Goal: Task Accomplishment & Management: Use online tool/utility

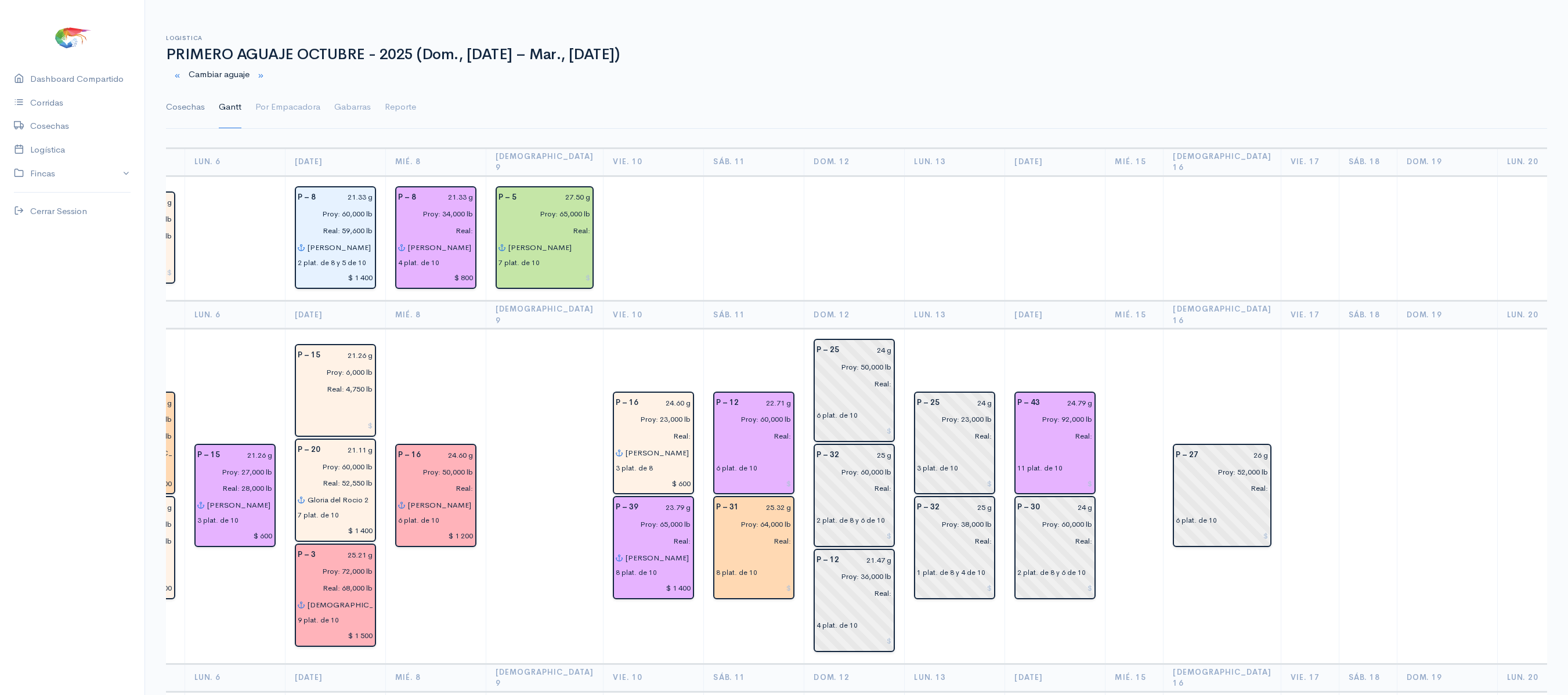
click at [191, 104] on link "Cosechas" at bounding box center [185, 107] width 39 height 41
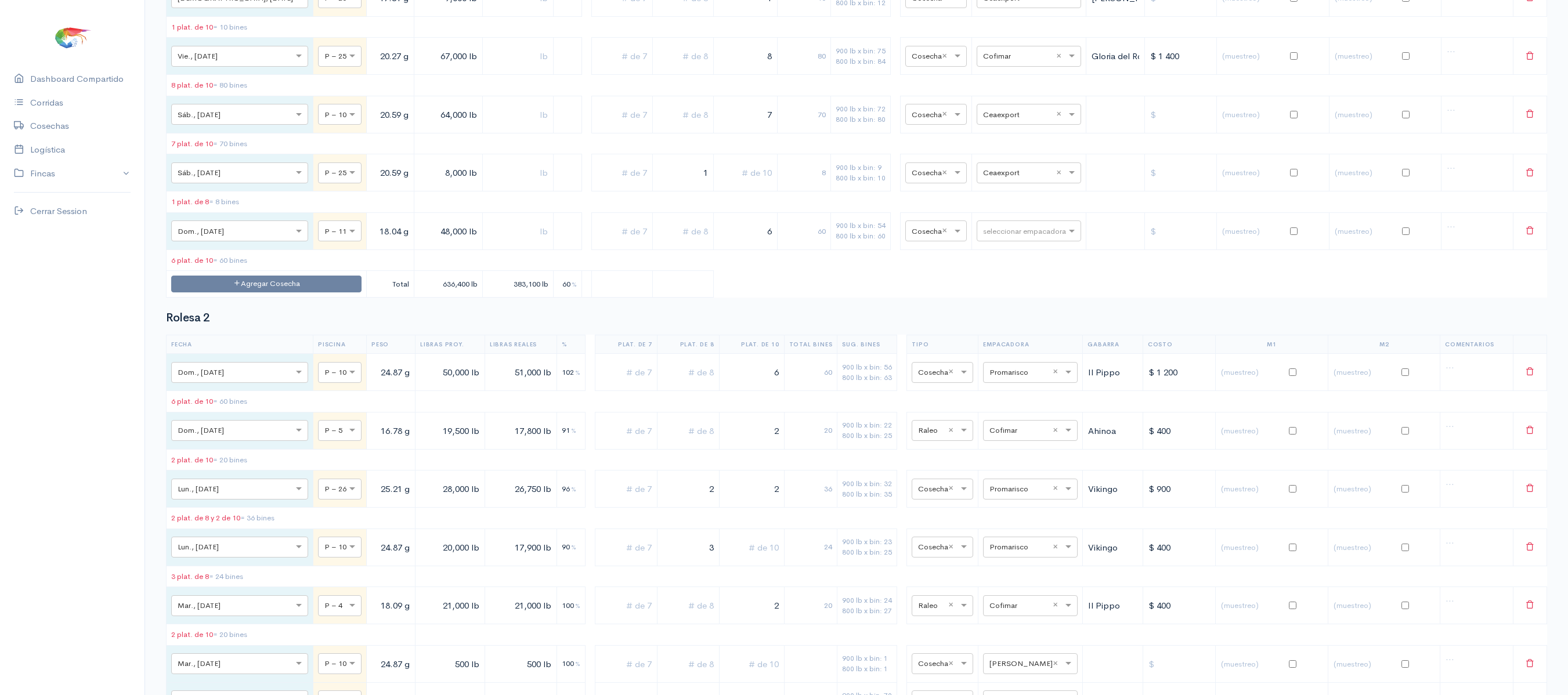
scroll to position [8251, 0]
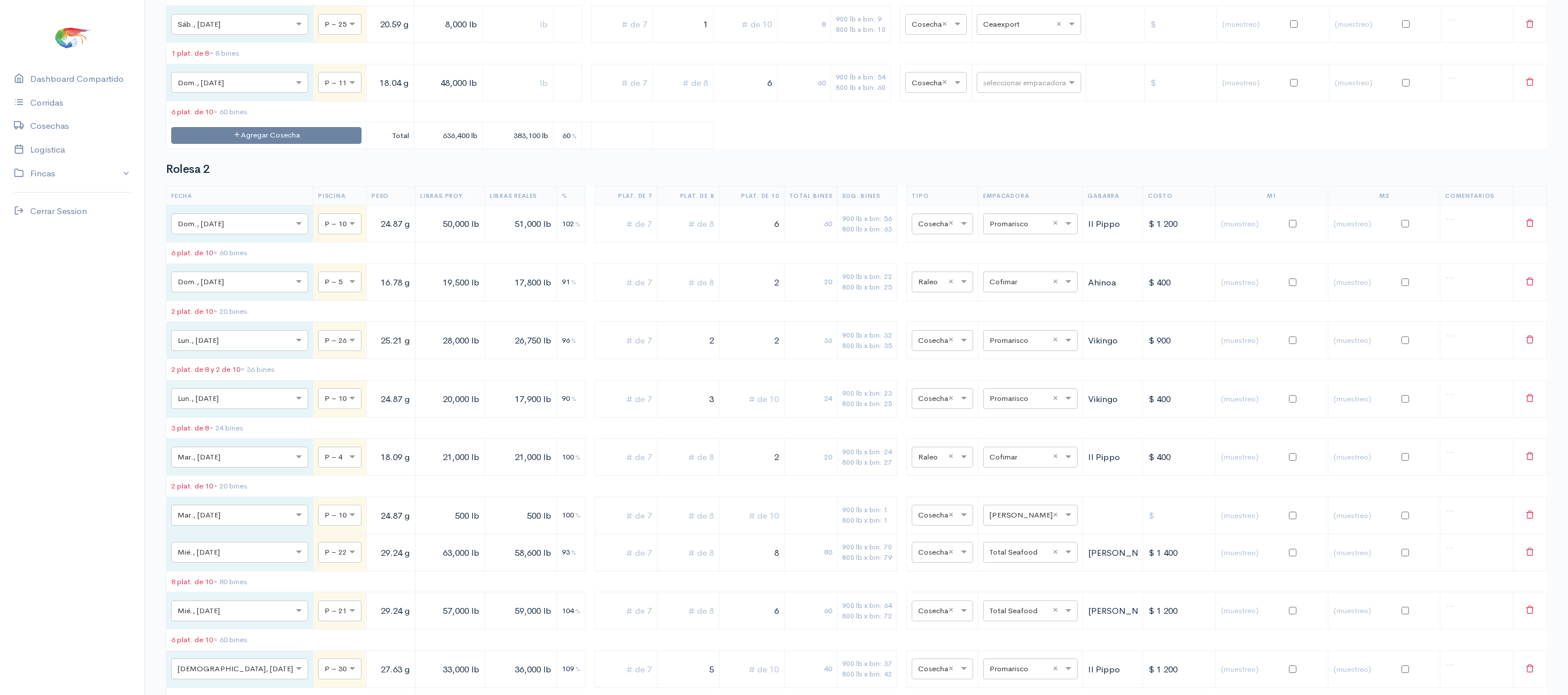
click at [266, 122] on td "6 plat. de 10 = 60 [PERSON_NAME]" at bounding box center [290, 111] width 248 height 22
click at [266, 144] on button "Agregar Cosecha" at bounding box center [267, 136] width 190 height 17
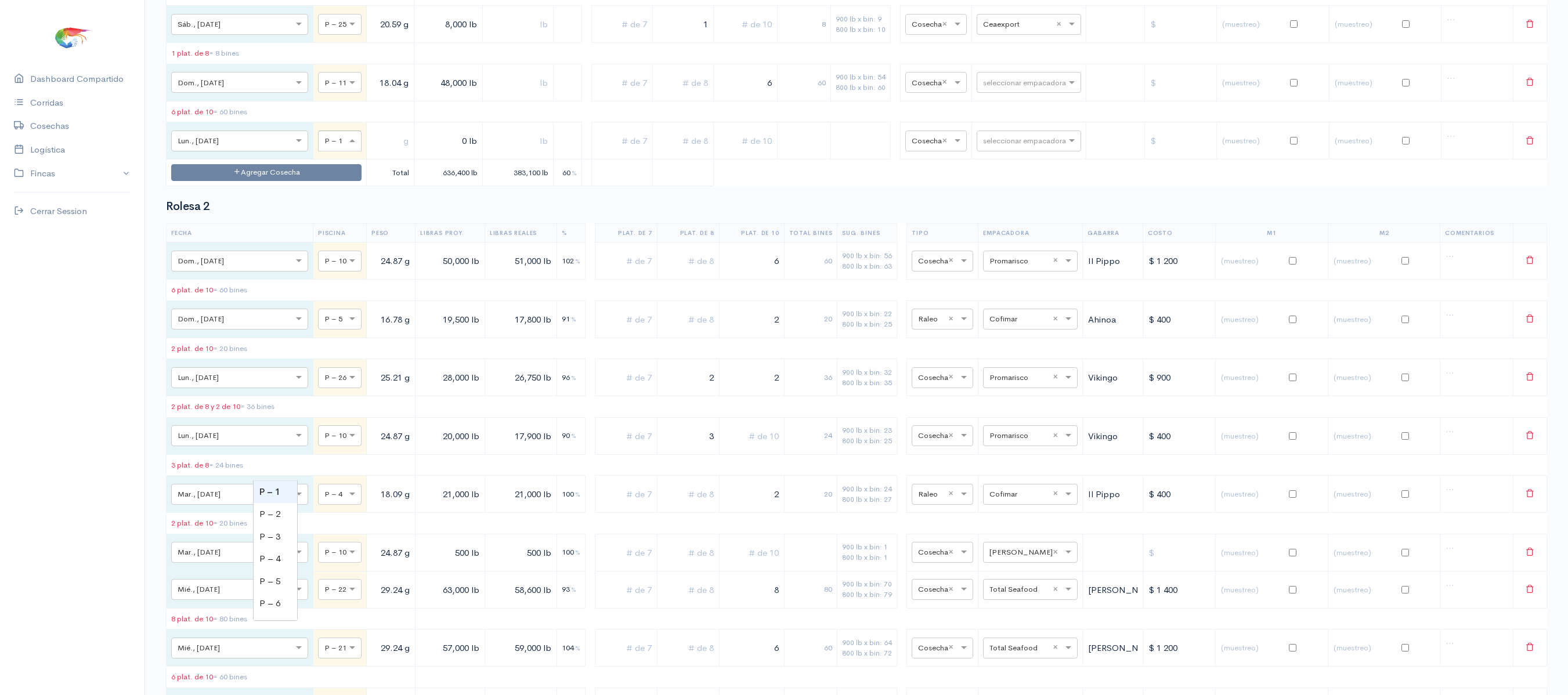
click at [347, 147] on span at bounding box center [353, 140] width 14 height 11
type input "10"
click at [371, 154] on input "text" at bounding box center [390, 140] width 38 height 24
type input "20.59 g"
click at [419, 154] on input "0 lb" at bounding box center [449, 140] width 58 height 24
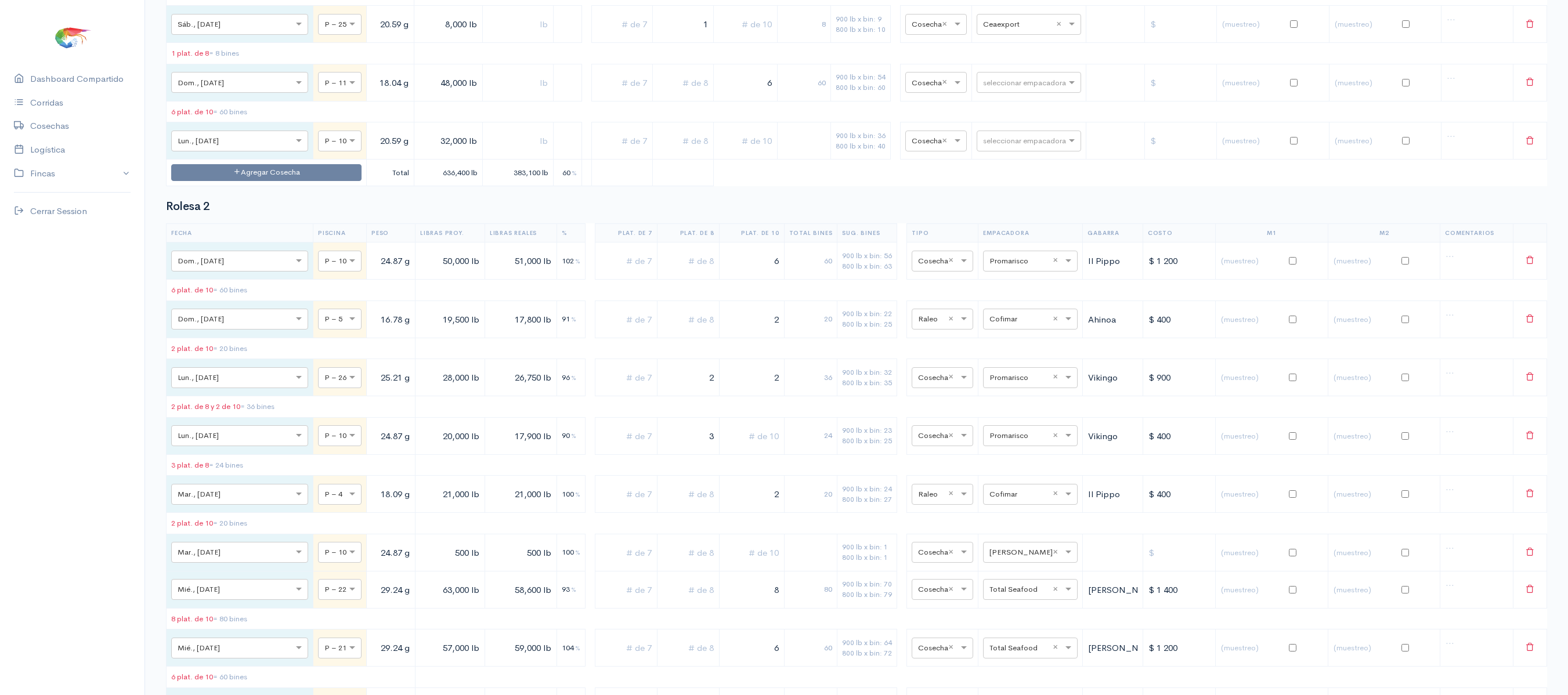
type input "32,000 lb"
drag, startPoint x: 378, startPoint y: 282, endPoint x: 405, endPoint y: 284, distance: 27.1
type input "32,000 lb"
drag, startPoint x: 732, startPoint y: 281, endPoint x: 1007, endPoint y: 256, distance: 276.1
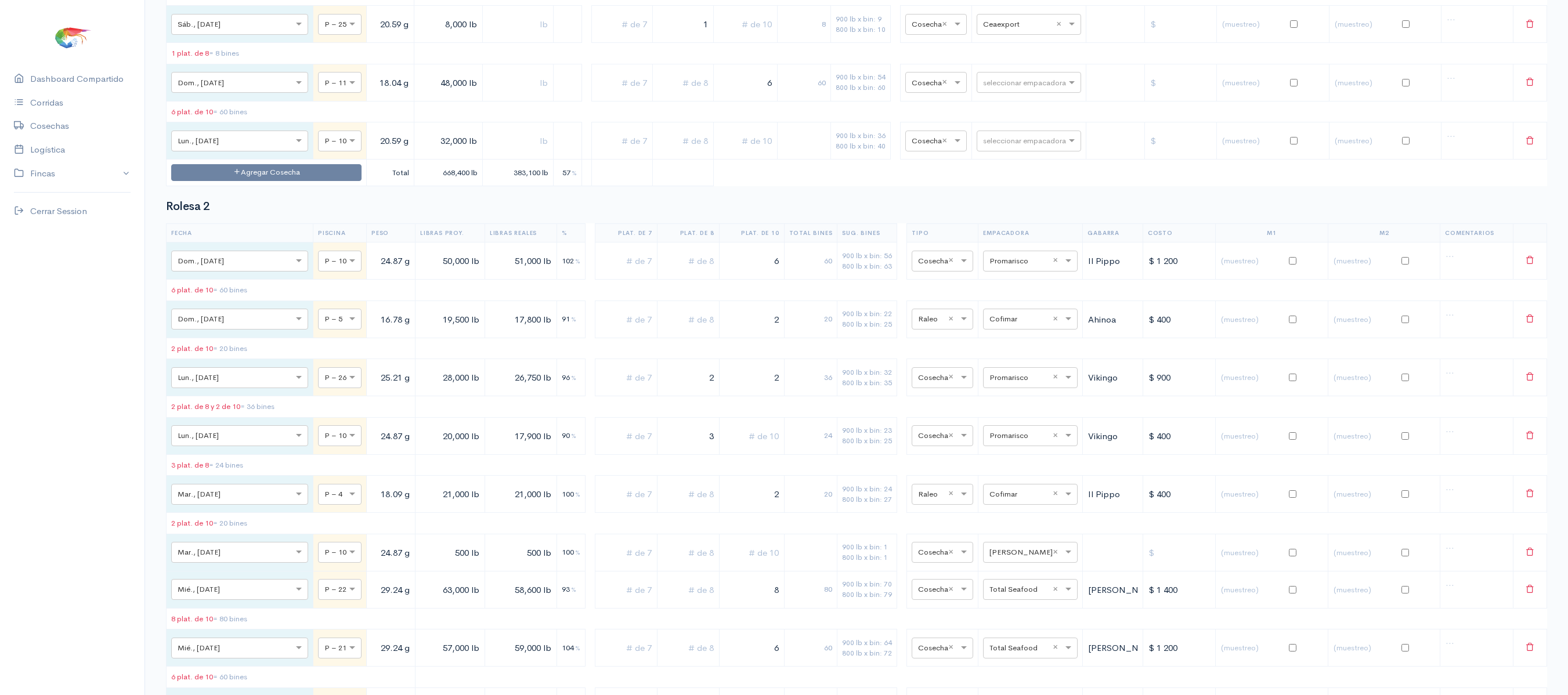
type input "4"
click at [487, 154] on input "text" at bounding box center [517, 140] width 61 height 24
click at [756, 154] on input "text" at bounding box center [744, 140] width 54 height 24
click at [681, 154] on input "text" at bounding box center [683, 140] width 51 height 24
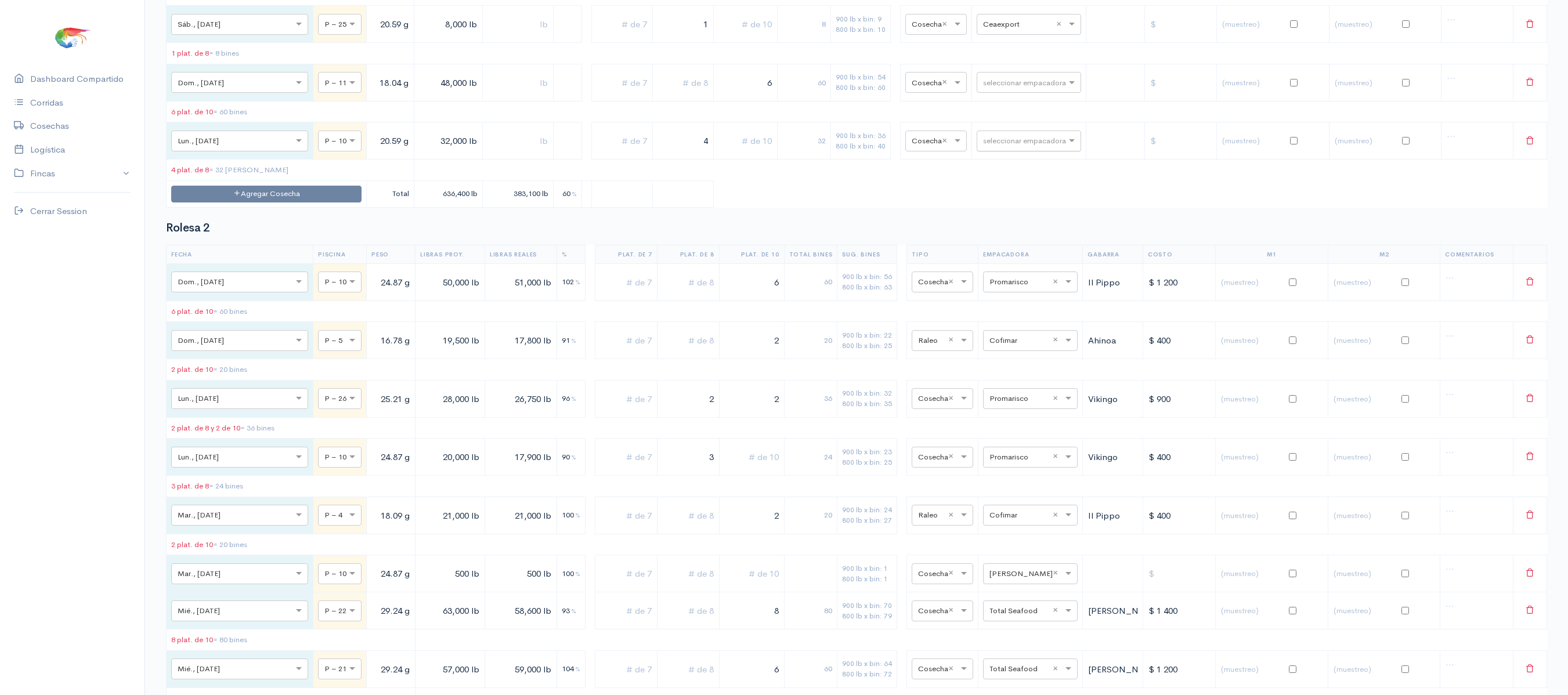
type input "4"
click at [1007, 147] on input "text" at bounding box center [1018, 140] width 71 height 13
type input "ce"
click at [1004, 581] on span "Ceaexport" at bounding box center [990, 587] width 41 height 11
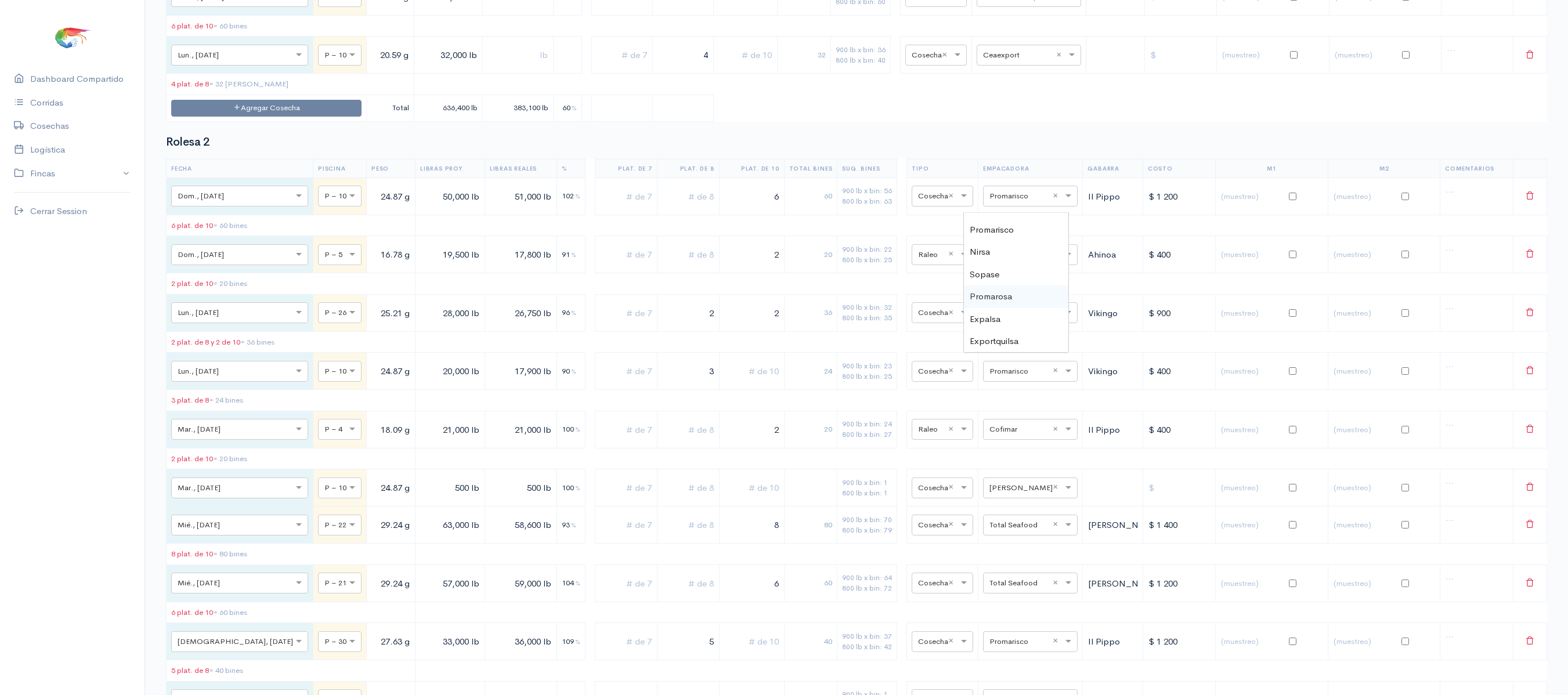
scroll to position [0, 0]
type input "son"
click at [997, 222] on div "Songa" at bounding box center [1016, 224] width 105 height 23
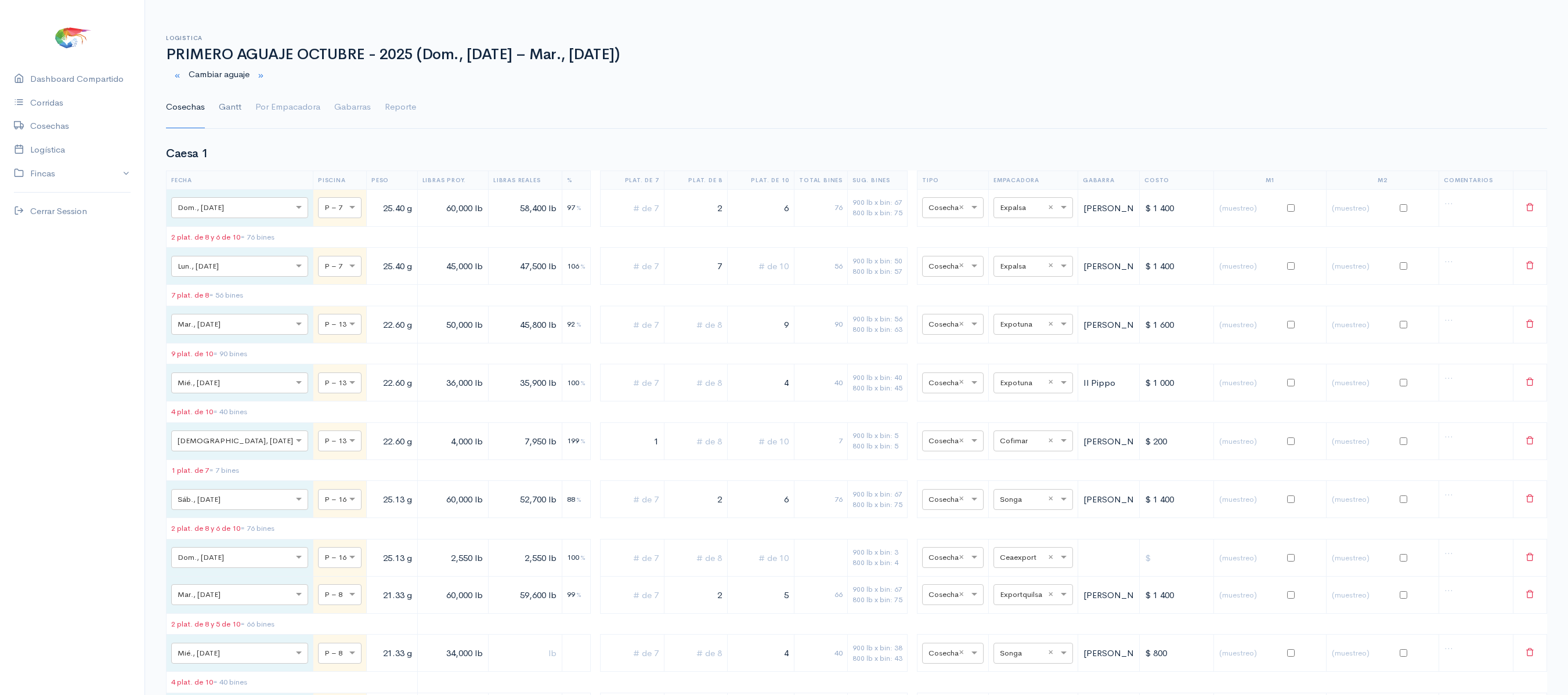
click at [234, 105] on link "Gantt" at bounding box center [230, 107] width 23 height 41
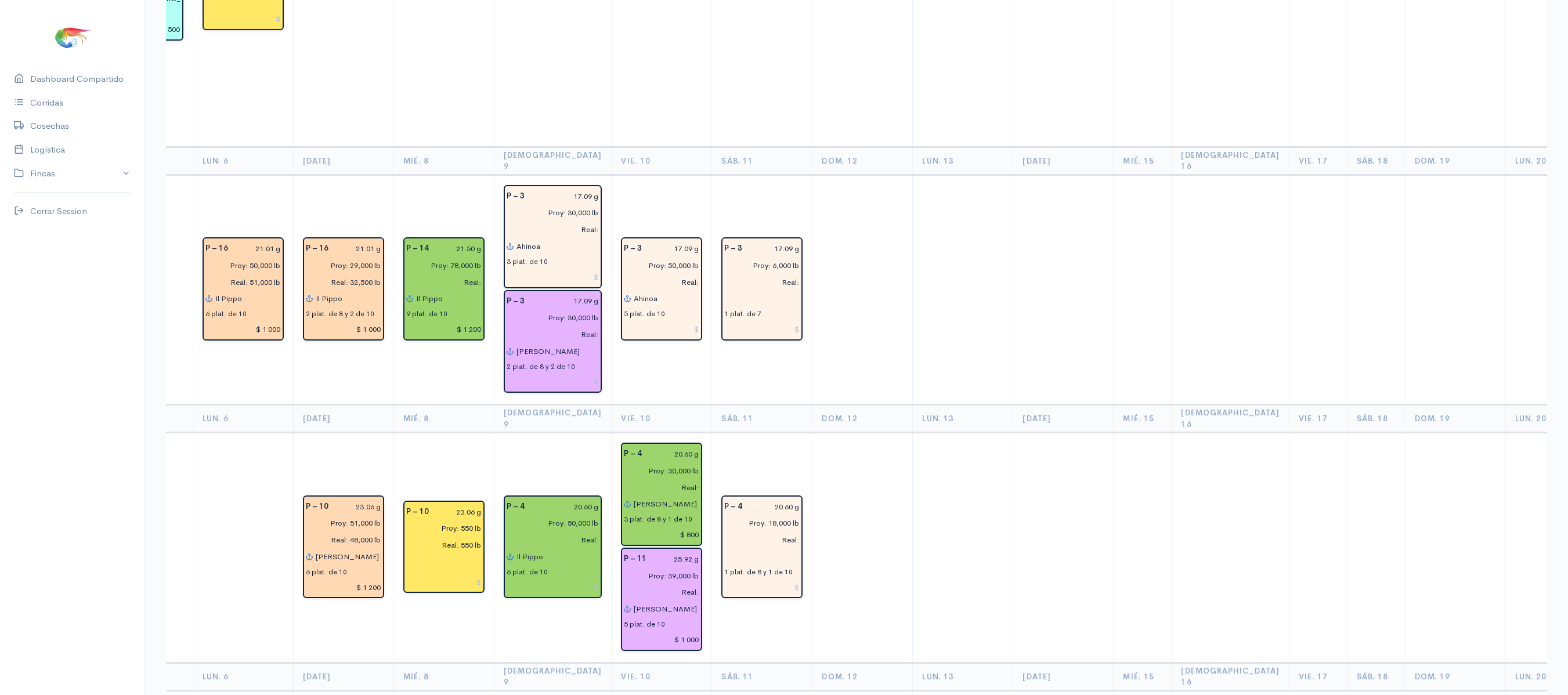
scroll to position [1324, 0]
click at [724, 549] on input "text" at bounding box center [761, 558] width 75 height 17
click at [1013, 436] on td at bounding box center [1063, 549] width 101 height 230
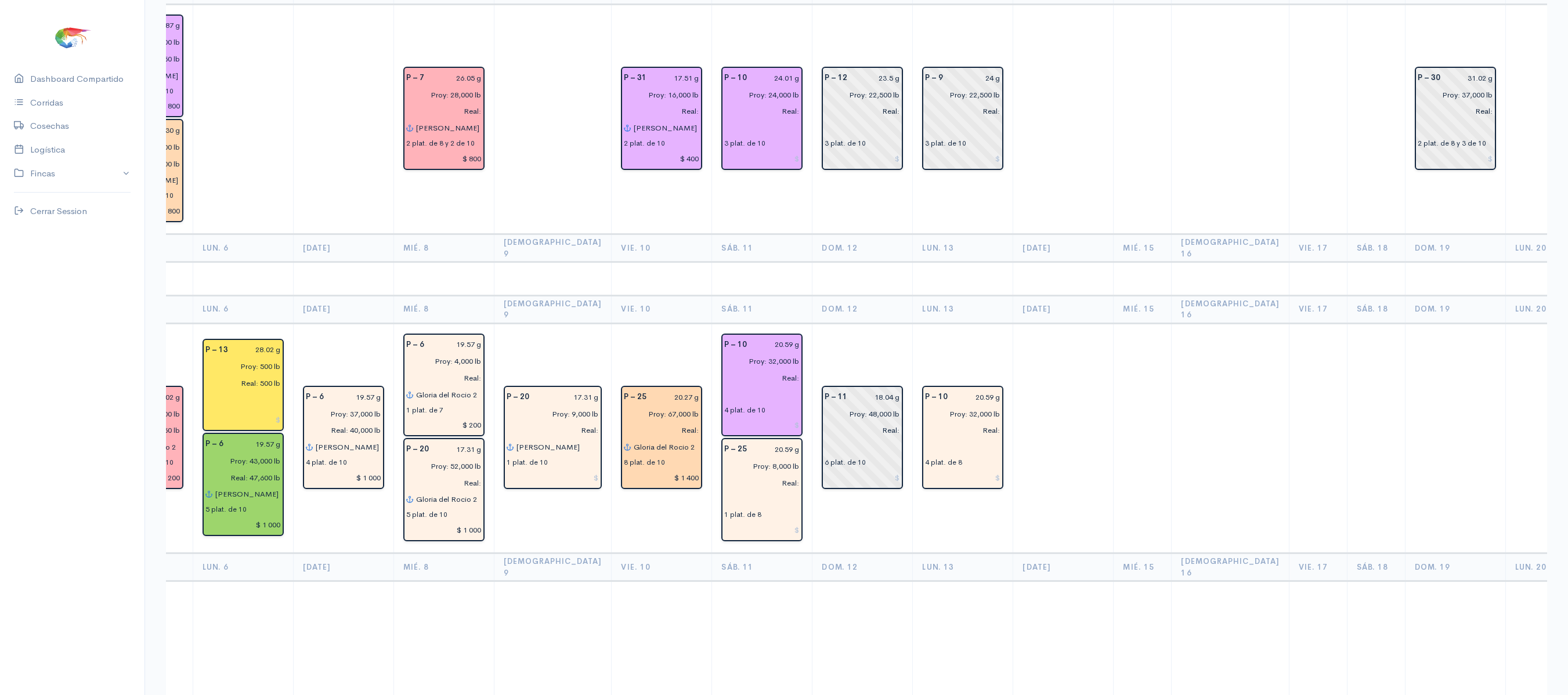
scroll to position [2580, 0]
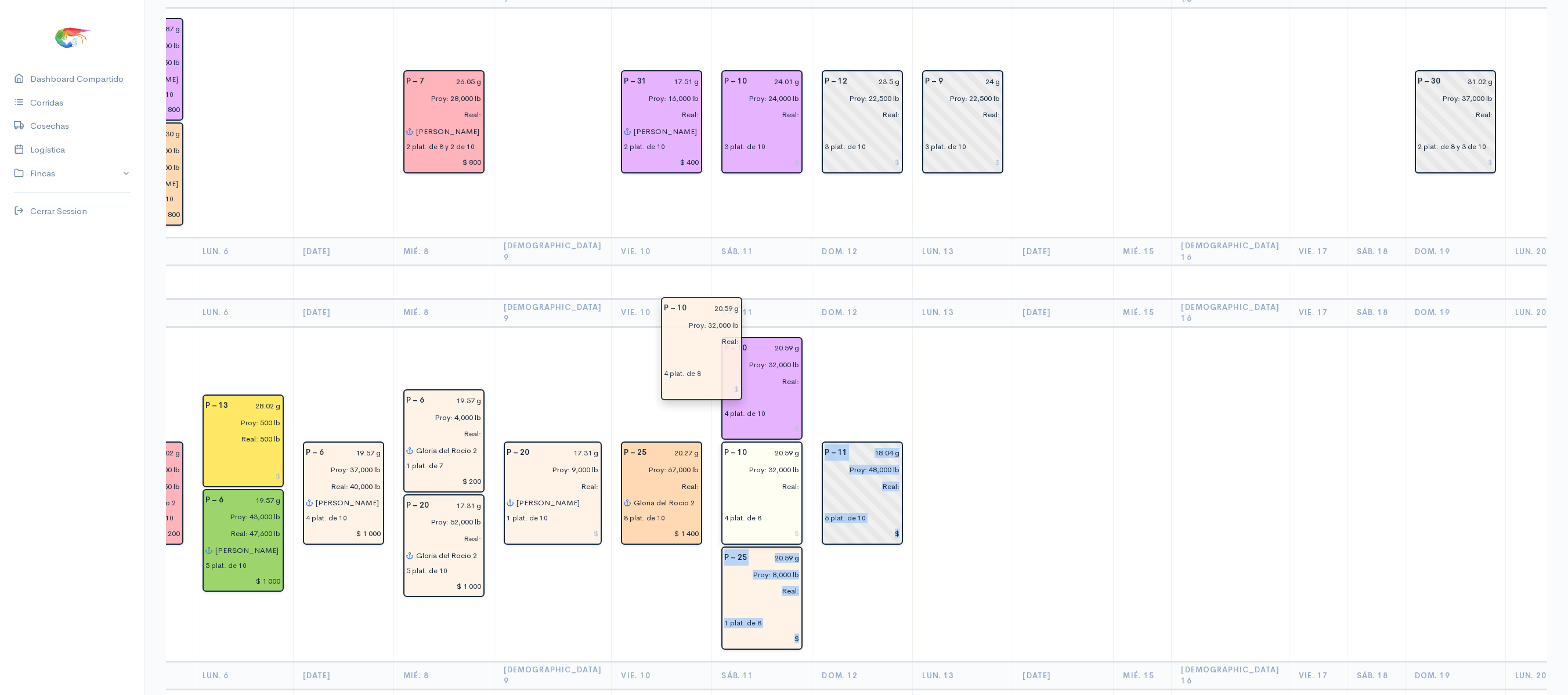
drag, startPoint x: 926, startPoint y: 326, endPoint x: 701, endPoint y: 345, distance: 225.8
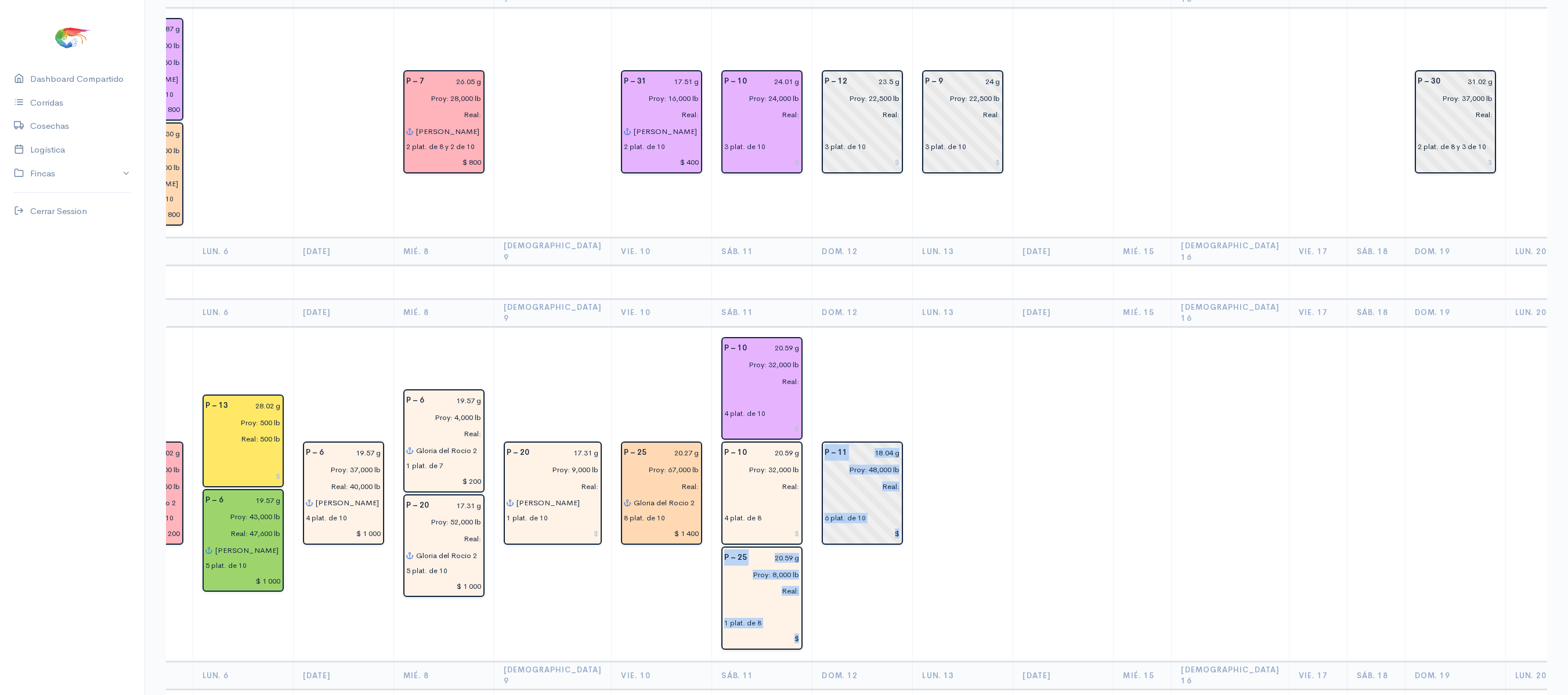
click at [846, 327] on td "P – 11 18.04 g Proy: 48,000 lb Real: 6 plat. de 10" at bounding box center [862, 493] width 101 height 334
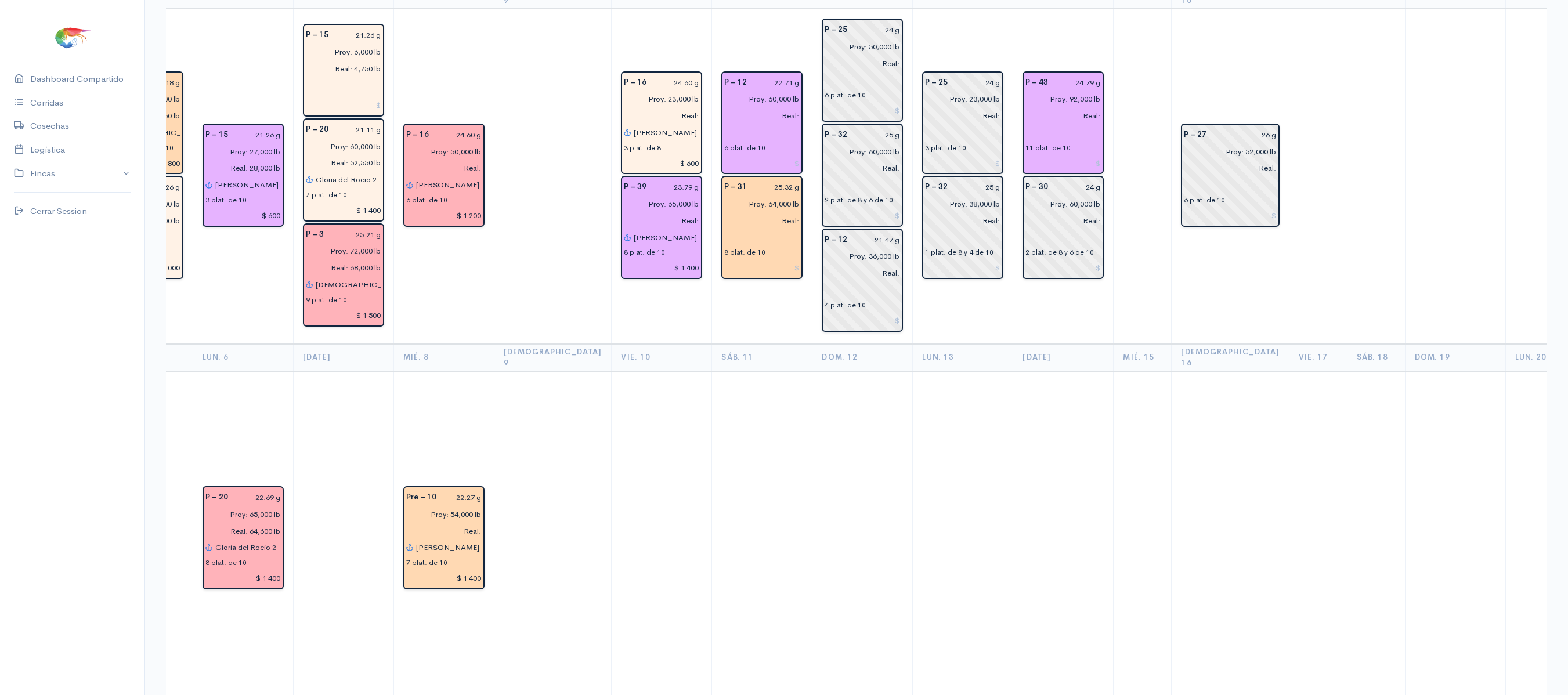
scroll to position [0, 0]
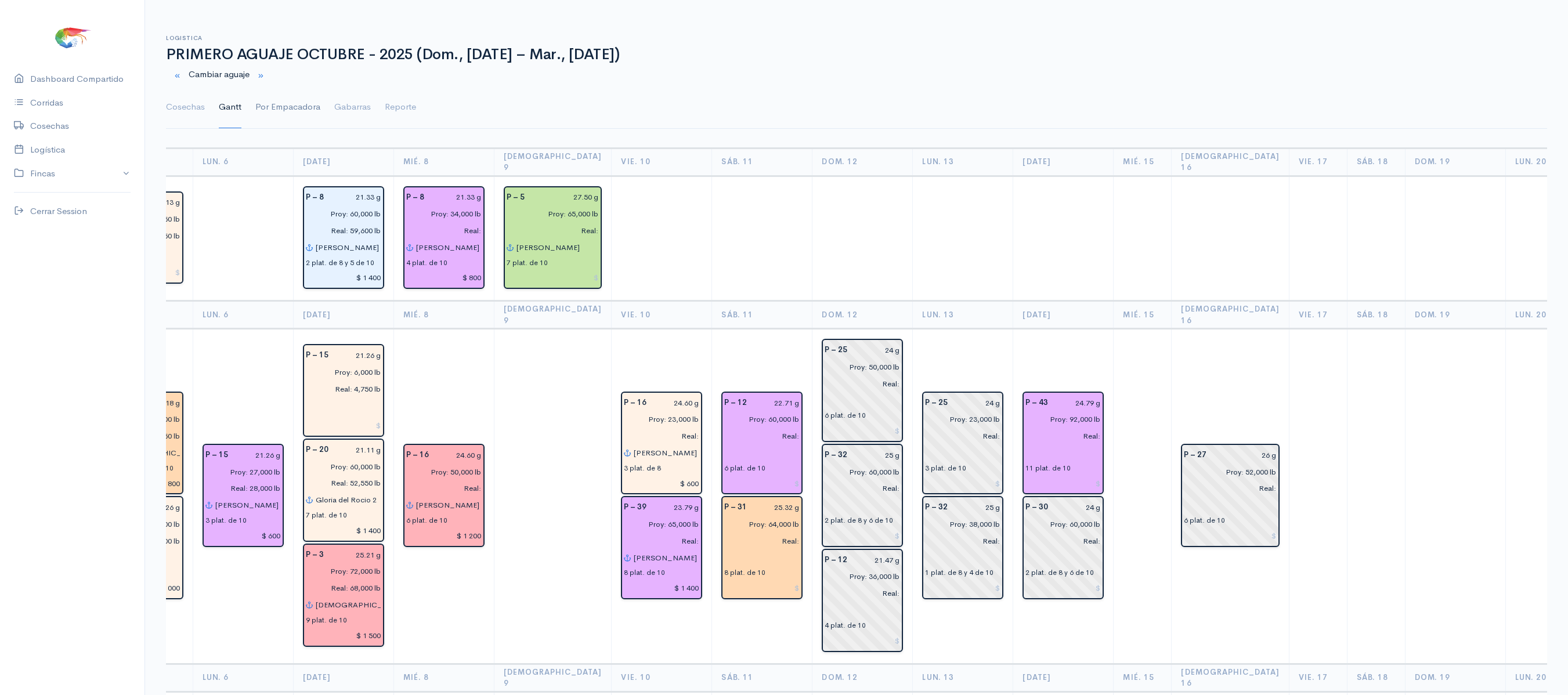
click at [296, 101] on link "Por Empacadora" at bounding box center [287, 107] width 65 height 41
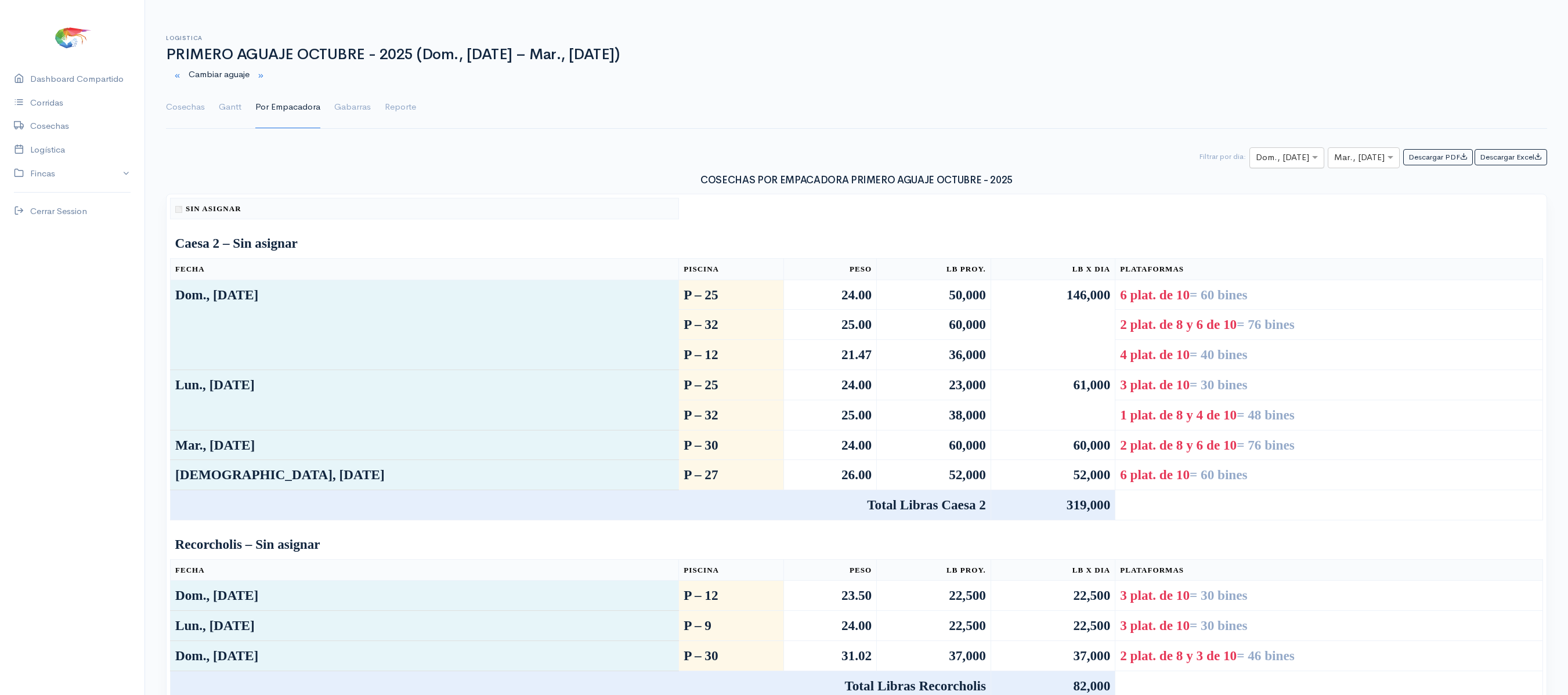
click at [1264, 162] on input "text" at bounding box center [1276, 157] width 41 height 14
type input "11"
click at [1352, 161] on input "text" at bounding box center [1353, 157] width 39 height 14
type input "11"
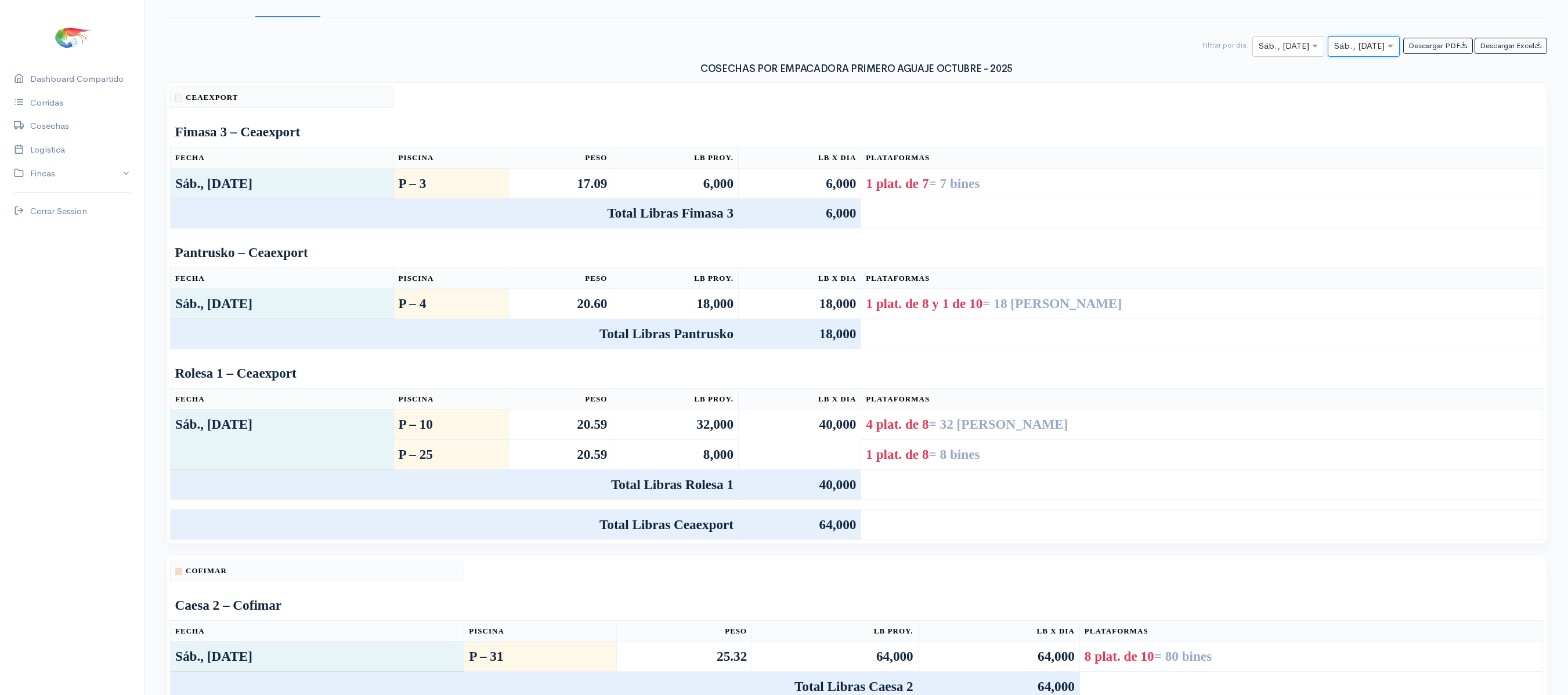
scroll to position [0, 0]
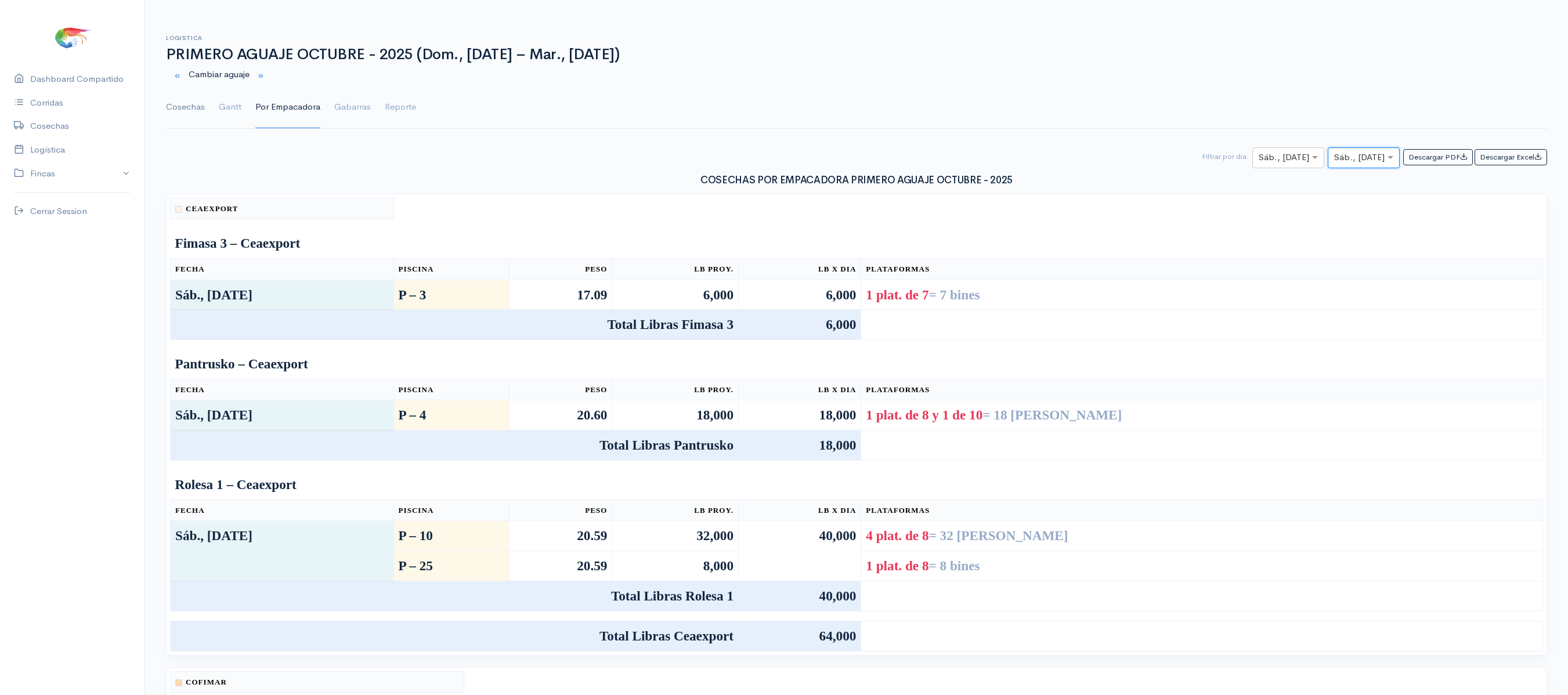
click at [197, 105] on link "Cosechas" at bounding box center [185, 107] width 39 height 41
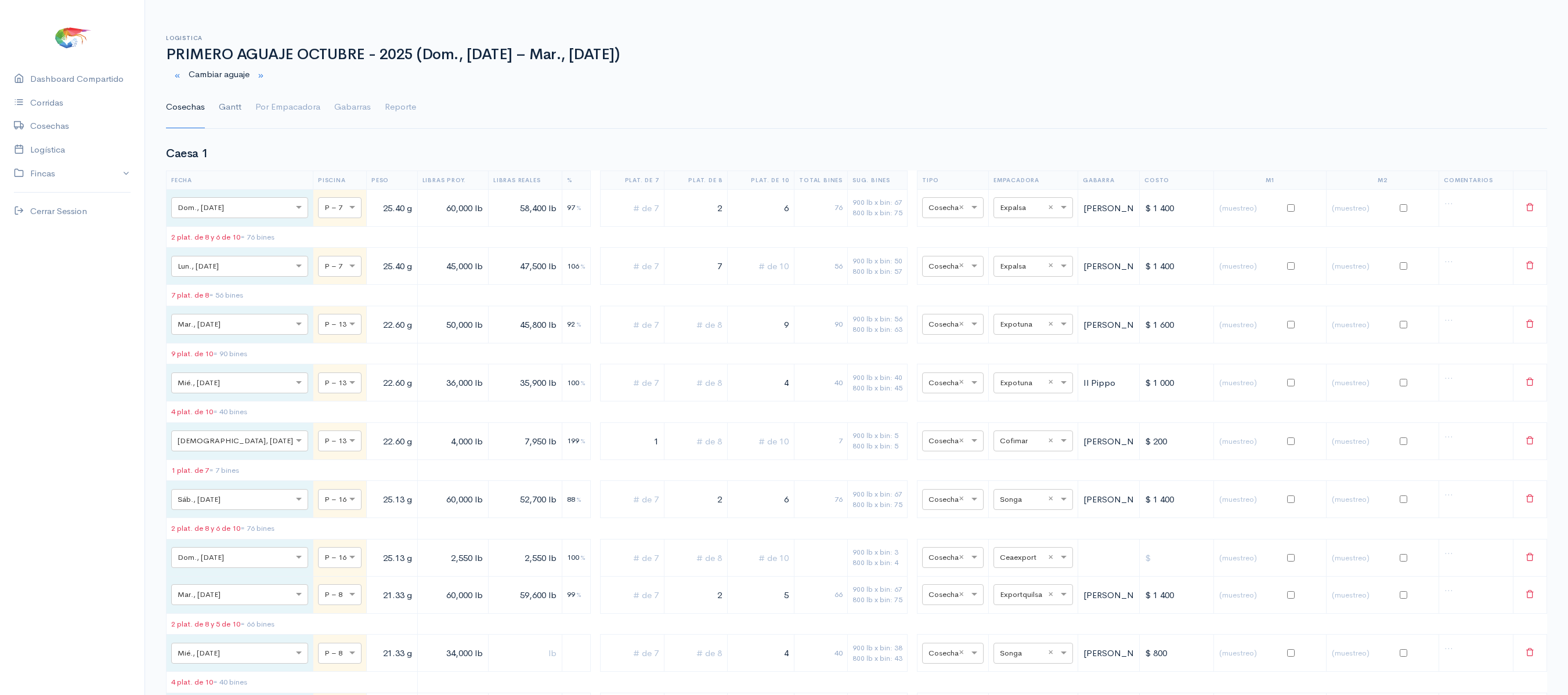
click at [222, 119] on link "Gantt" at bounding box center [230, 107] width 23 height 41
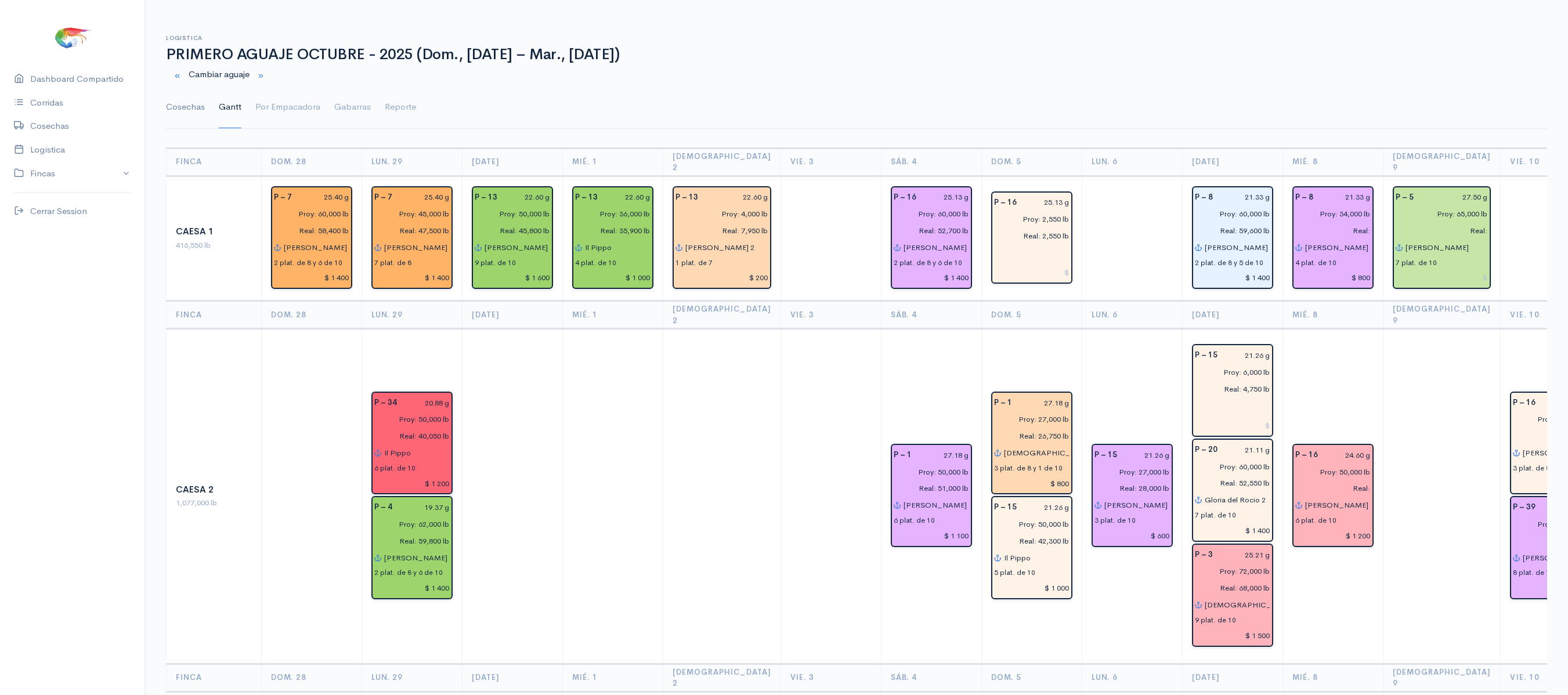
click at [194, 105] on link "Cosechas" at bounding box center [185, 107] width 39 height 41
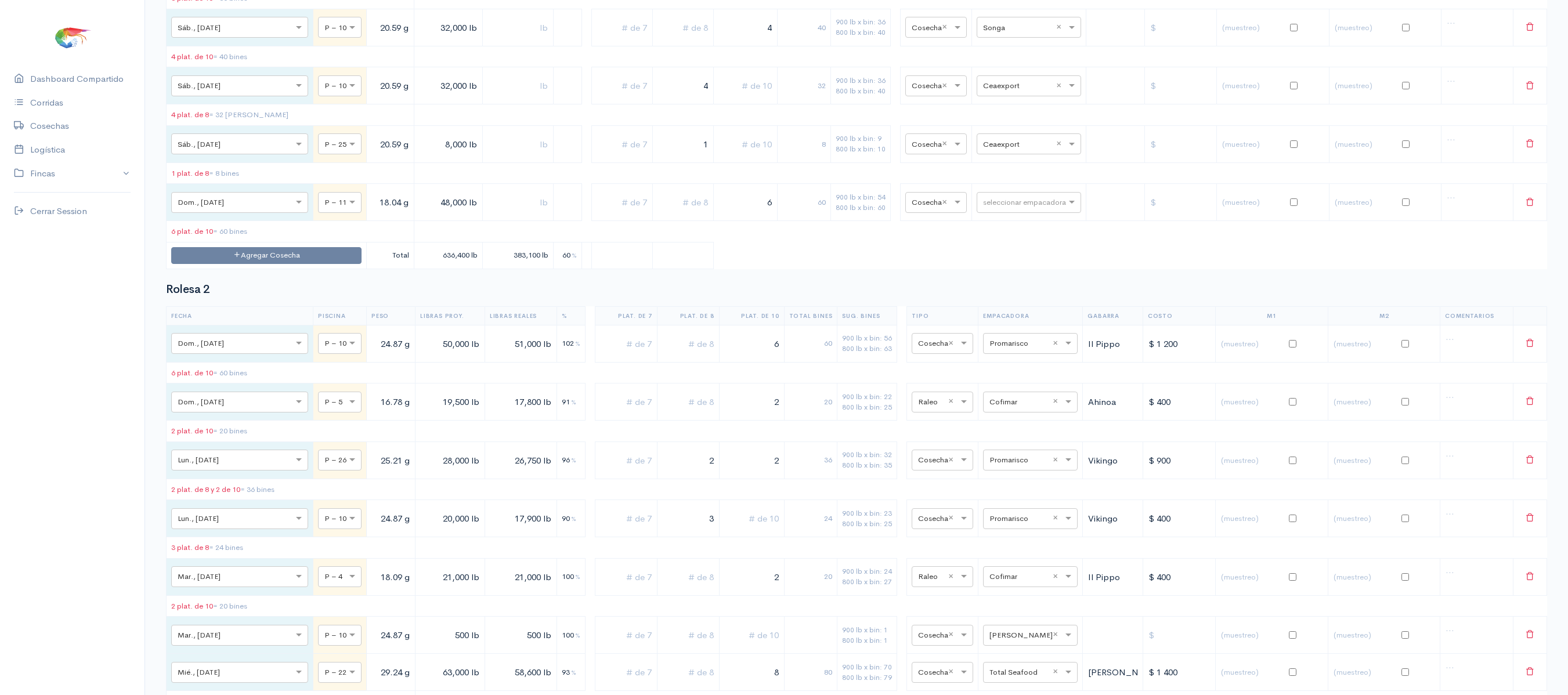
scroll to position [8190, 0]
drag, startPoint x: 671, startPoint y: 401, endPoint x: 793, endPoint y: 419, distance: 123.3
click at [793, 104] on tr "× Sáb., [DATE] × P – 10 20.59 g 32,000 lb 4 32 900 lb x bin: 36 800 lb x bin: 4…" at bounding box center [857, 84] width 1380 height 37
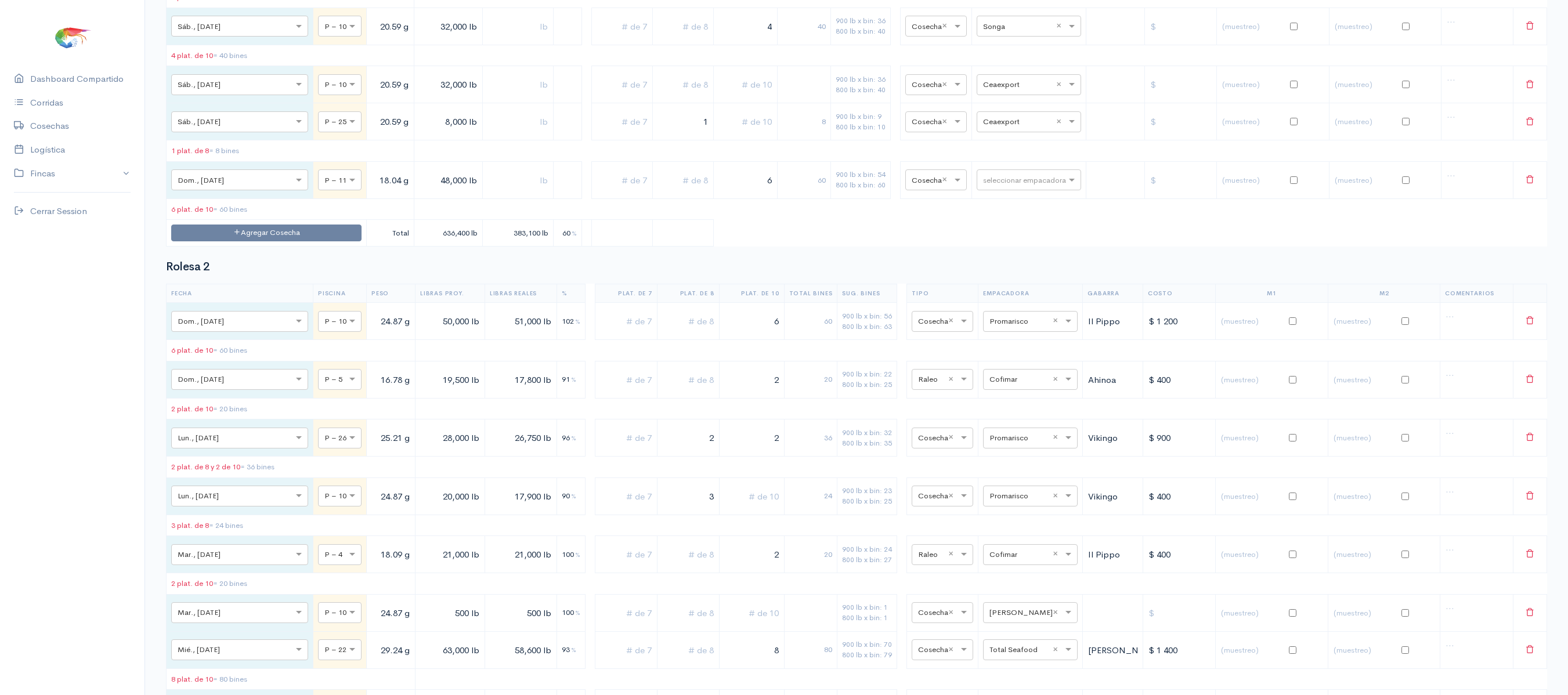
click at [666, 140] on td "1" at bounding box center [683, 121] width 61 height 37
type input "1"
drag, startPoint x: 672, startPoint y: 460, endPoint x: 726, endPoint y: 461, distance: 54.0
click at [726, 140] on tr "× Sáb., [DATE] × P – 25 20.59 g 8,000 lb 1 1 18 900 lb x bin: 9 800 lb x bin: 1…" at bounding box center [857, 121] width 1380 height 37
click at [741, 97] on input "text" at bounding box center [744, 85] width 54 height 24
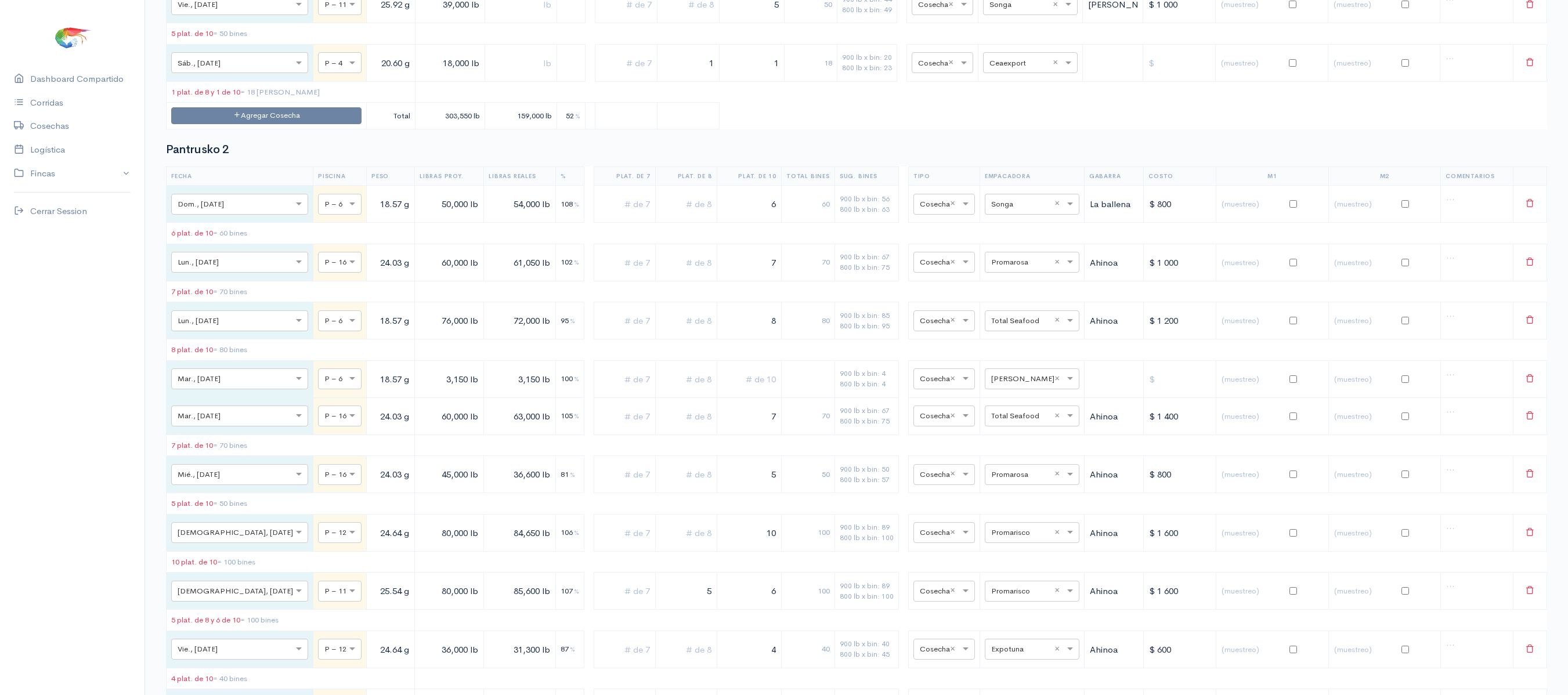
scroll to position [4679, 0]
type input "4"
drag, startPoint x: 692, startPoint y: 251, endPoint x: 758, endPoint y: 242, distance: 66.6
click at [758, 82] on tr "× Sáb., [DATE] × P – 4 20.60 g 18,000 lb 1 1 18 900 lb x bin: 20 800 lb x bin: …" at bounding box center [857, 63] width 1380 height 37
drag, startPoint x: 758, startPoint y: 242, endPoint x: 877, endPoint y: 255, distance: 119.7
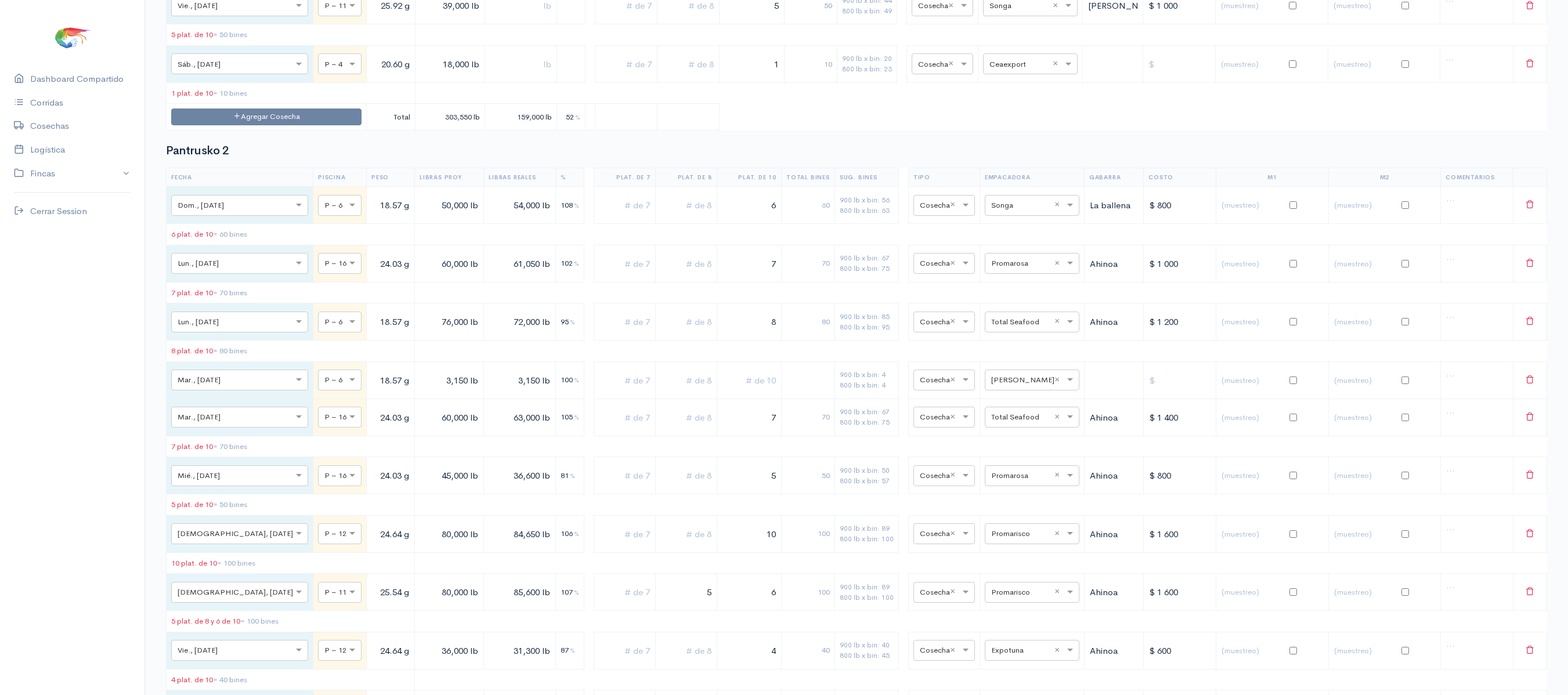
click at [877, 82] on tr "× Sáb., [DATE] × P – 4 20.60 g 18,000 lb 1 10 900 lb x bin: 20 800 lb x bin: 23…" at bounding box center [857, 63] width 1380 height 37
type input "2"
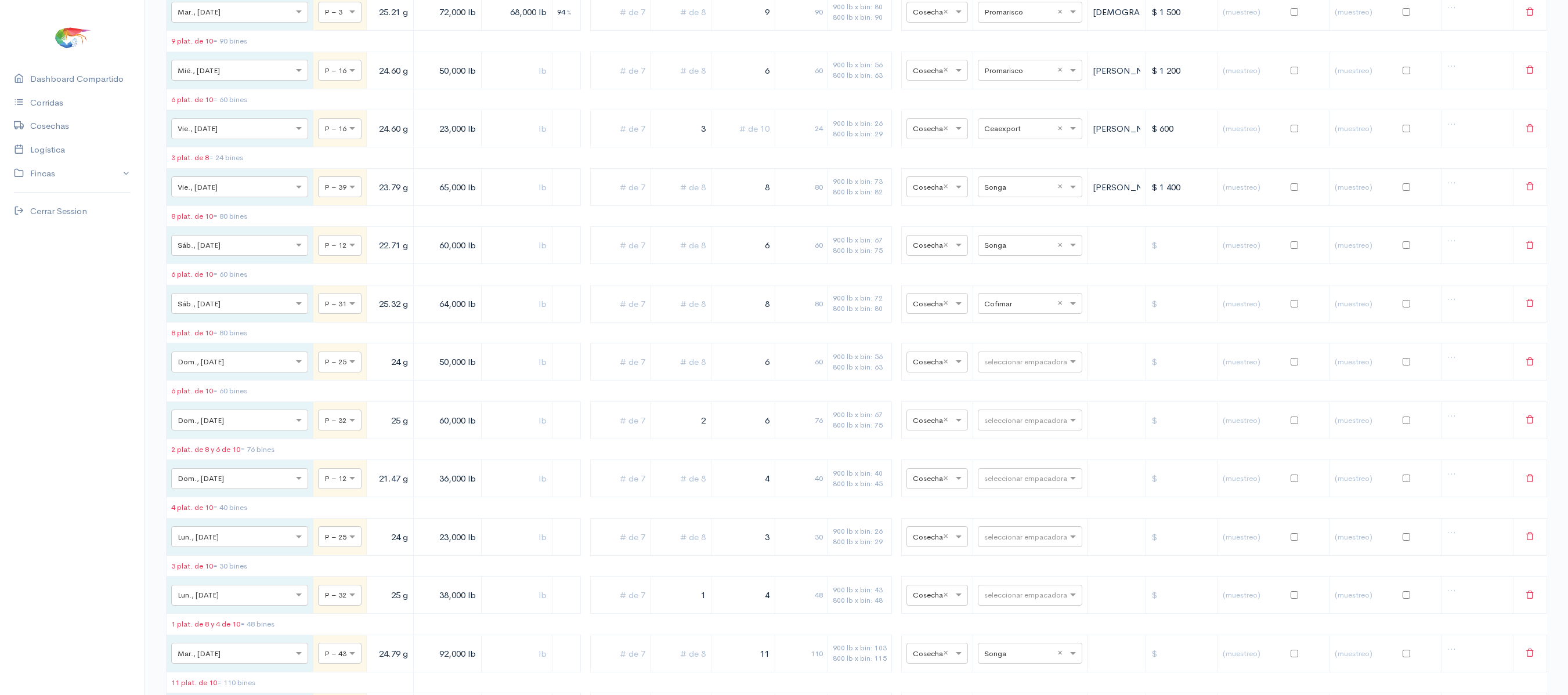
scroll to position [0, 0]
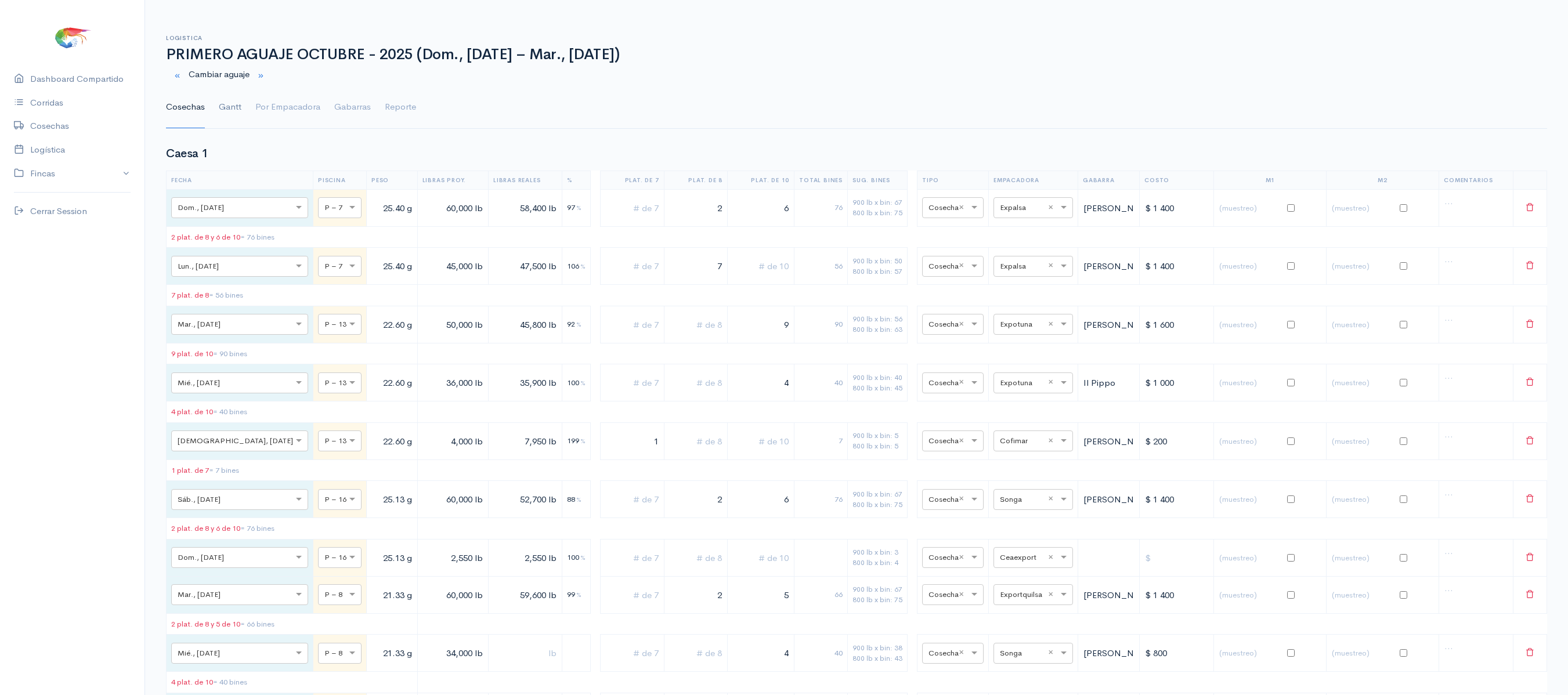
click at [225, 109] on link "Gantt" at bounding box center [230, 107] width 23 height 41
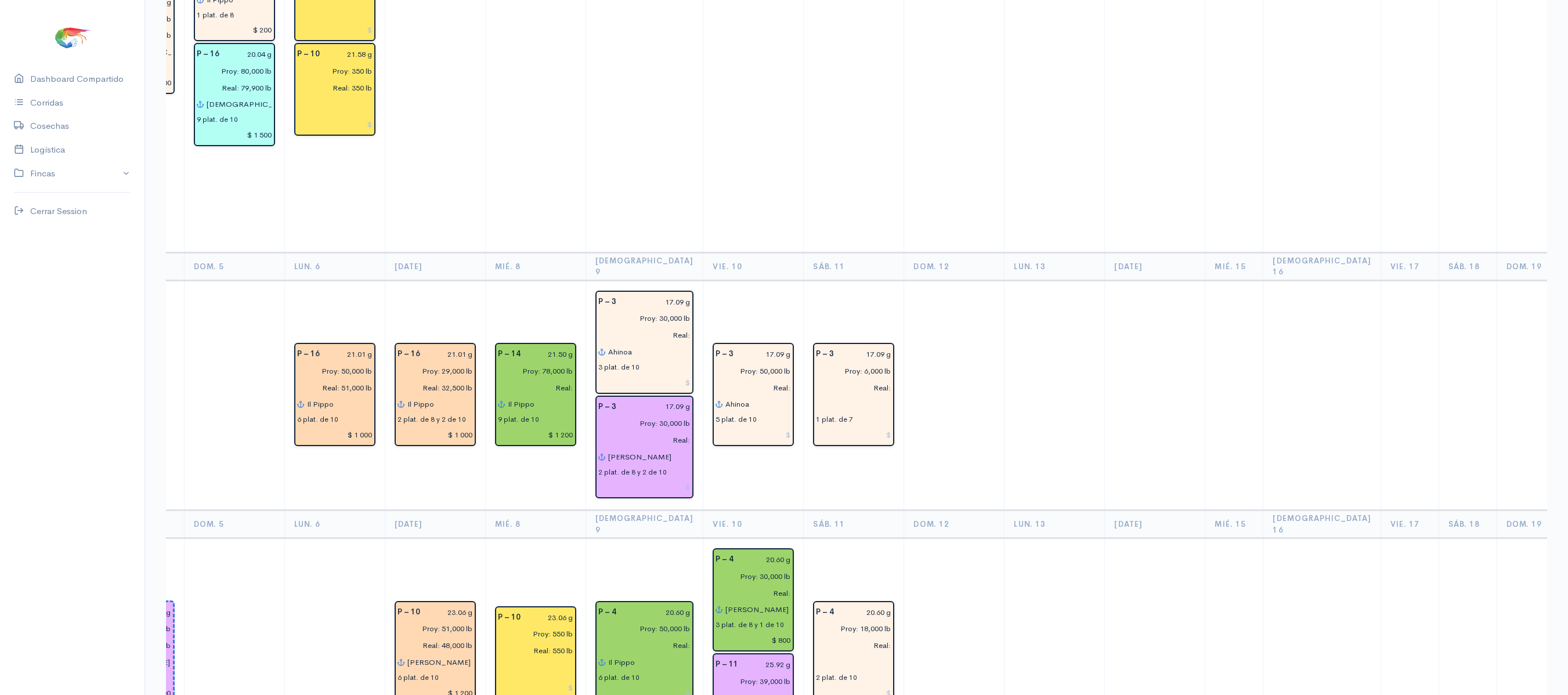
scroll to position [1219, 0]
click at [834, 621] on input "Proy: 18,000 lb" at bounding box center [849, 629] width 82 height 17
type input "Proy: 18,500 lb"
click at [939, 401] on td at bounding box center [954, 396] width 101 height 230
click at [834, 364] on input "Proy: 6,000 lb" at bounding box center [849, 372] width 82 height 17
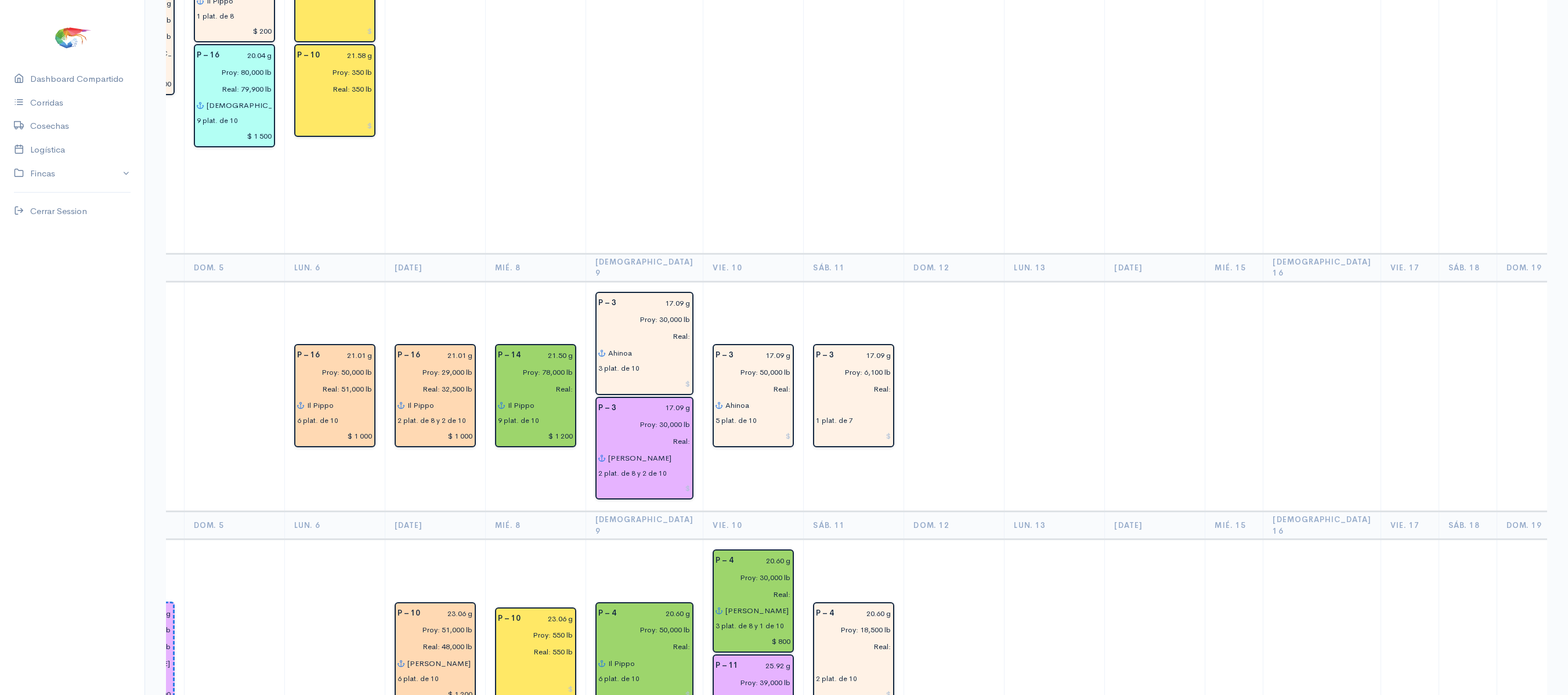
type input "Proy: 6,100 lb"
click at [925, 282] on td at bounding box center [954, 396] width 101 height 230
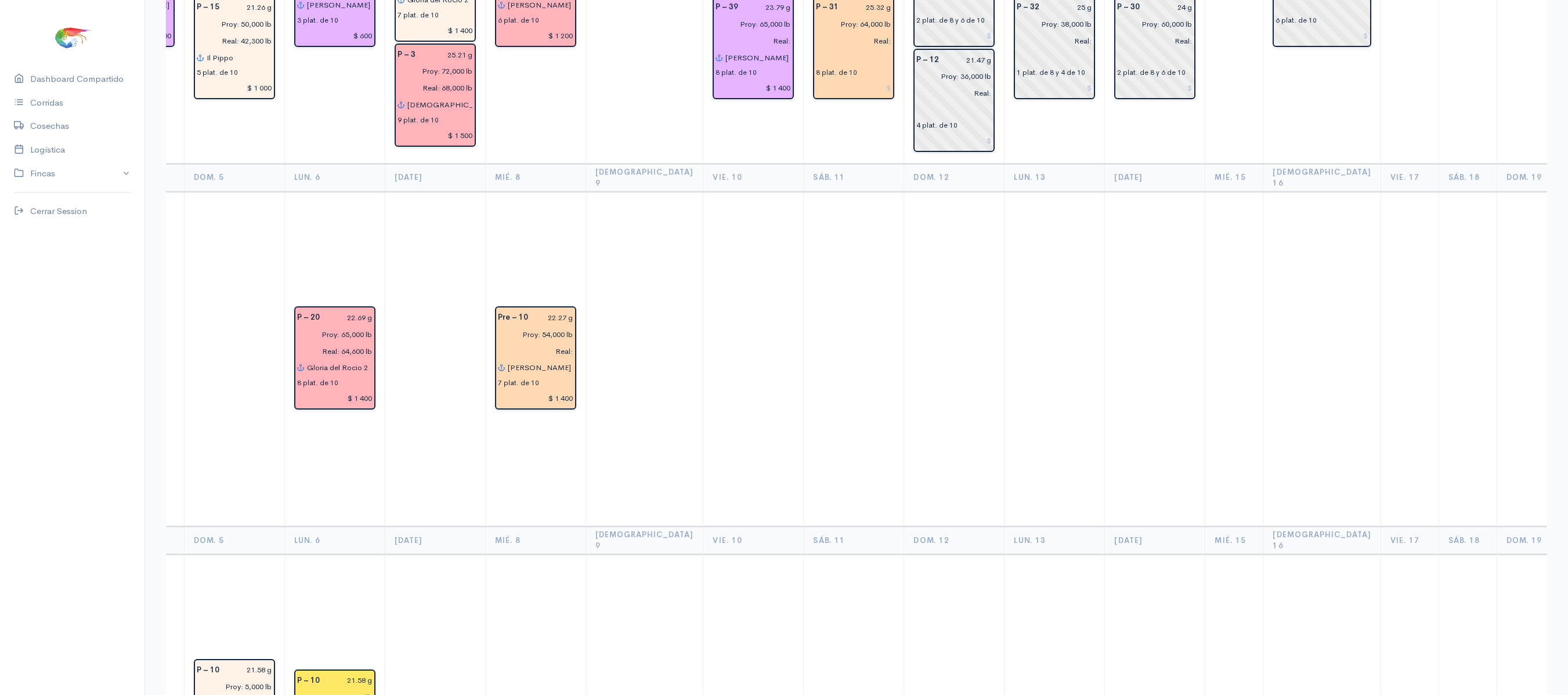
scroll to position [0, 0]
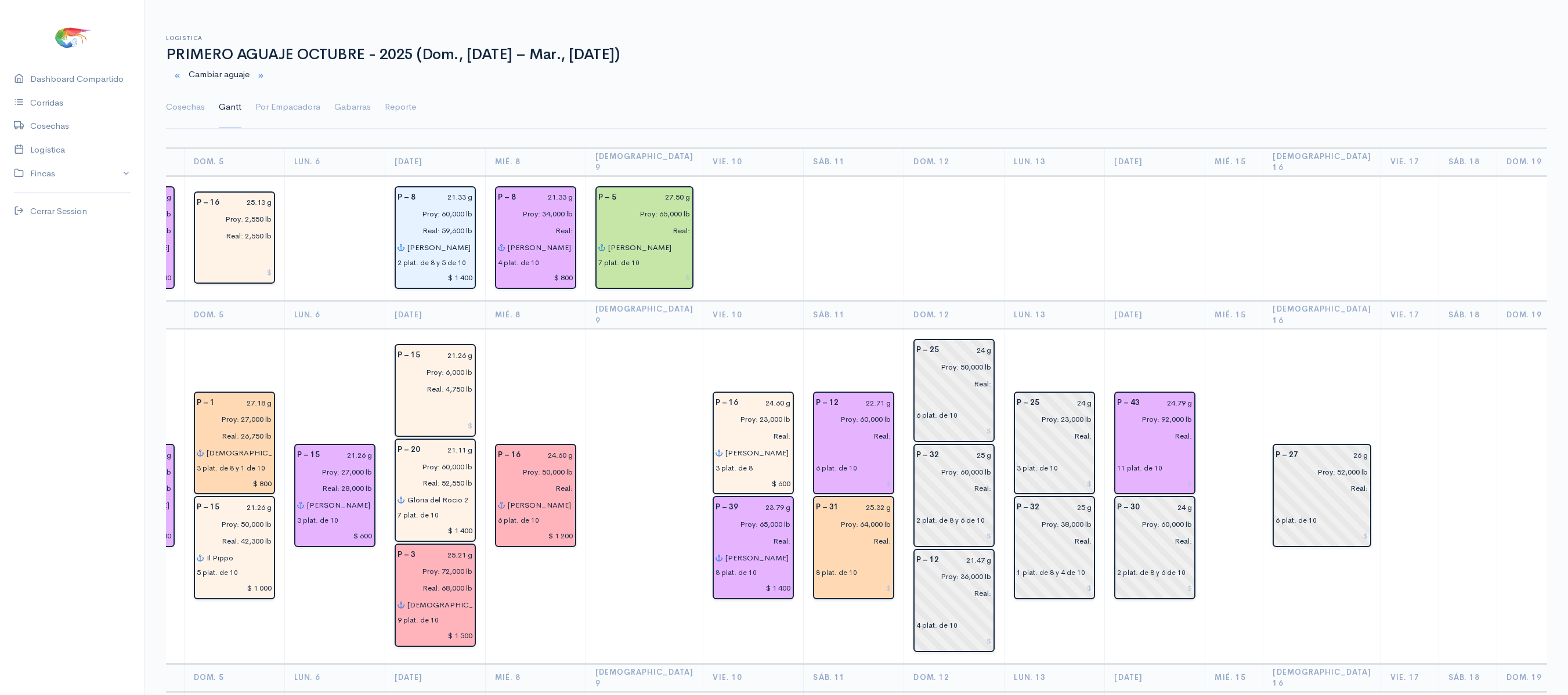
click at [232, 111] on link "Gantt" at bounding box center [230, 107] width 23 height 41
click at [259, 112] on link "Por Empacadora" at bounding box center [287, 107] width 65 height 41
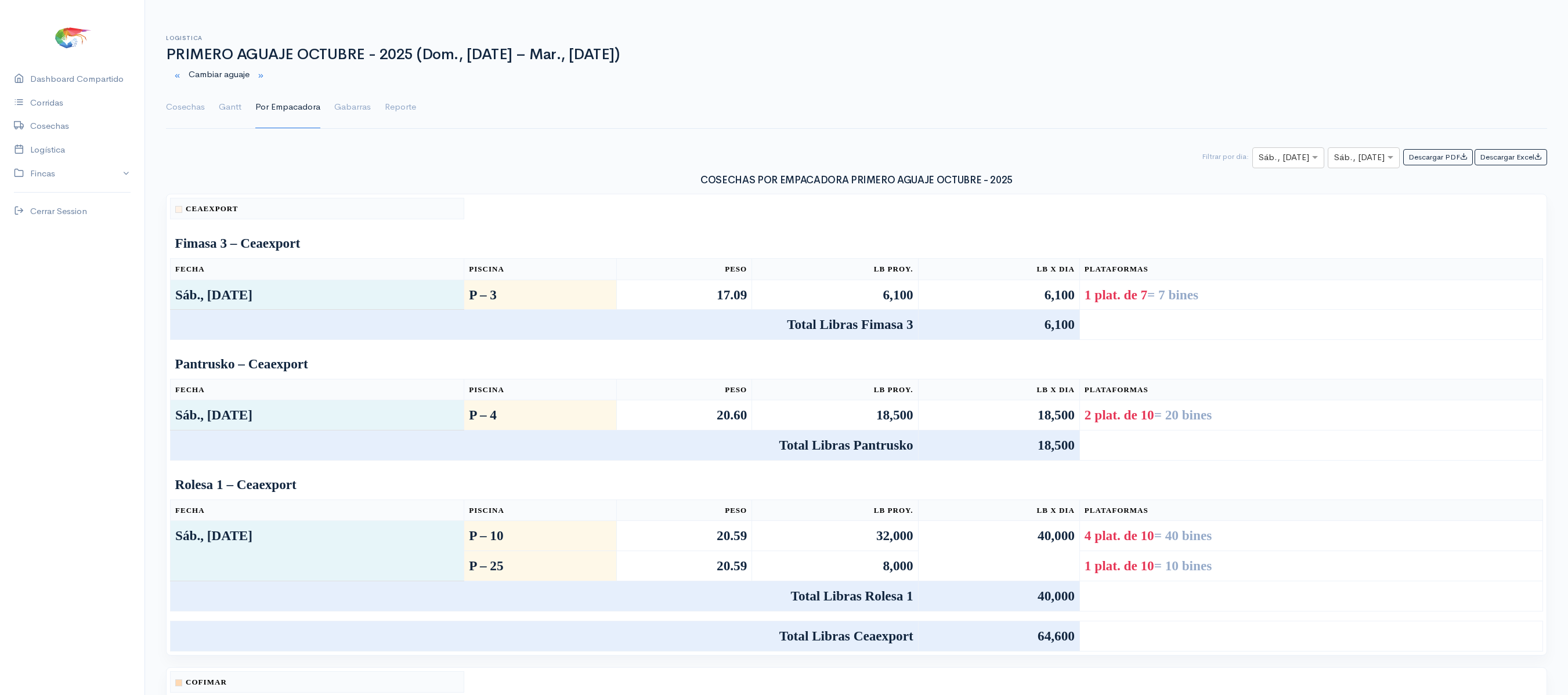
click at [159, 114] on div "Cosechas Gantt Por Empacadora Gabarras Reporte" at bounding box center [857, 101] width 1395 height 28
click at [169, 115] on link "Cosechas" at bounding box center [185, 107] width 39 height 41
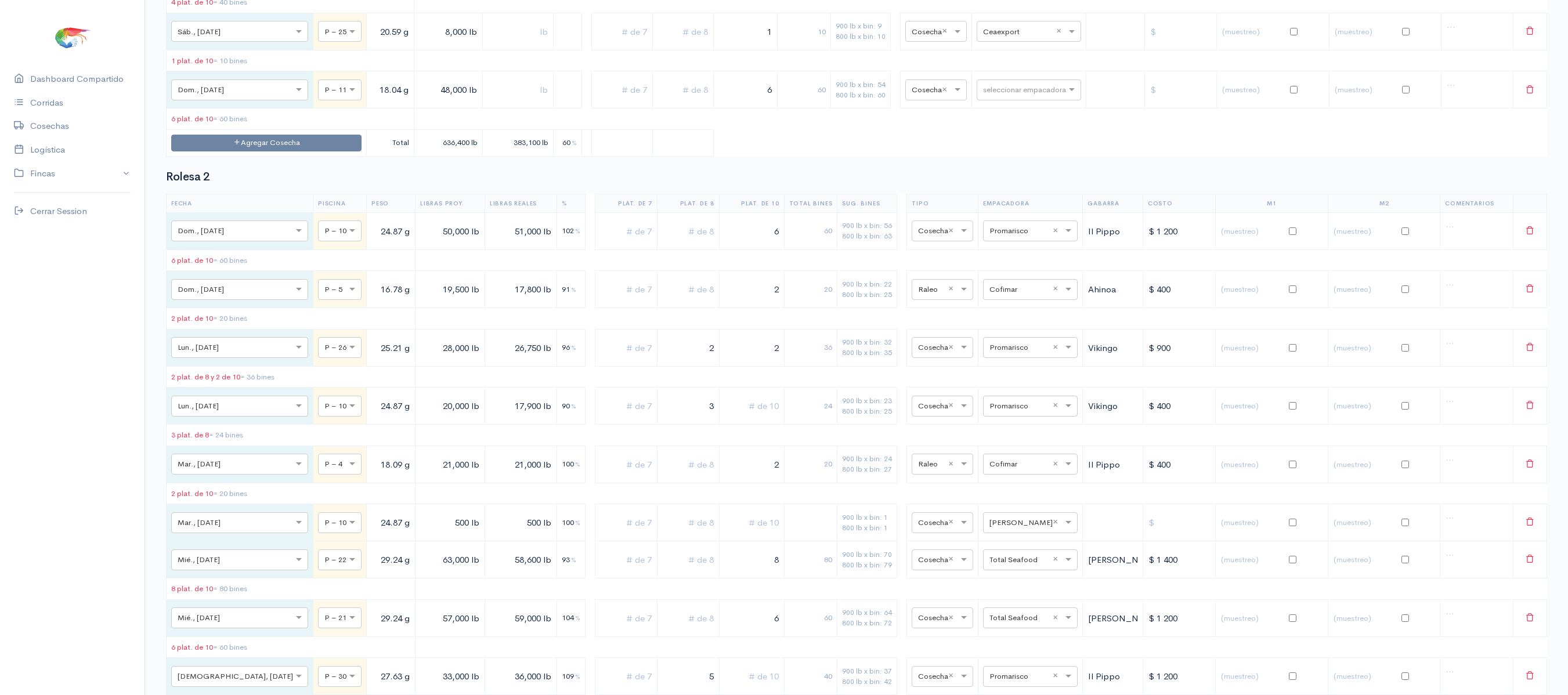
scroll to position [8300, 0]
drag, startPoint x: 739, startPoint y: 295, endPoint x: 852, endPoint y: 309, distance: 113.9
type input "3"
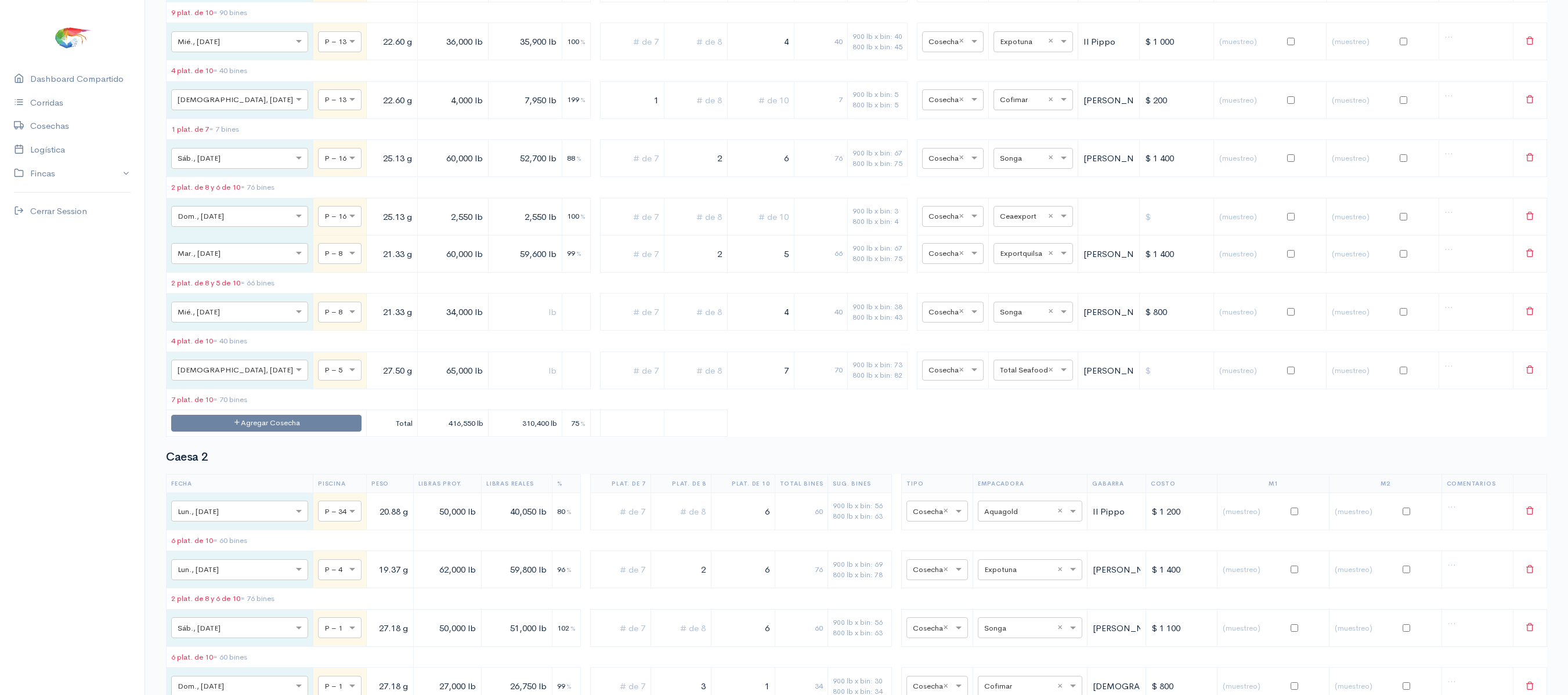
scroll to position [0, 0]
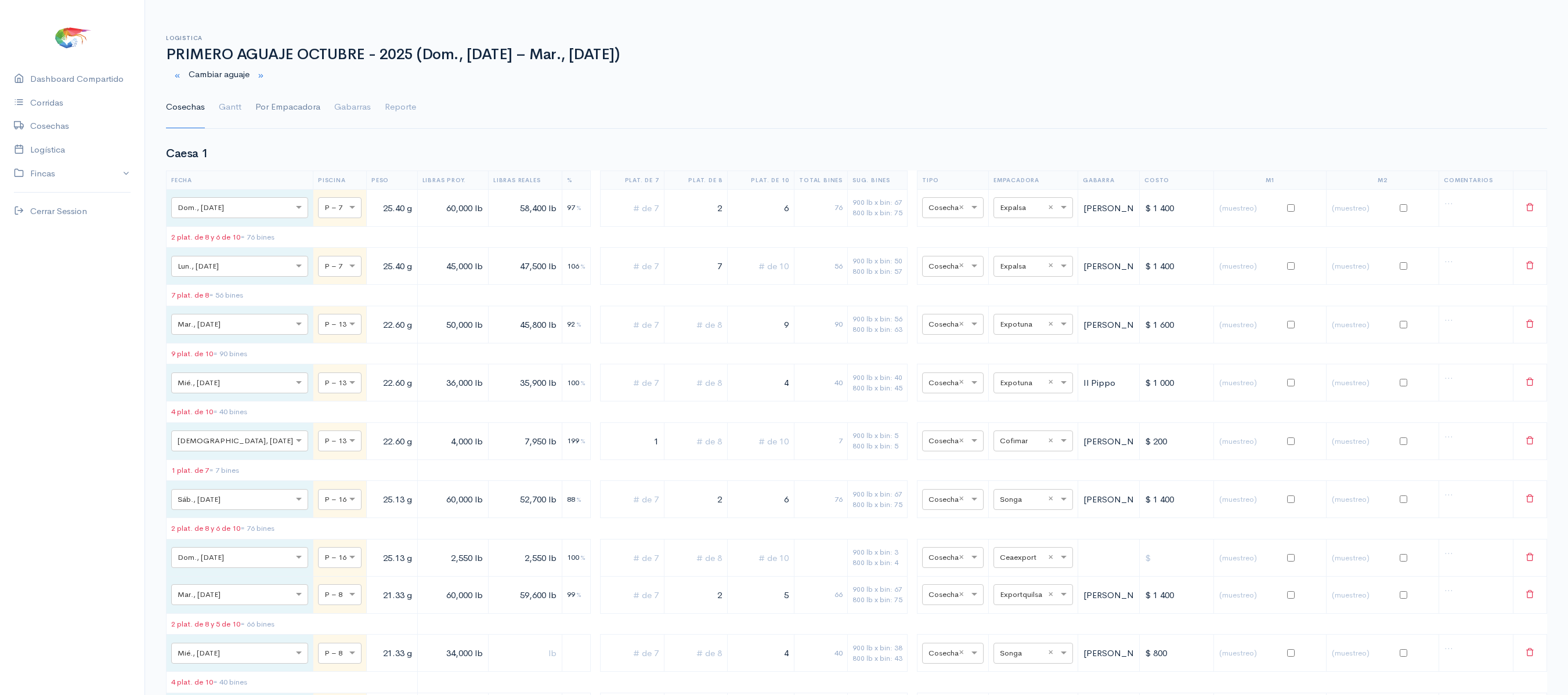
click at [276, 102] on link "Por Empacadora" at bounding box center [287, 107] width 65 height 41
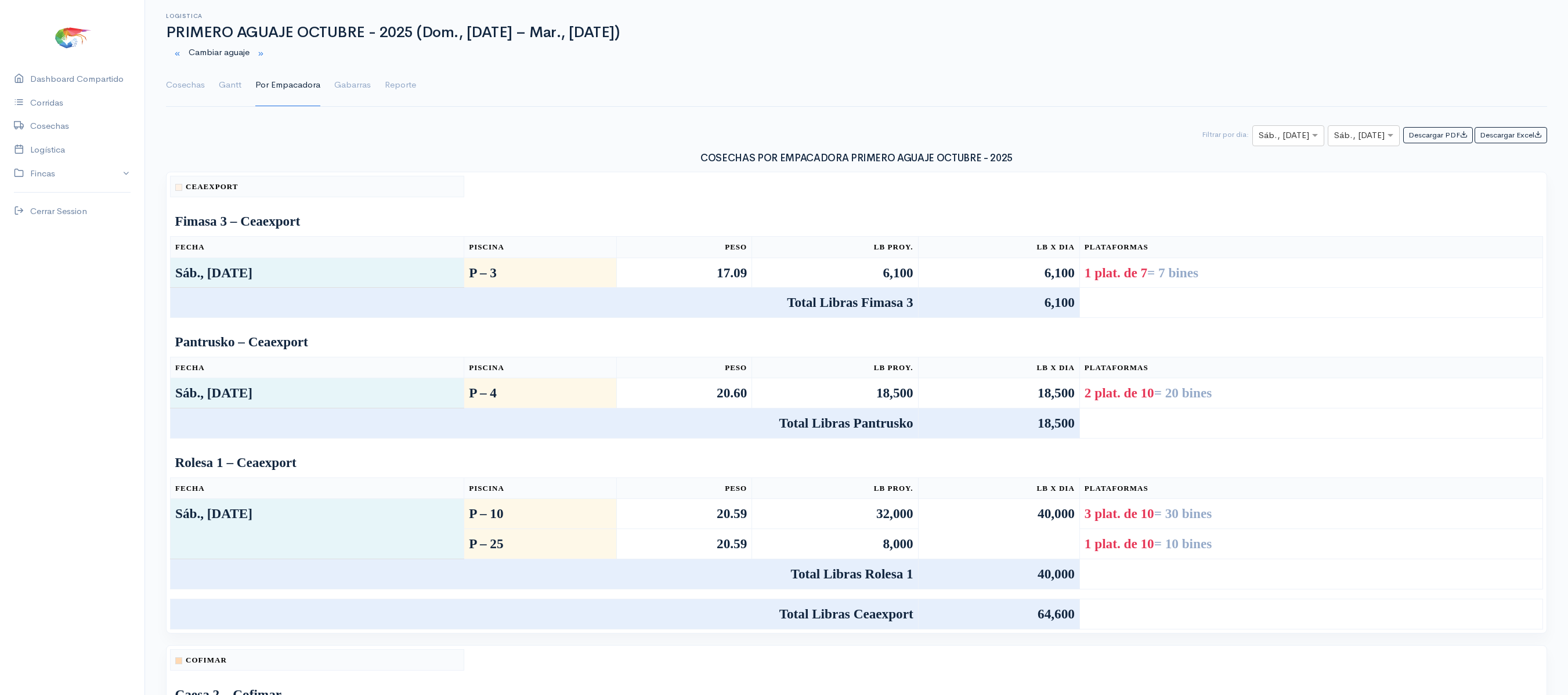
scroll to position [24, 0]
click at [224, 89] on link "Gantt" at bounding box center [230, 84] width 23 height 41
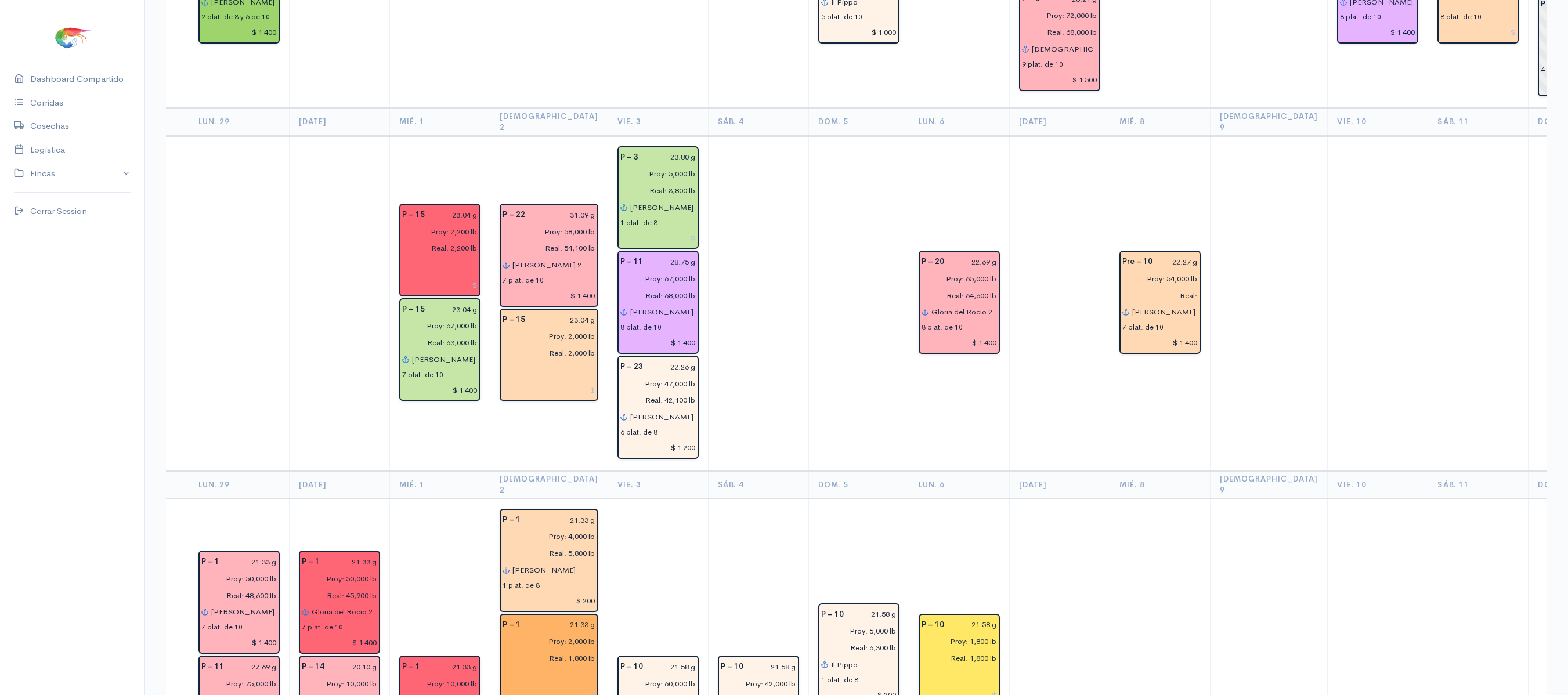
scroll to position [0, 0]
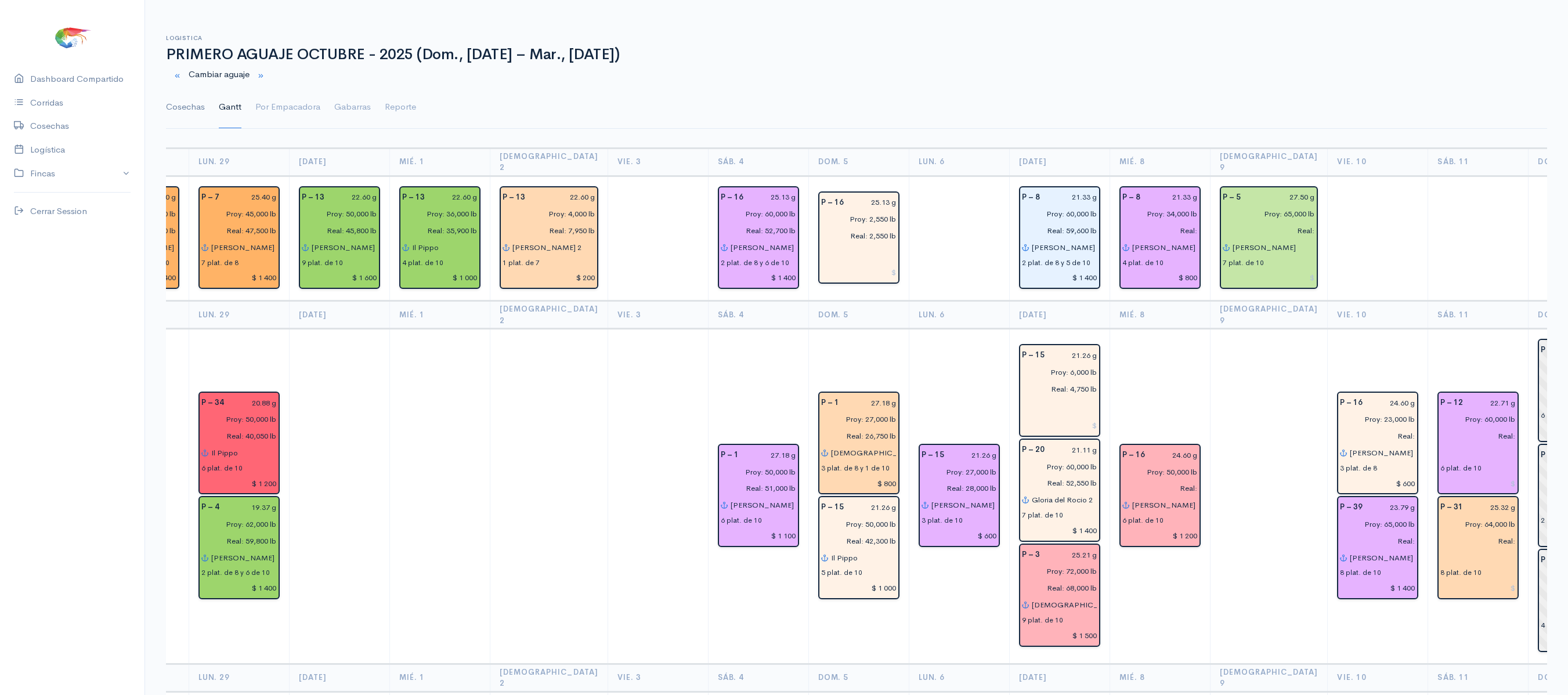
click at [190, 112] on link "Cosechas" at bounding box center [185, 107] width 39 height 41
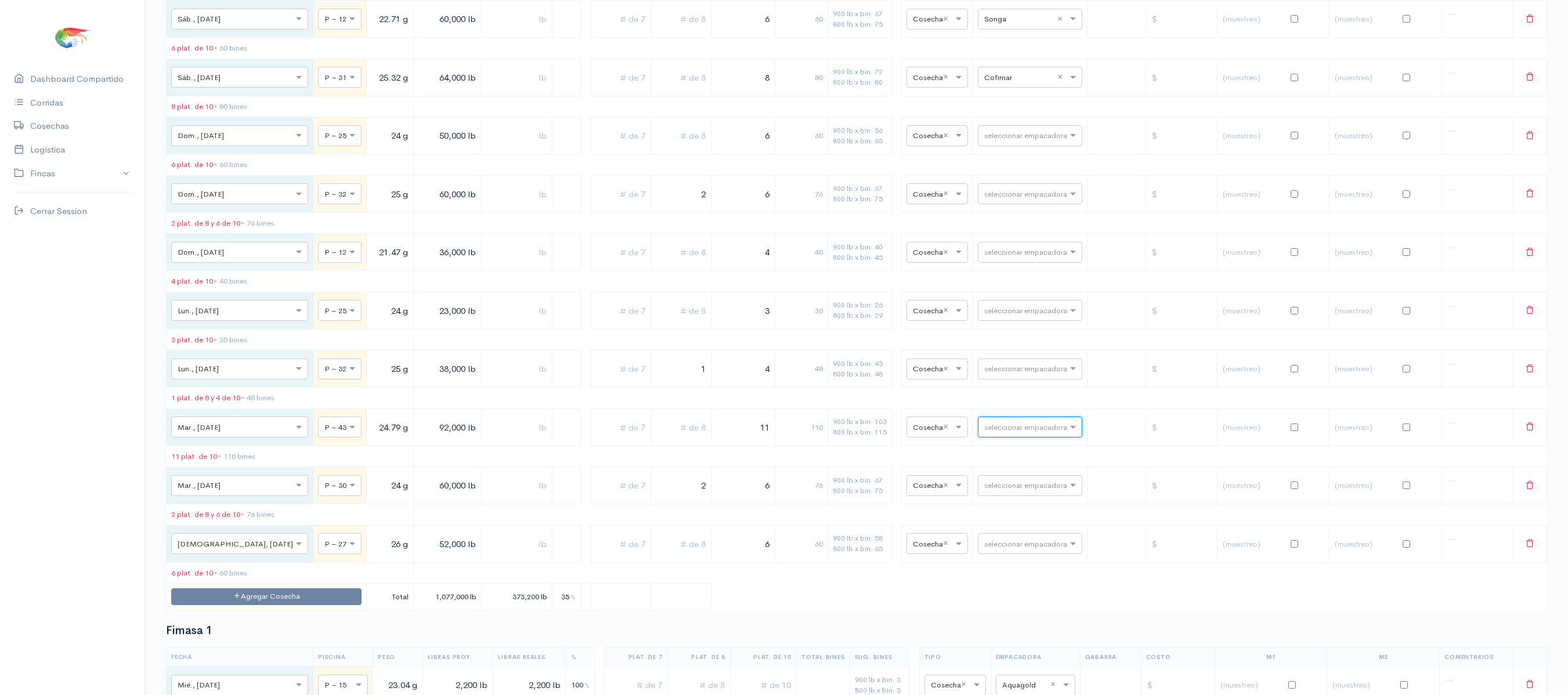
scroll to position [1510, 0]
drag, startPoint x: 735, startPoint y: 65, endPoint x: 801, endPoint y: 69, distance: 66.1
click at [801, 39] on tr "× Sáb., [DATE] × P – 12 22.71 g 60,000 lb 6 60 900 lb x bin: 67 800 lb x bin: 7…" at bounding box center [857, 20] width 1380 height 37
type input "8"
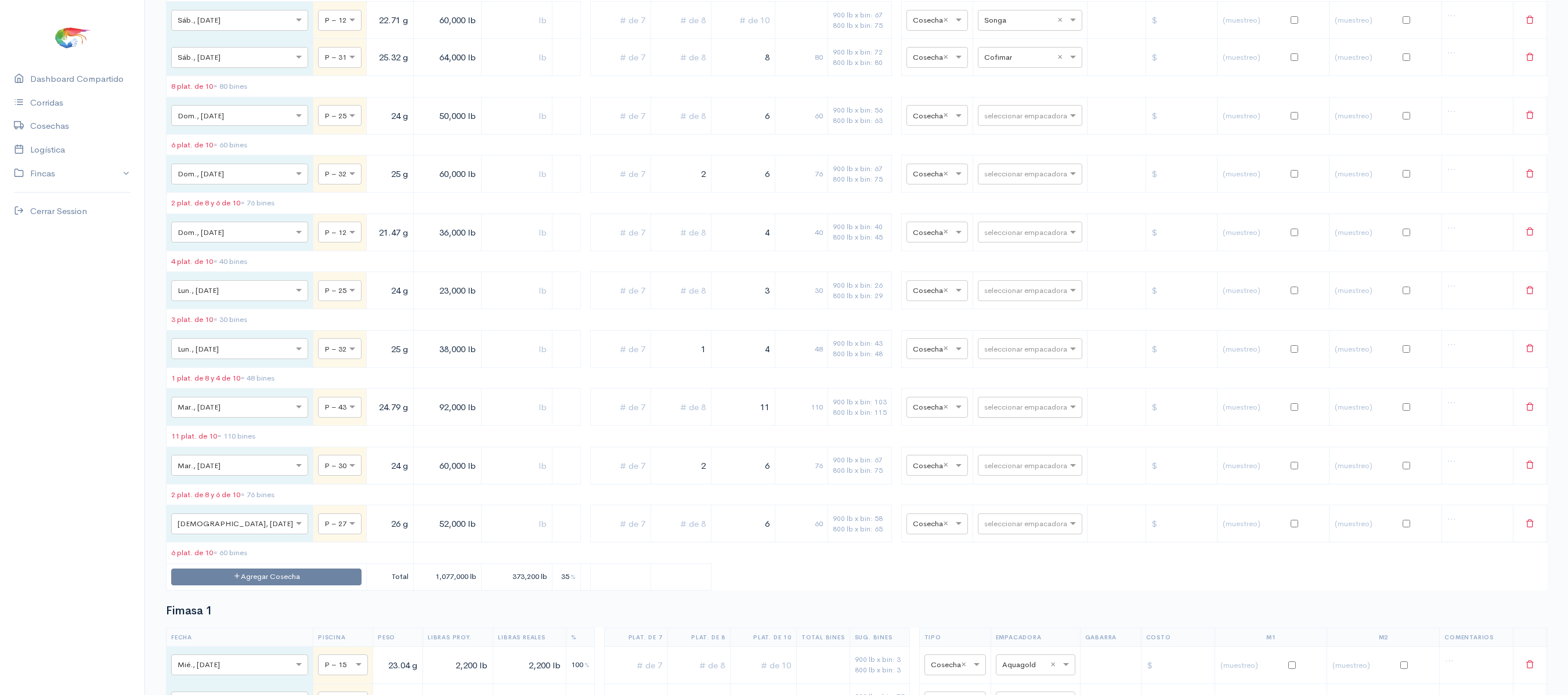
type input "6"
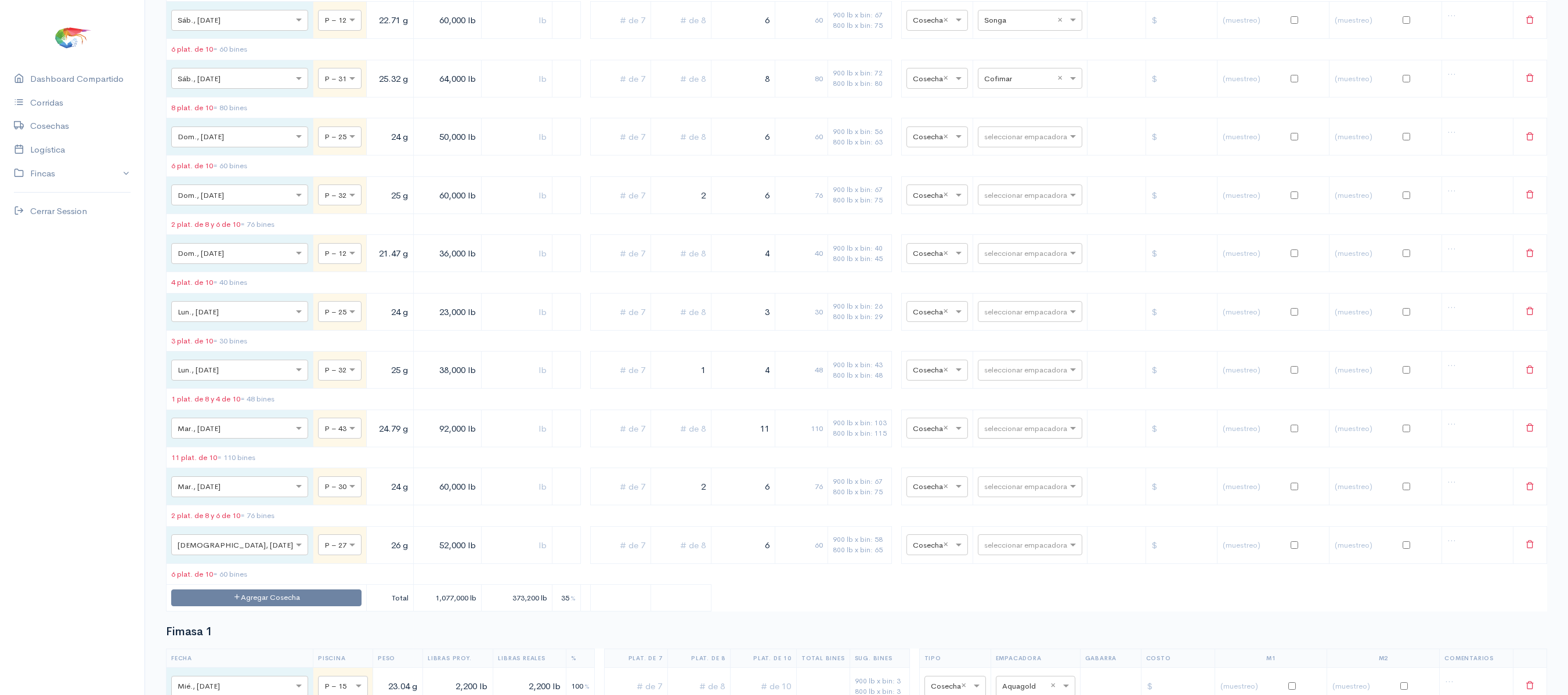
click at [672, 39] on td at bounding box center [681, 20] width 60 height 37
click at [682, 32] on input "text" at bounding box center [681, 20] width 51 height 24
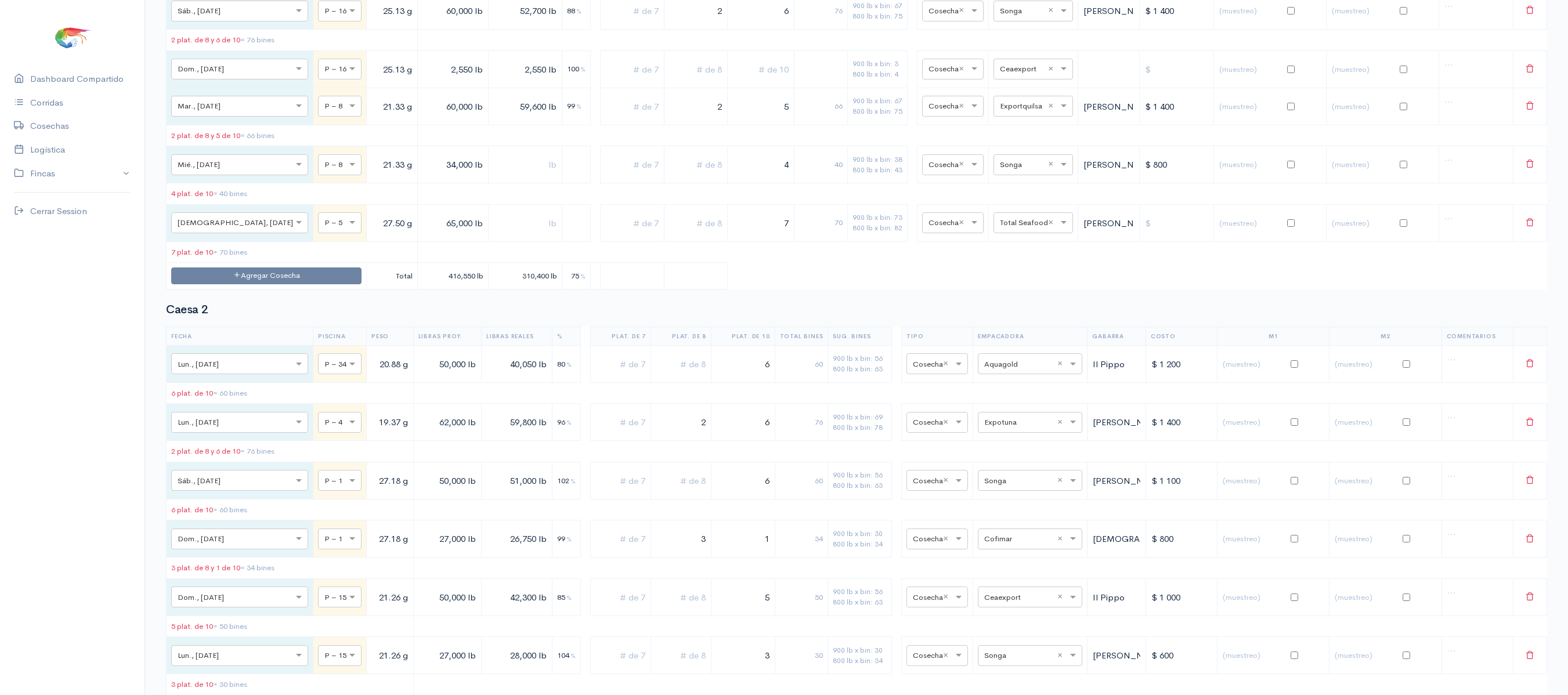
scroll to position [0, 0]
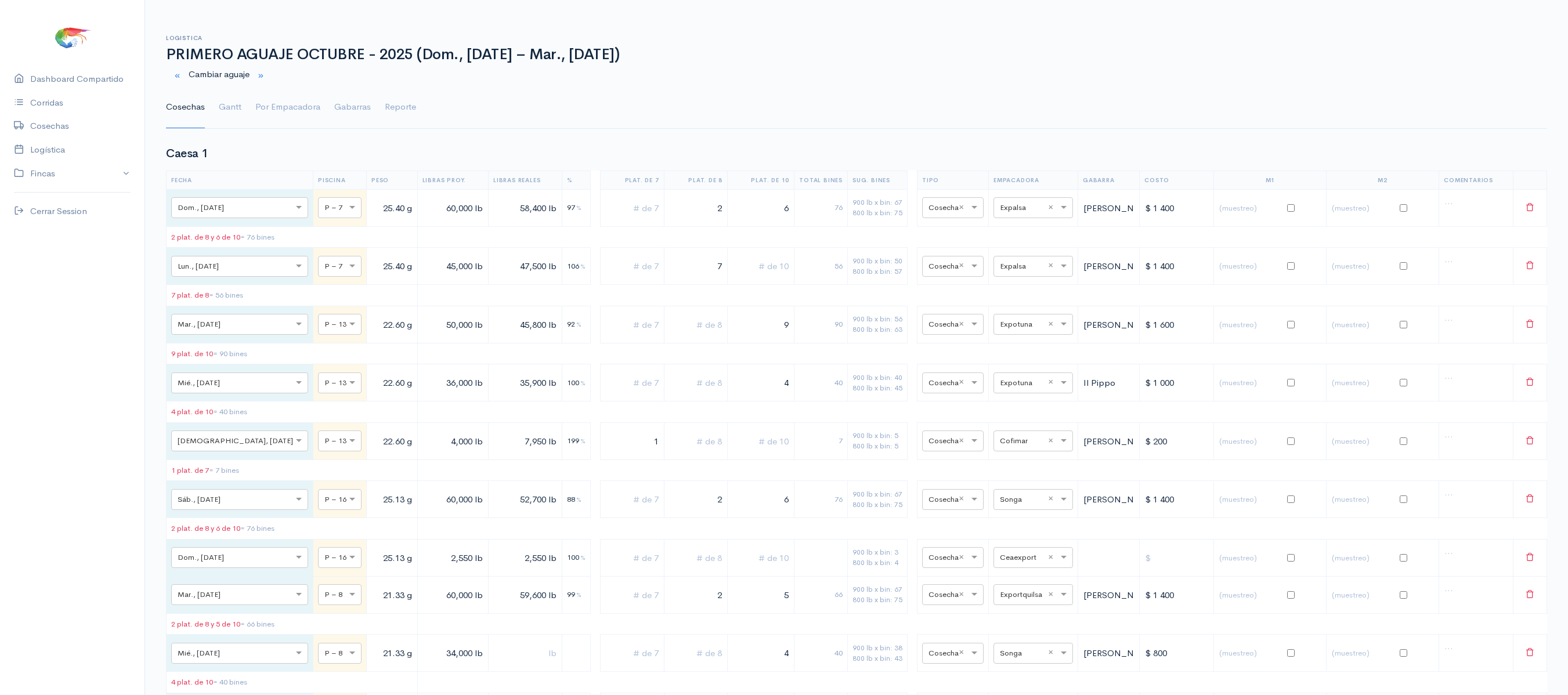
type input "2"
click at [241, 112] on ul "Cosechas Gantt Por Empacadora Gabarras Reporte" at bounding box center [857, 107] width 1381 height 41
click at [232, 111] on link "Gantt" at bounding box center [230, 107] width 23 height 41
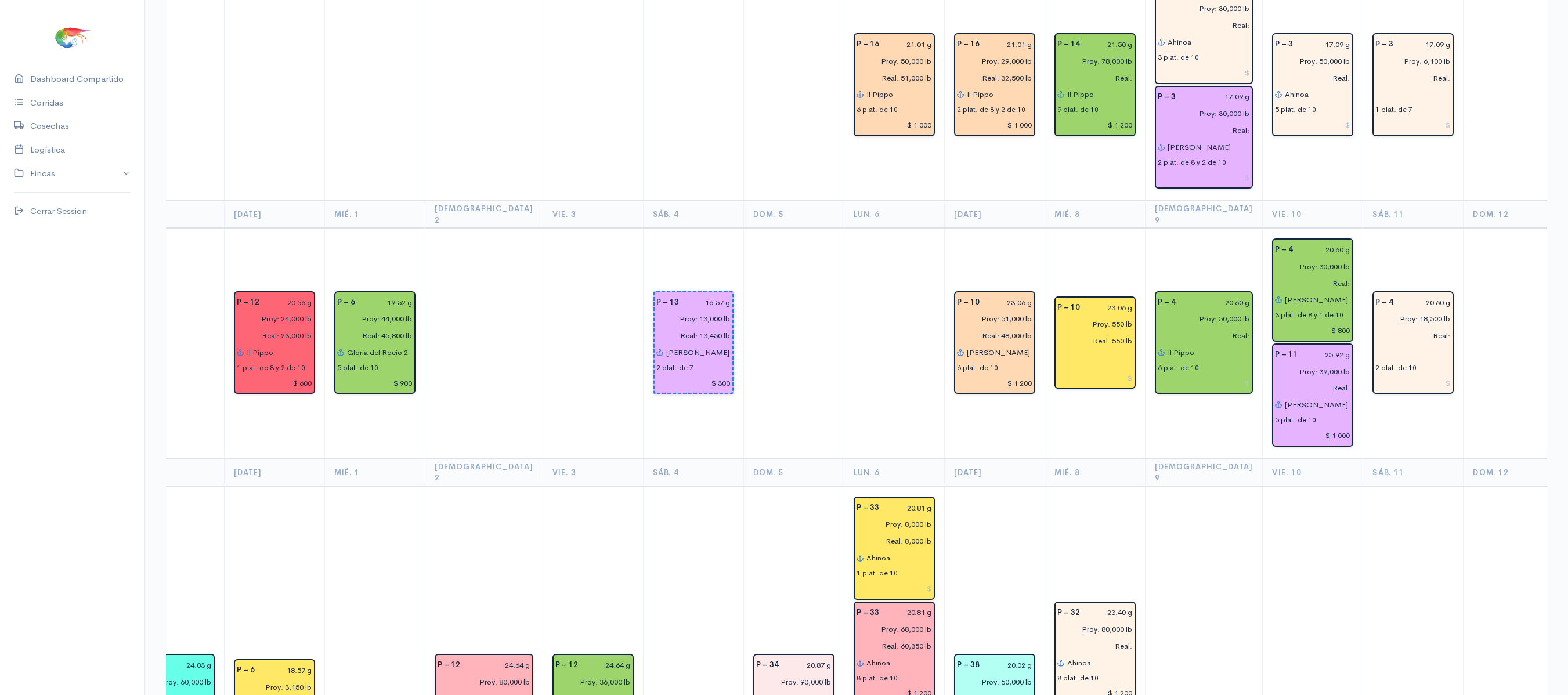
scroll to position [1528, 0]
click at [1396, 312] on input "Proy: 18,500 lb" at bounding box center [1409, 320] width 82 height 17
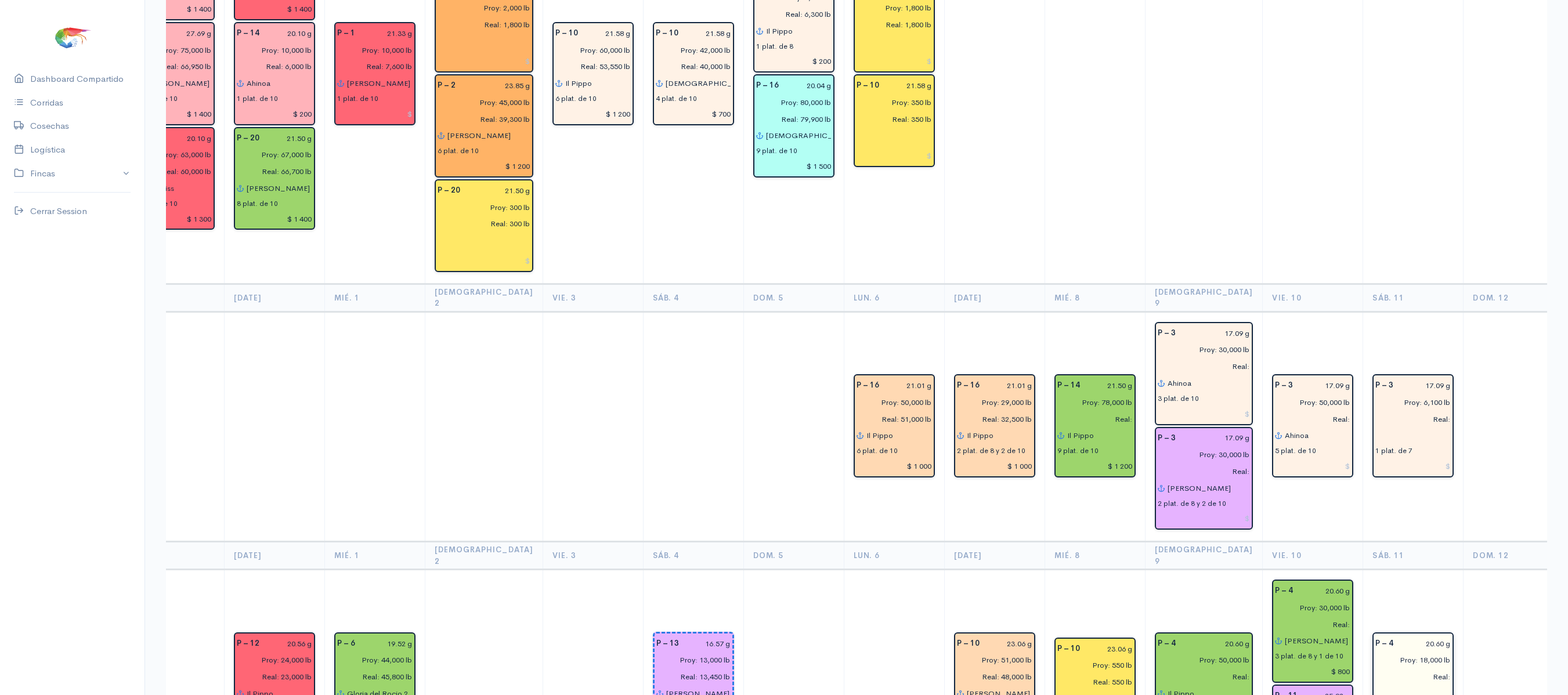
scroll to position [1188, 0]
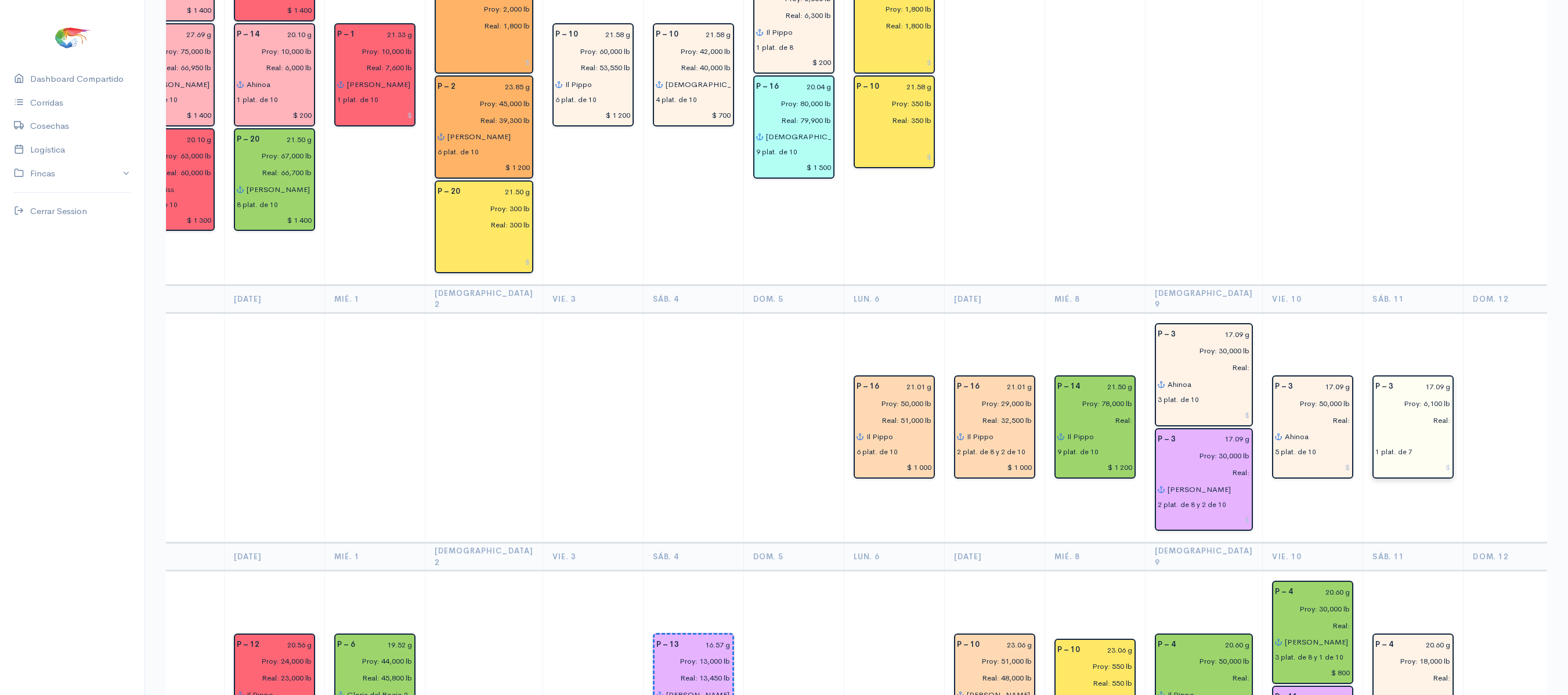
type input "Proy: 18,000 lb"
click at [1394, 395] on input "Proy: 6,100 lb" at bounding box center [1409, 403] width 82 height 17
type input "Proy: 6,000 lb"
click at [1420, 167] on td at bounding box center [1413, 75] width 101 height 419
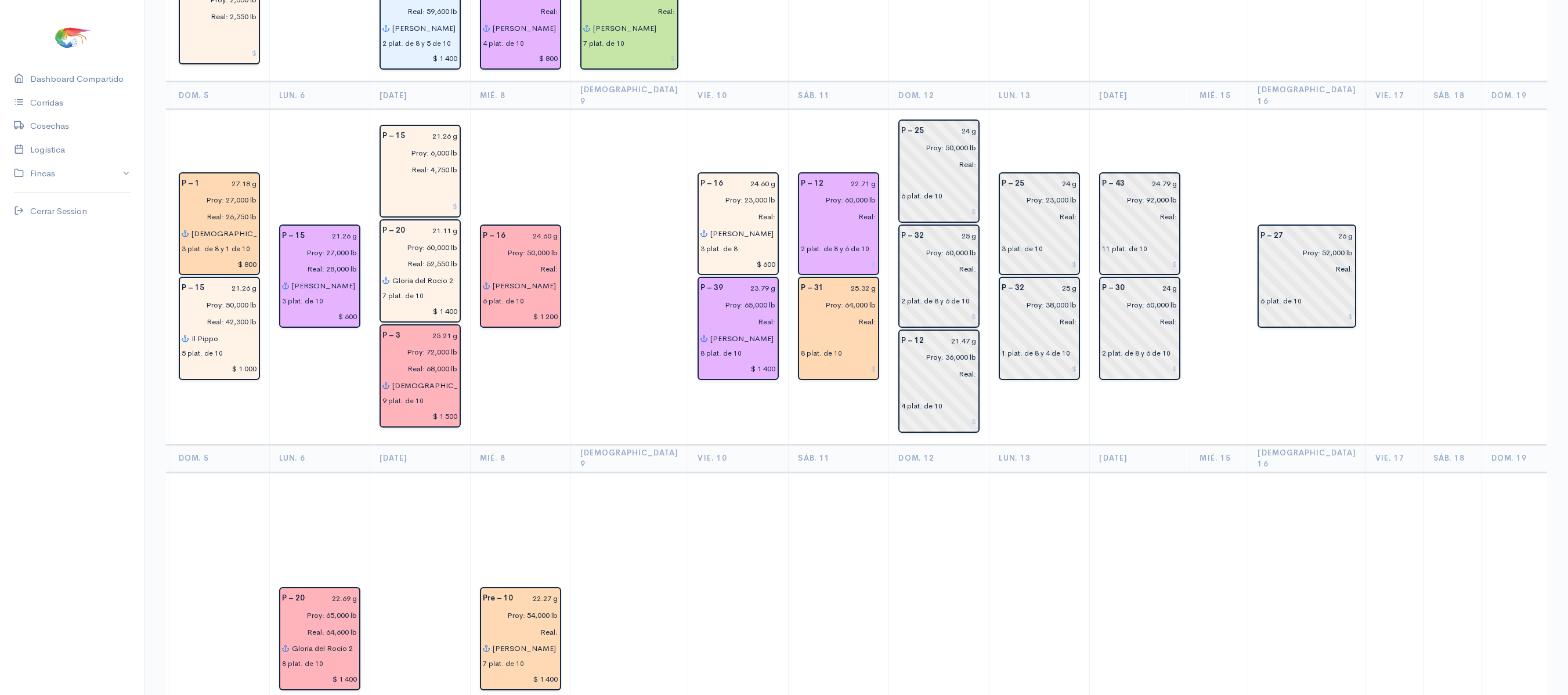
scroll to position [217, 0]
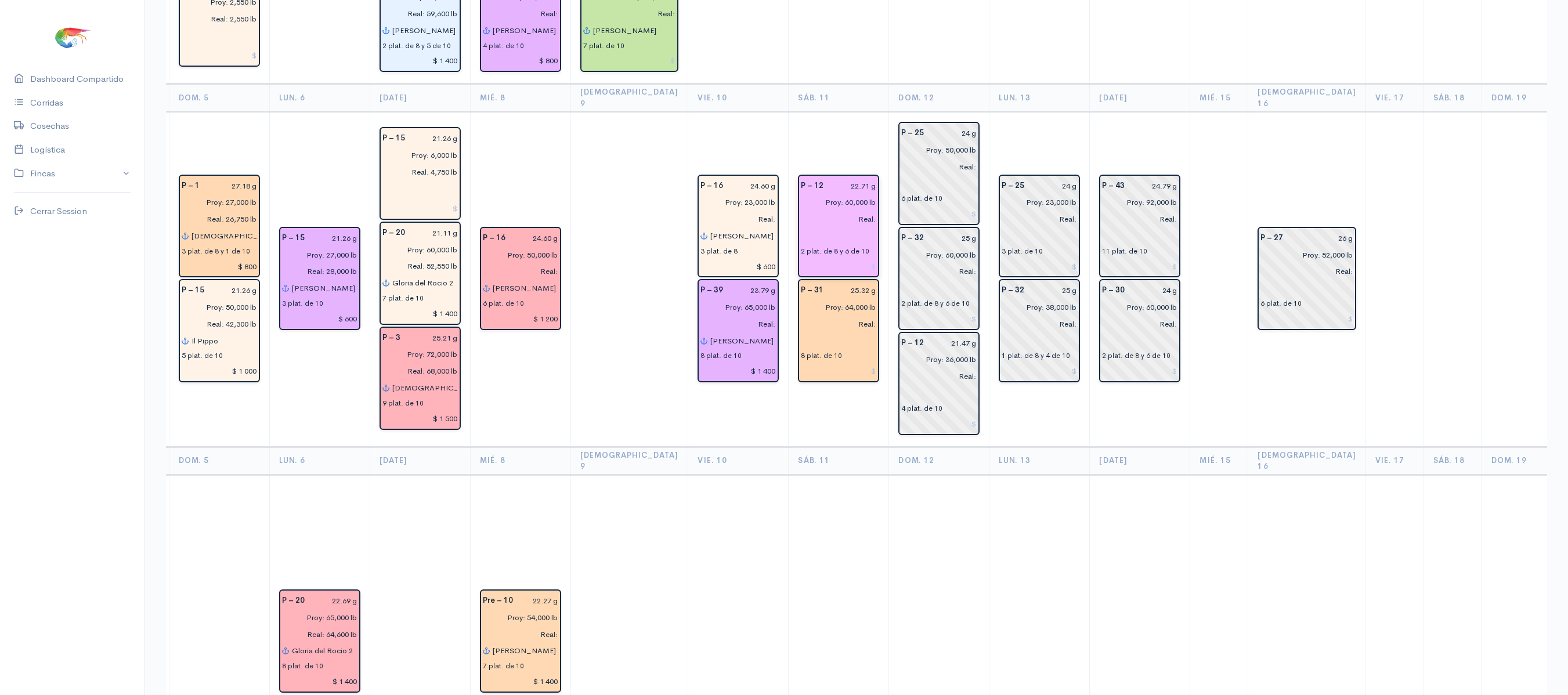
click at [801, 227] on input "text" at bounding box center [839, 235] width 75 height 17
type input "a"
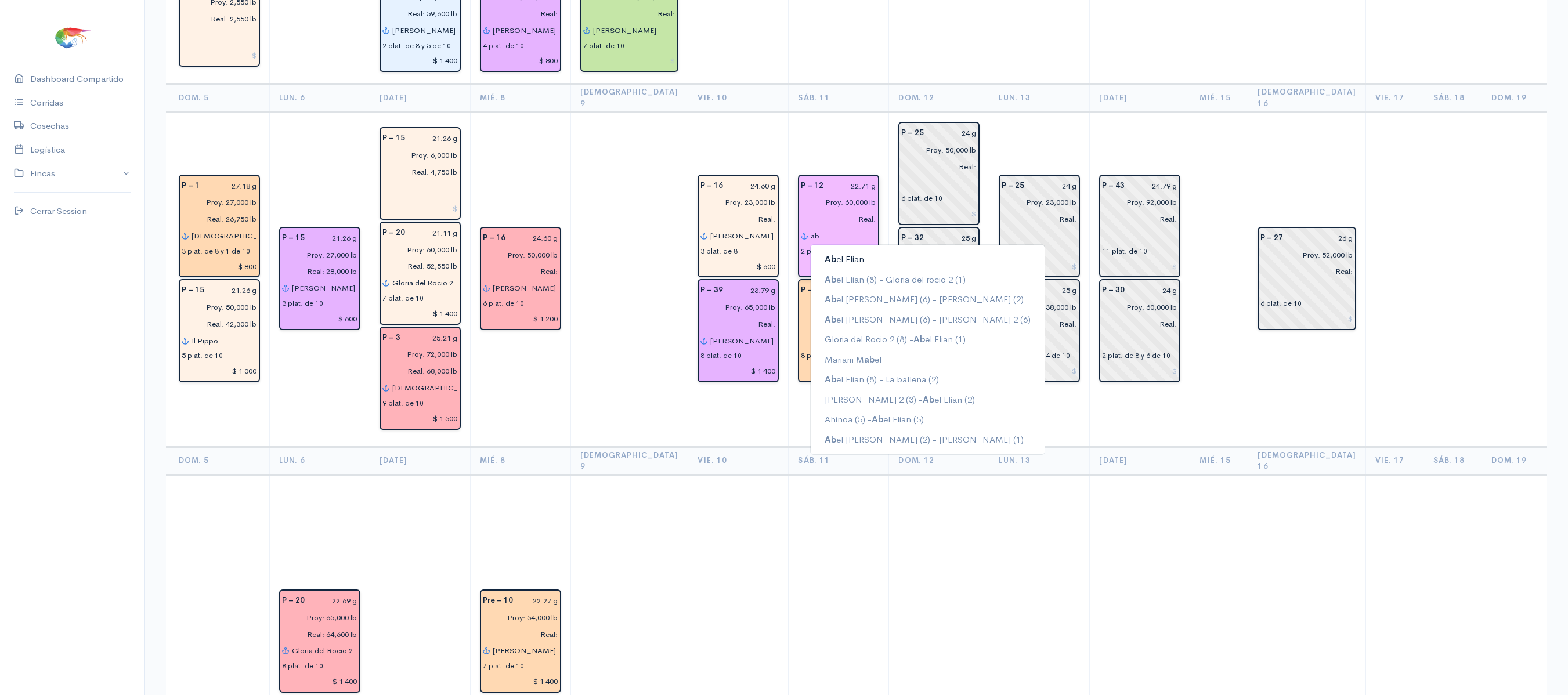
click at [837, 250] on button "Ab el Elian" at bounding box center [927, 260] width 234 height 21
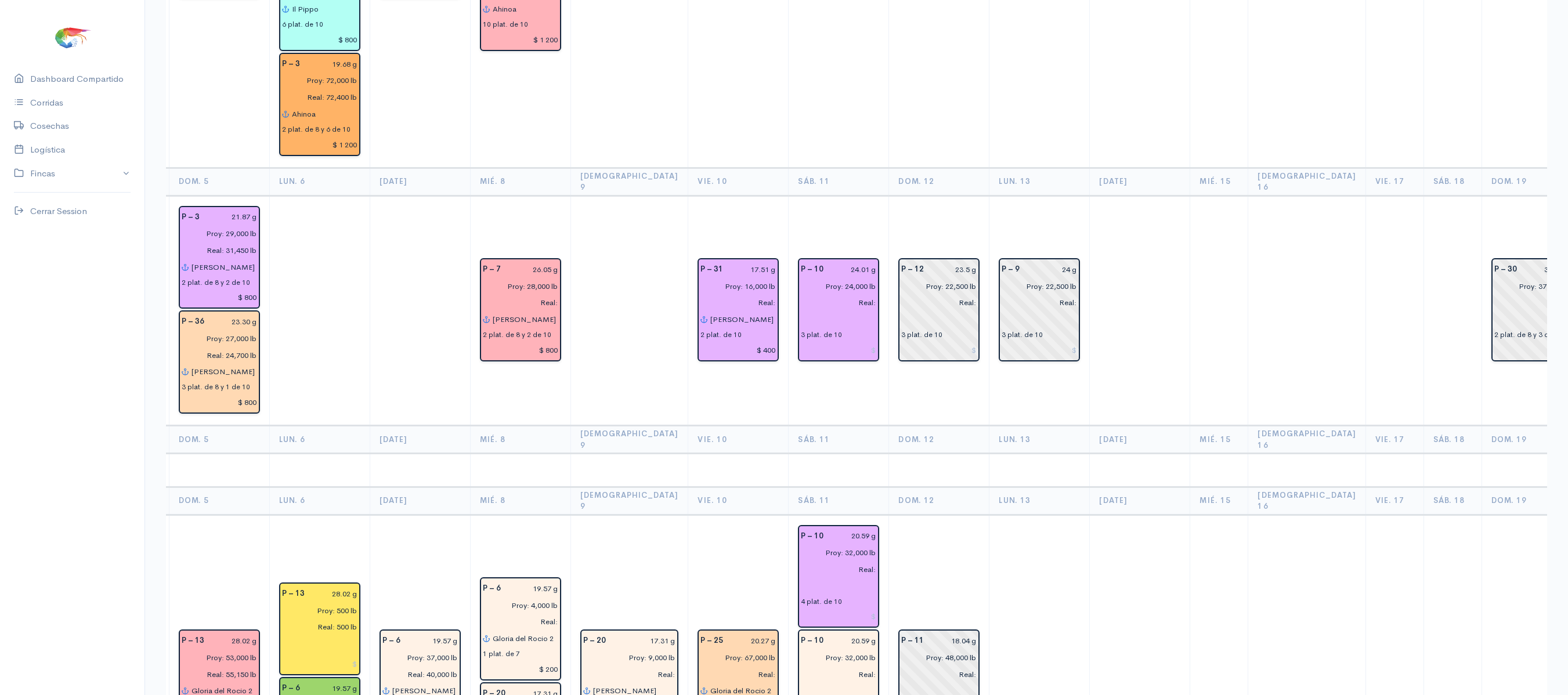
scroll to position [2394, 0]
type input "[PERSON_NAME]"
click at [801, 329] on div "3 plat. de 10" at bounding box center [822, 333] width 41 height 10
click at [801, 310] on input "text" at bounding box center [839, 318] width 75 height 17
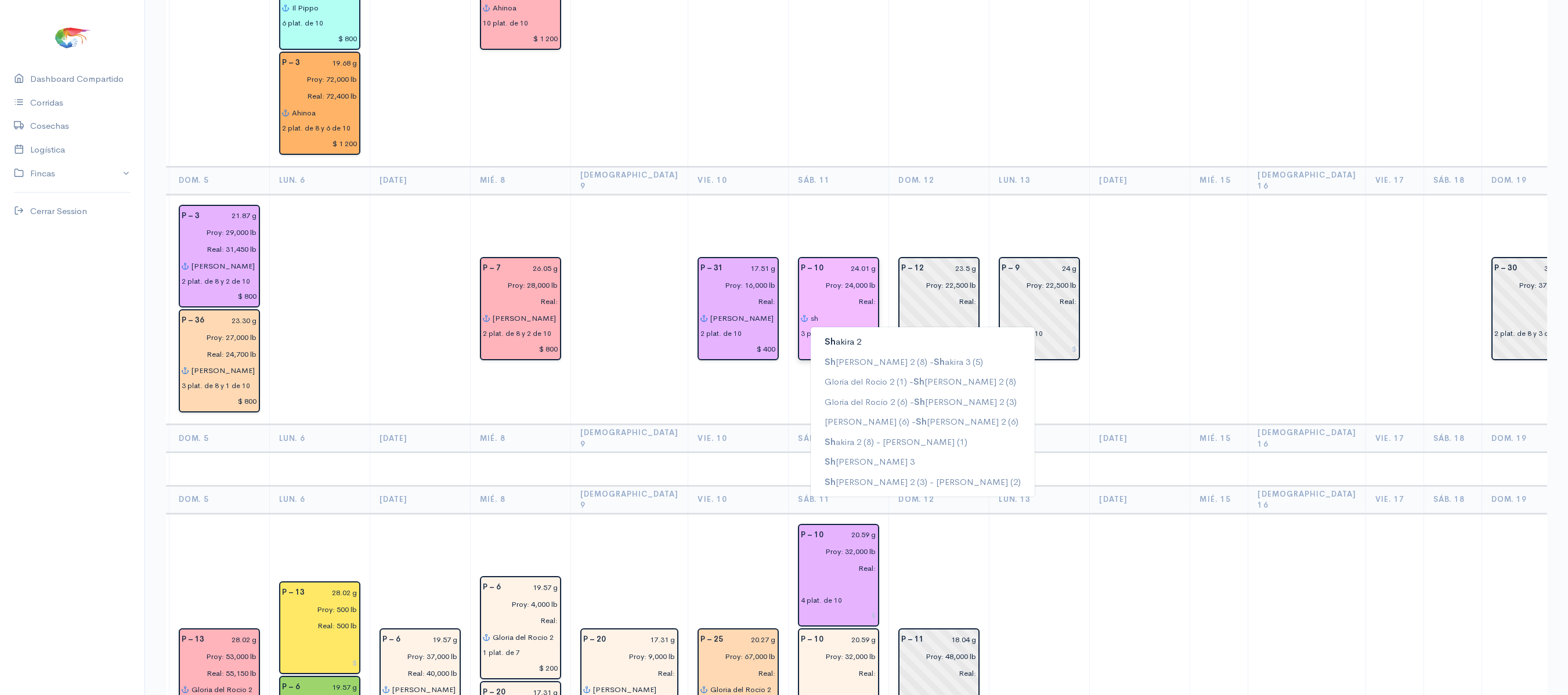
click at [825, 336] on ngb-highlight "[PERSON_NAME] 2" at bounding box center [842, 342] width 37 height 11
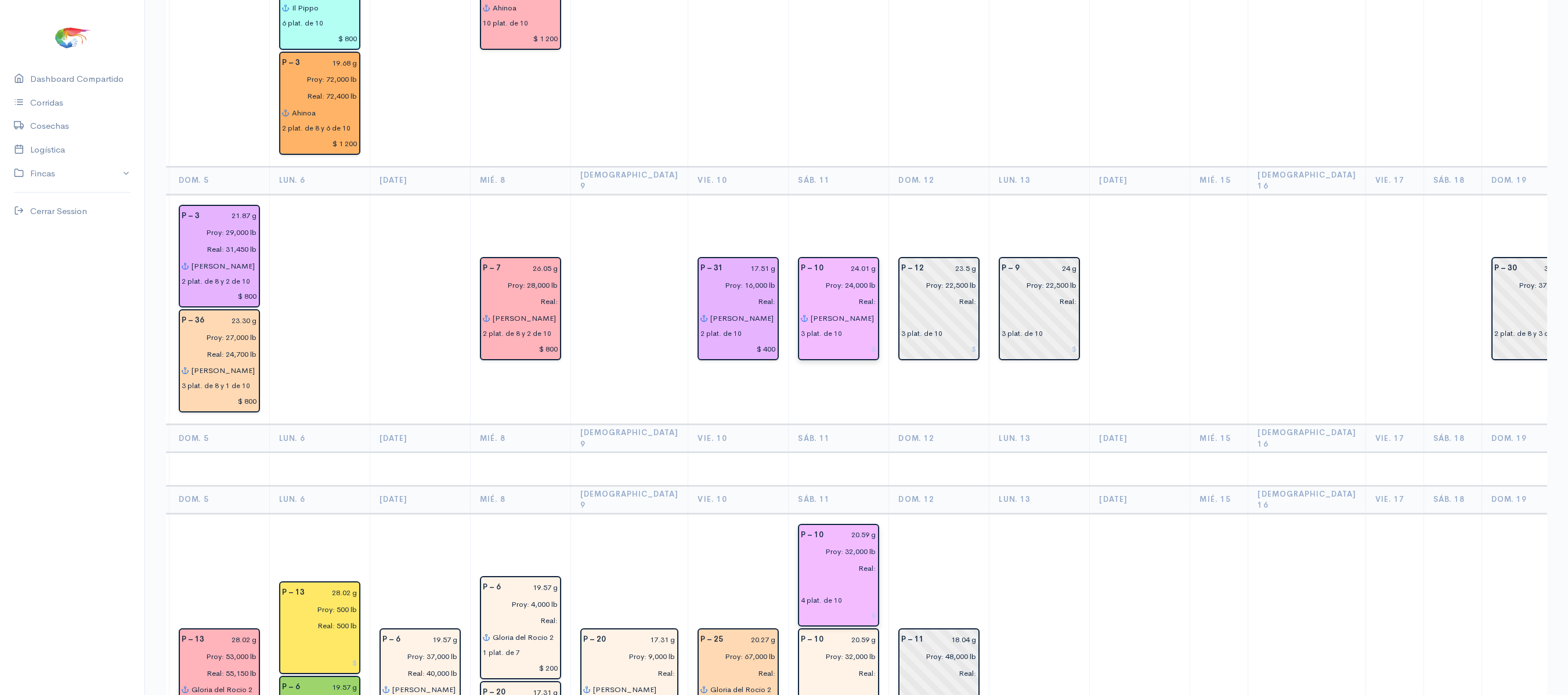
type input "[PERSON_NAME] 2"
click at [801, 576] on input "text" at bounding box center [839, 585] width 75 height 17
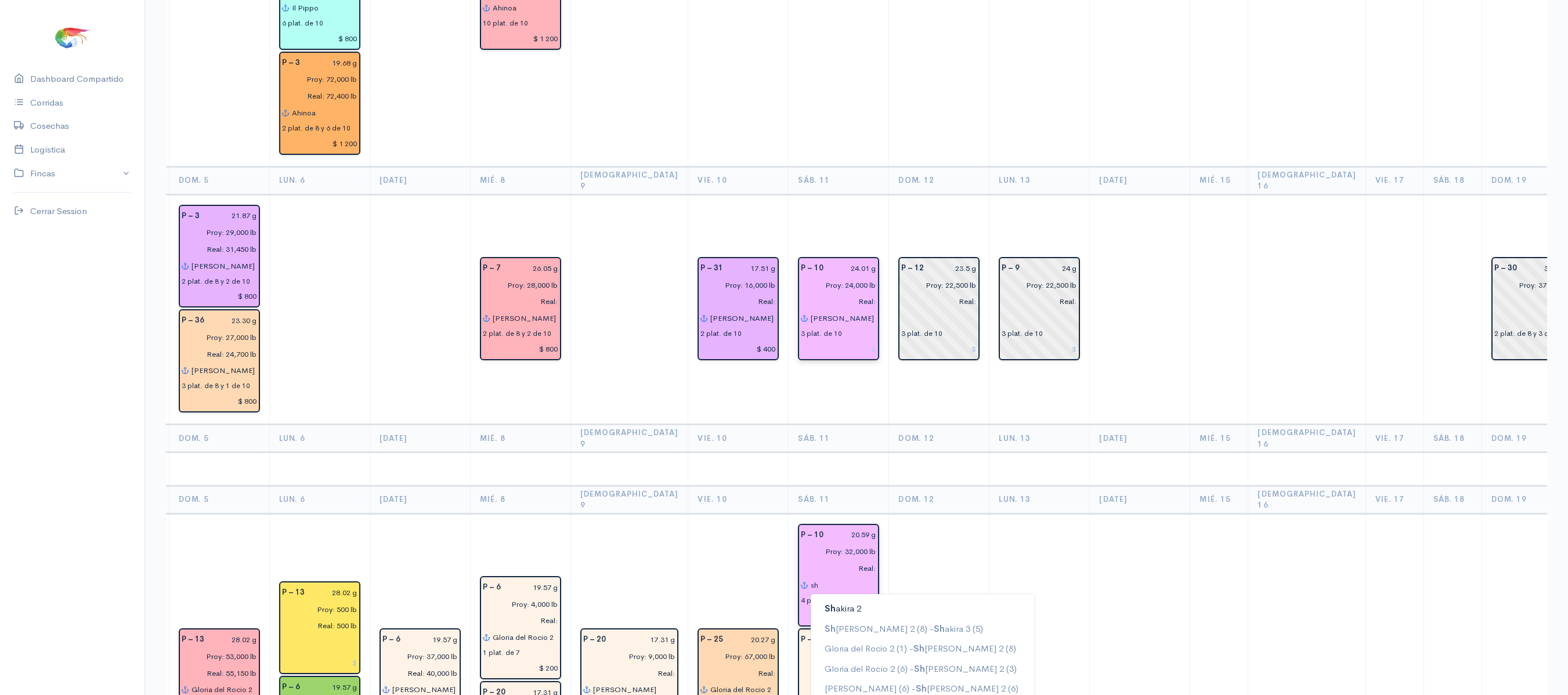
click at [810, 598] on button "[PERSON_NAME] 2" at bounding box center [923, 608] width 224 height 21
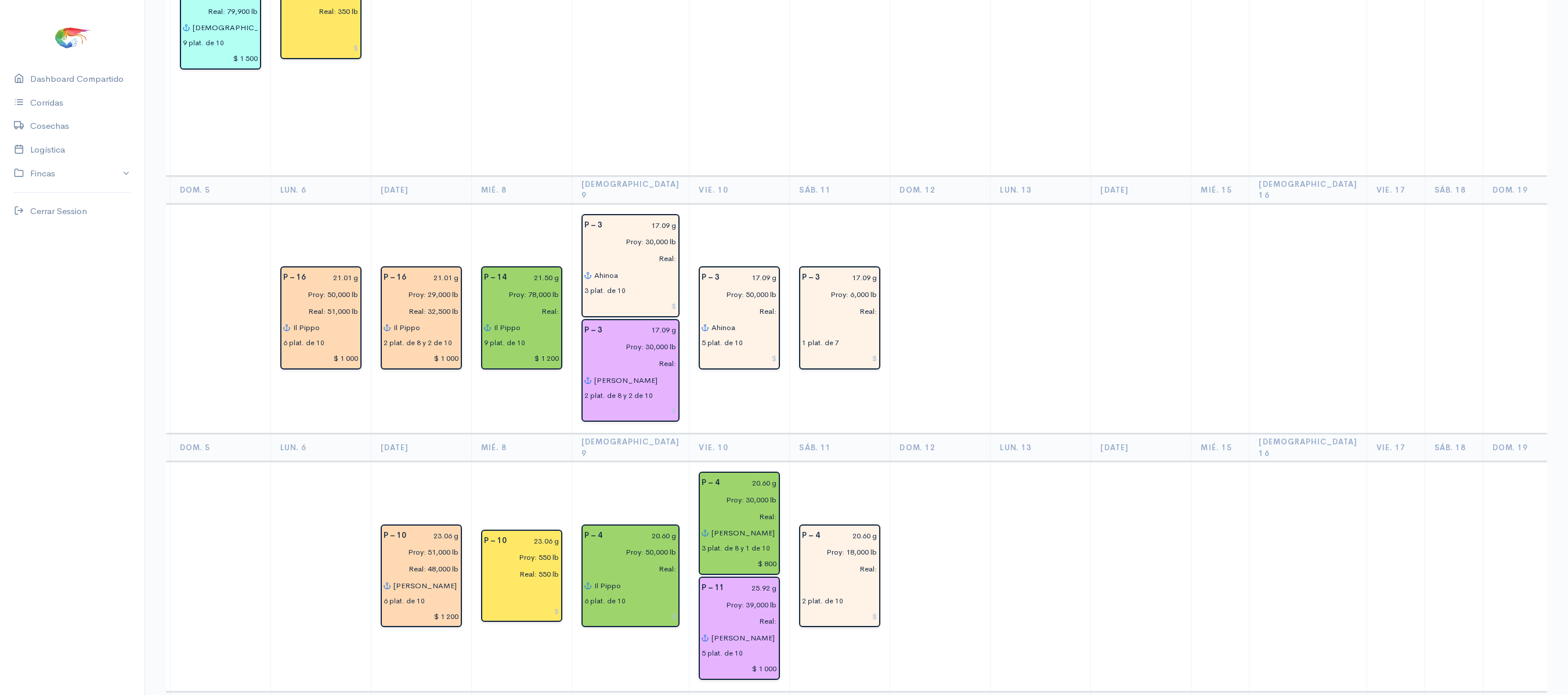
scroll to position [1192, 0]
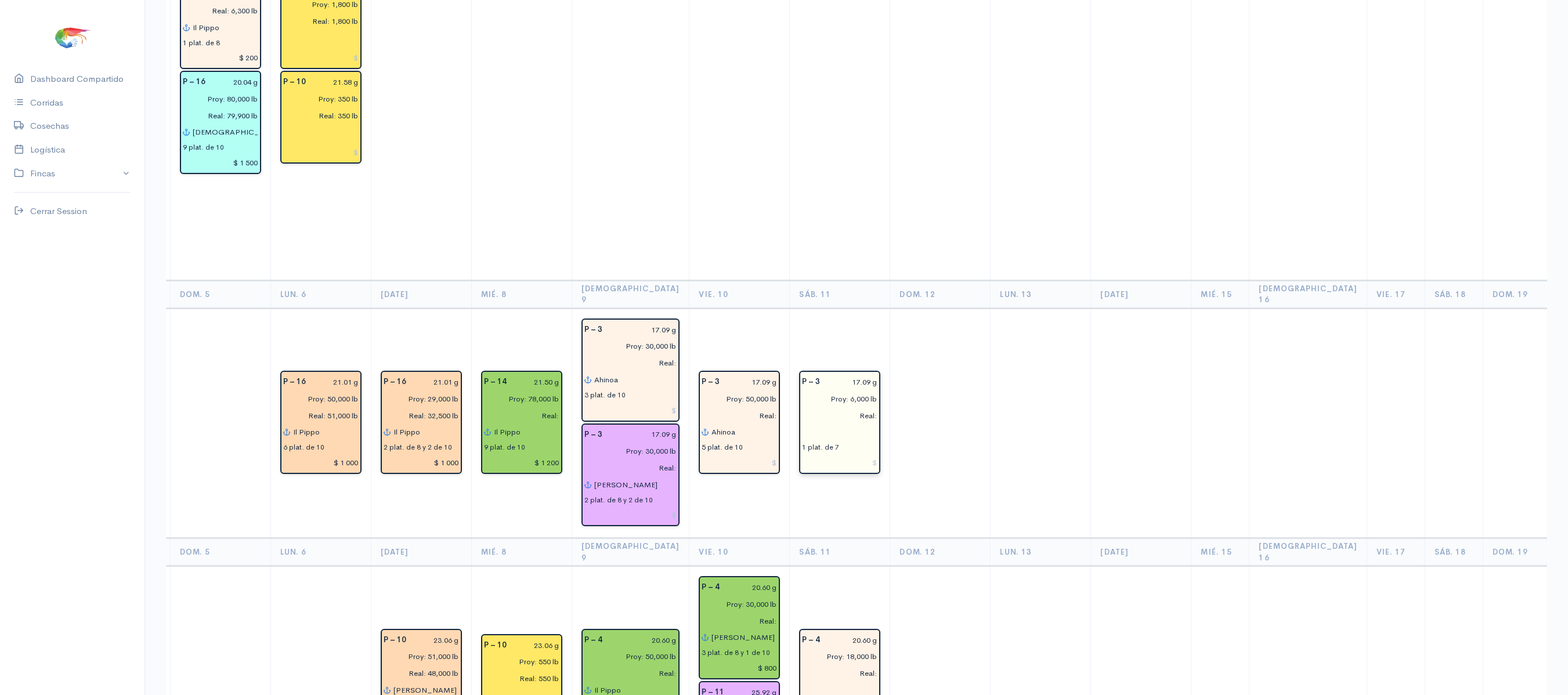
type input "[PERSON_NAME] 2"
click at [802, 424] on input "text" at bounding box center [840, 432] width 75 height 17
click at [813, 445] on button "Ah inoa" at bounding box center [894, 456] width 167 height 21
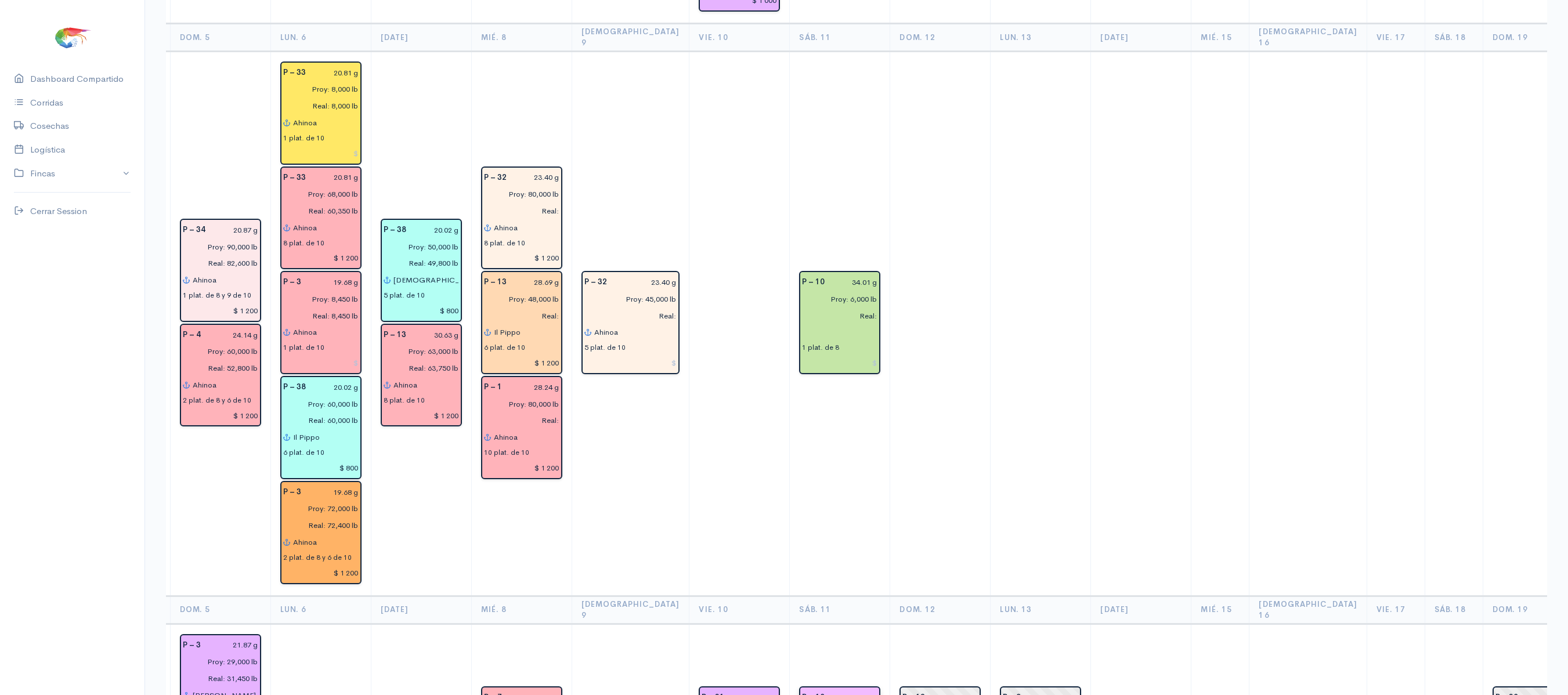
scroll to position [1967, 0]
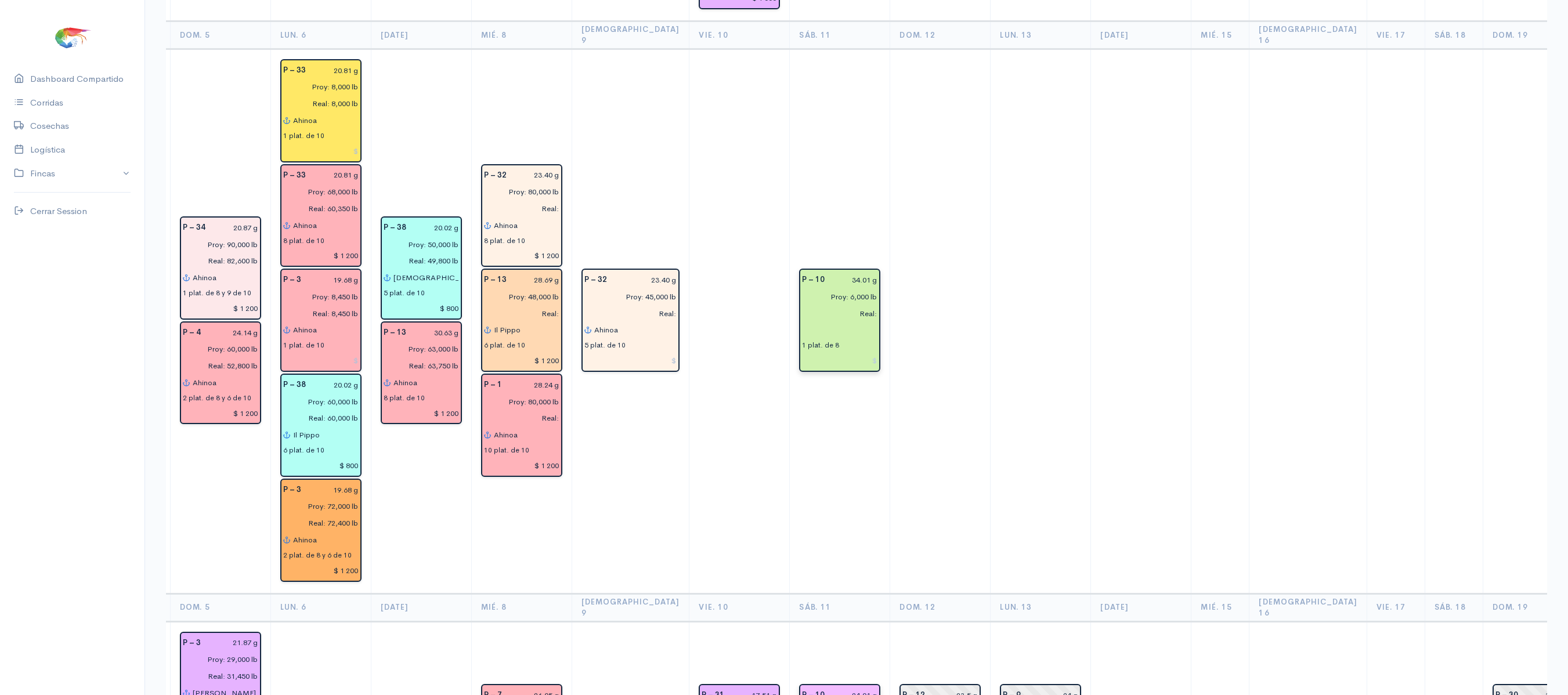
type input "Ahinoa"
click at [802, 322] on input "text" at bounding box center [840, 331] width 75 height 17
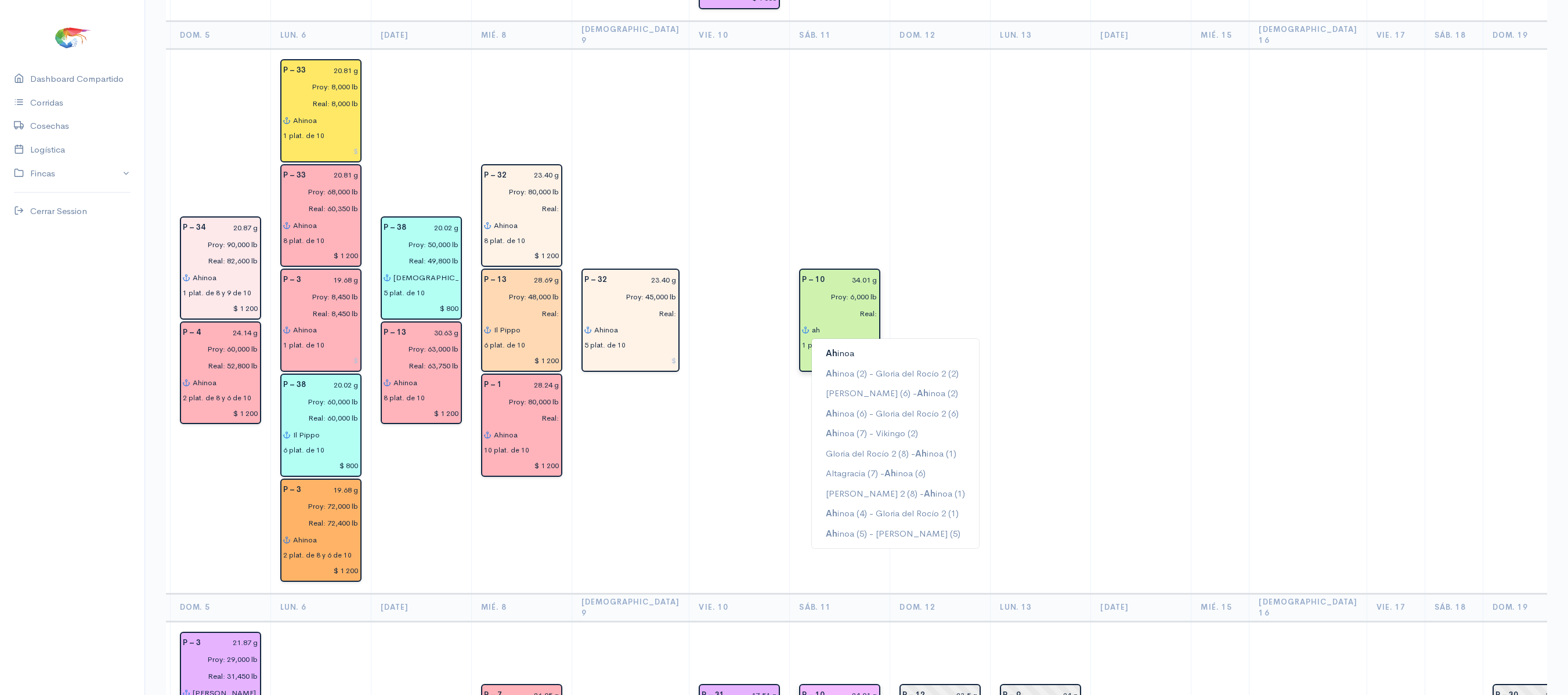
click at [825, 348] on ngb-highlight "Ah inoa" at bounding box center [840, 353] width 28 height 11
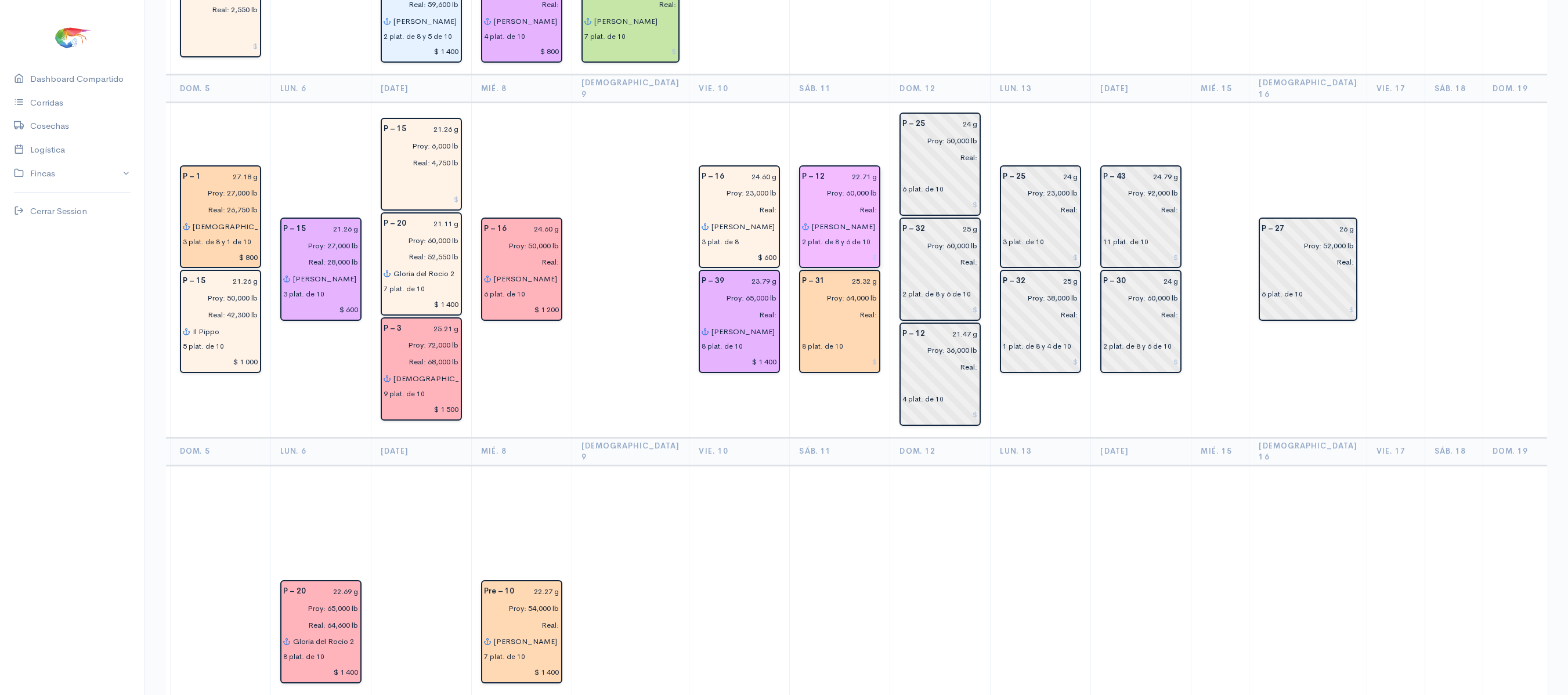
scroll to position [171, 0]
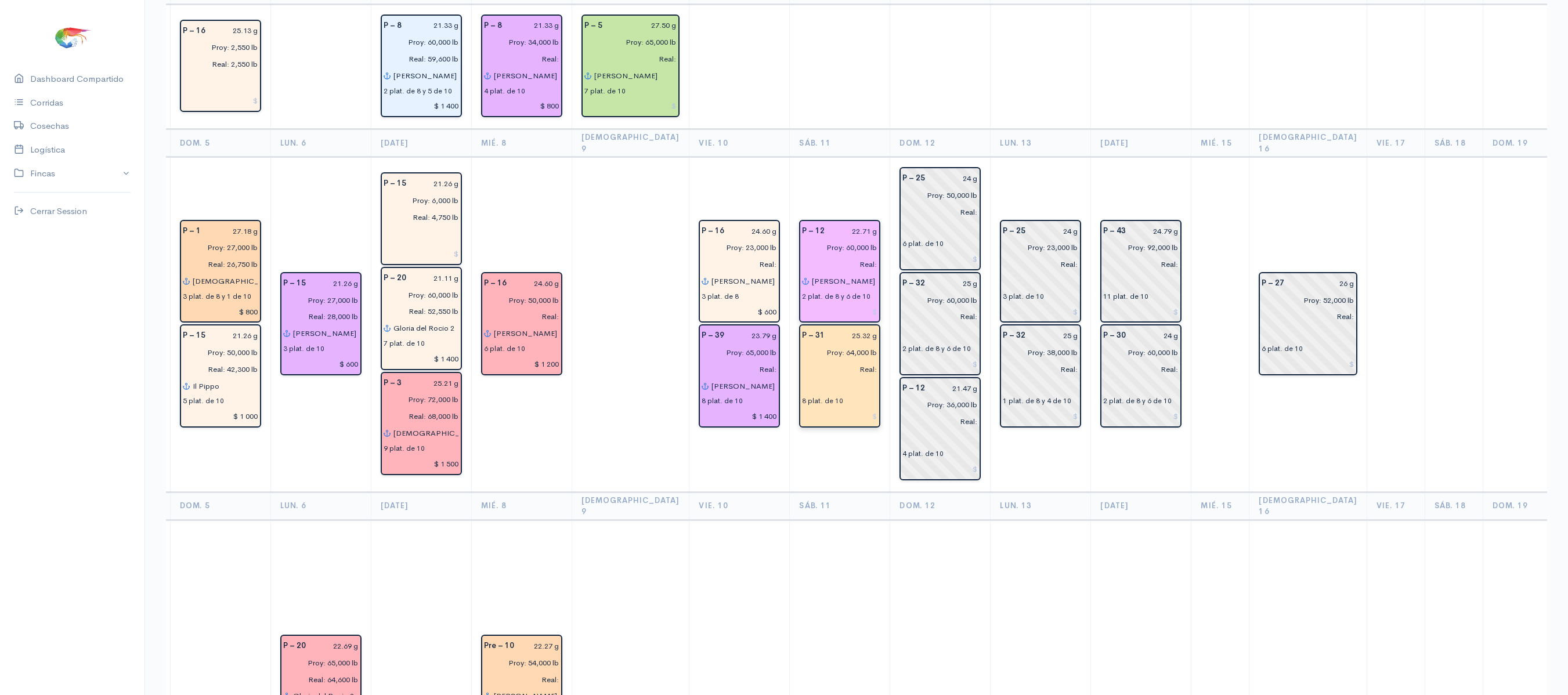
type input "Ahinoa"
click at [802, 378] on input "text" at bounding box center [840, 386] width 75 height 17
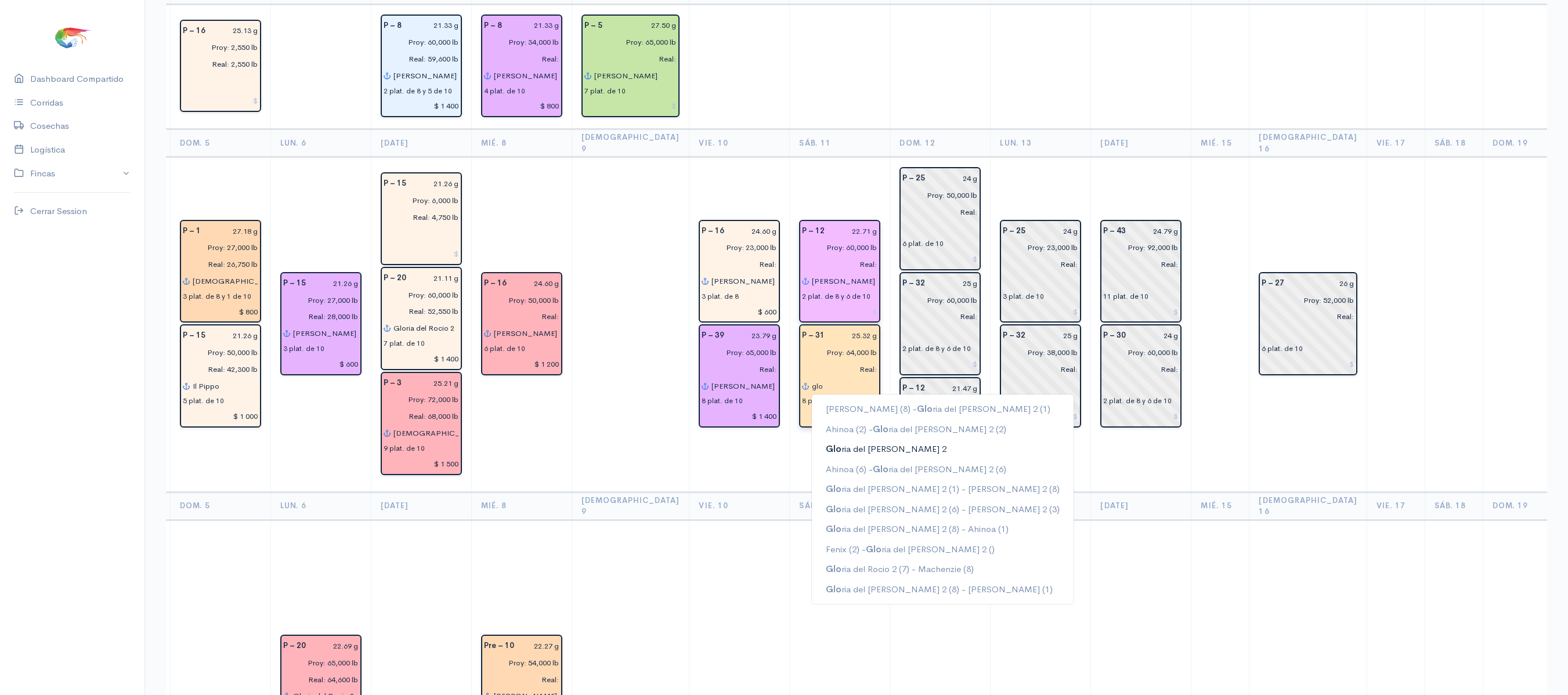
click at [826, 439] on button "Glo ria del Rocio 2" at bounding box center [942, 449] width 262 height 21
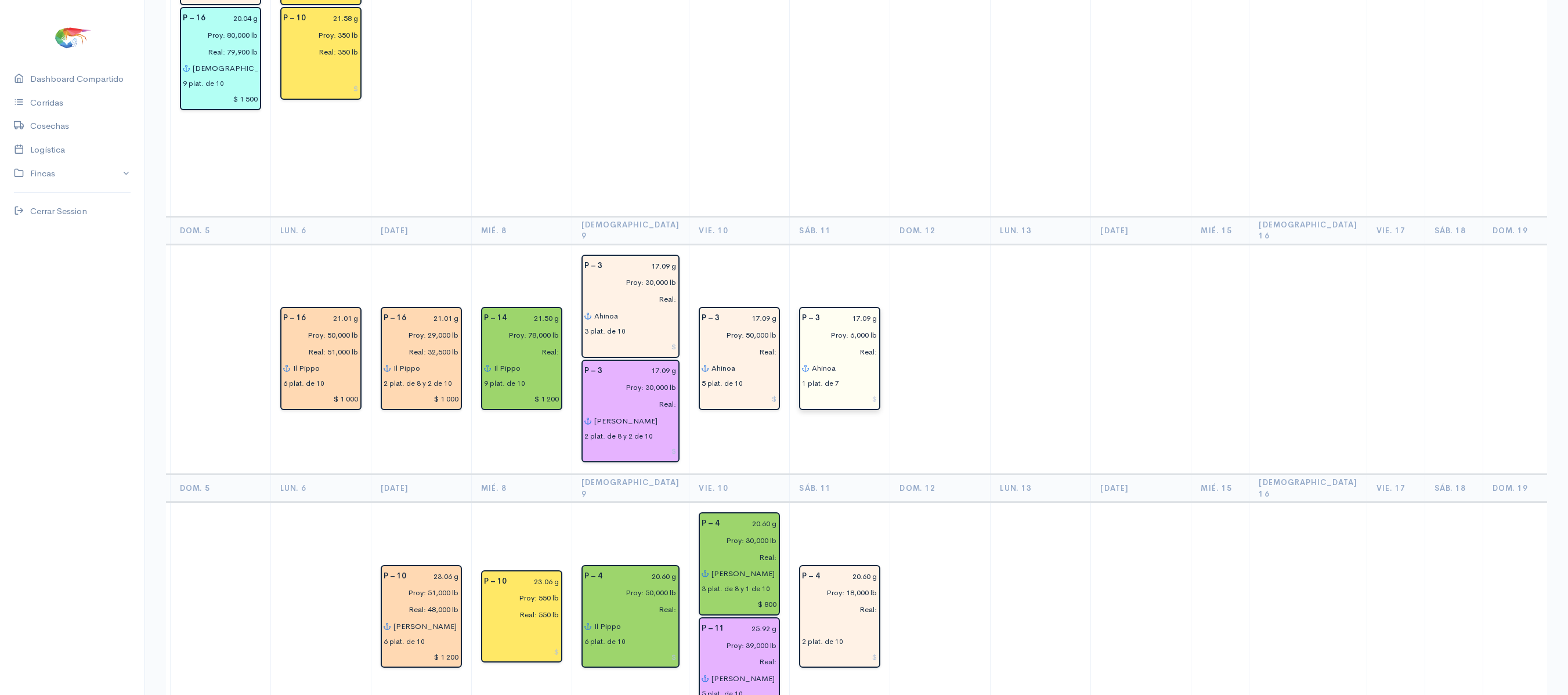
scroll to position [1257, 0]
type input "Gloria del Rocio 2"
click at [802, 617] on input "text" at bounding box center [840, 625] width 75 height 17
click at [825, 642] on span "Ren" at bounding box center [833, 648] width 16 height 11
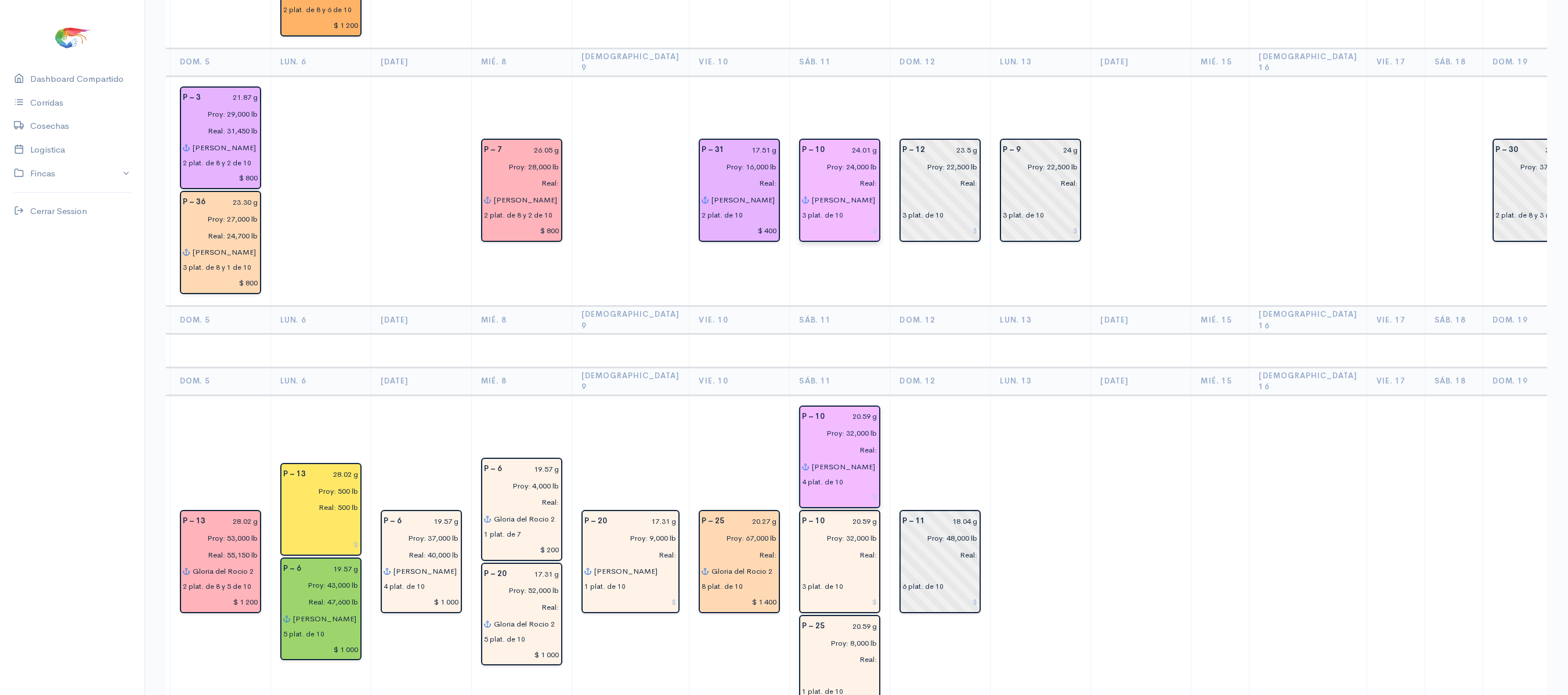
scroll to position [2513, 0]
type input "[PERSON_NAME]"
click at [795, 545] on input "Real:" at bounding box center [836, 554] width 82 height 17
click at [802, 562] on input "text" at bounding box center [840, 571] width 75 height 17
click at [825, 588] on ngb-highlight "Ren ata" at bounding box center [840, 593] width 28 height 11
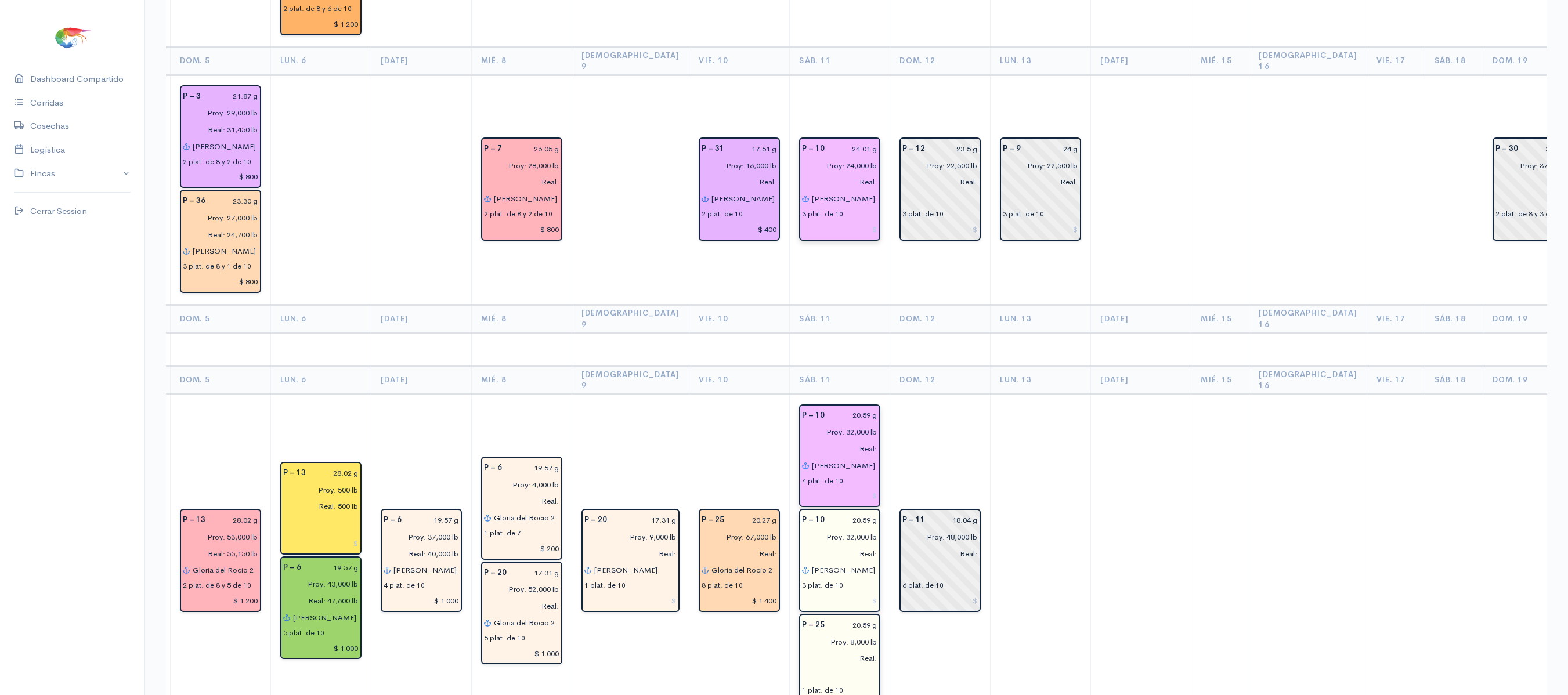
type input "[PERSON_NAME]"
click at [802, 667] on input "text" at bounding box center [840, 675] width 75 height 17
click at [825, 692] on ngb-highlight "Ren ata" at bounding box center [840, 698] width 28 height 11
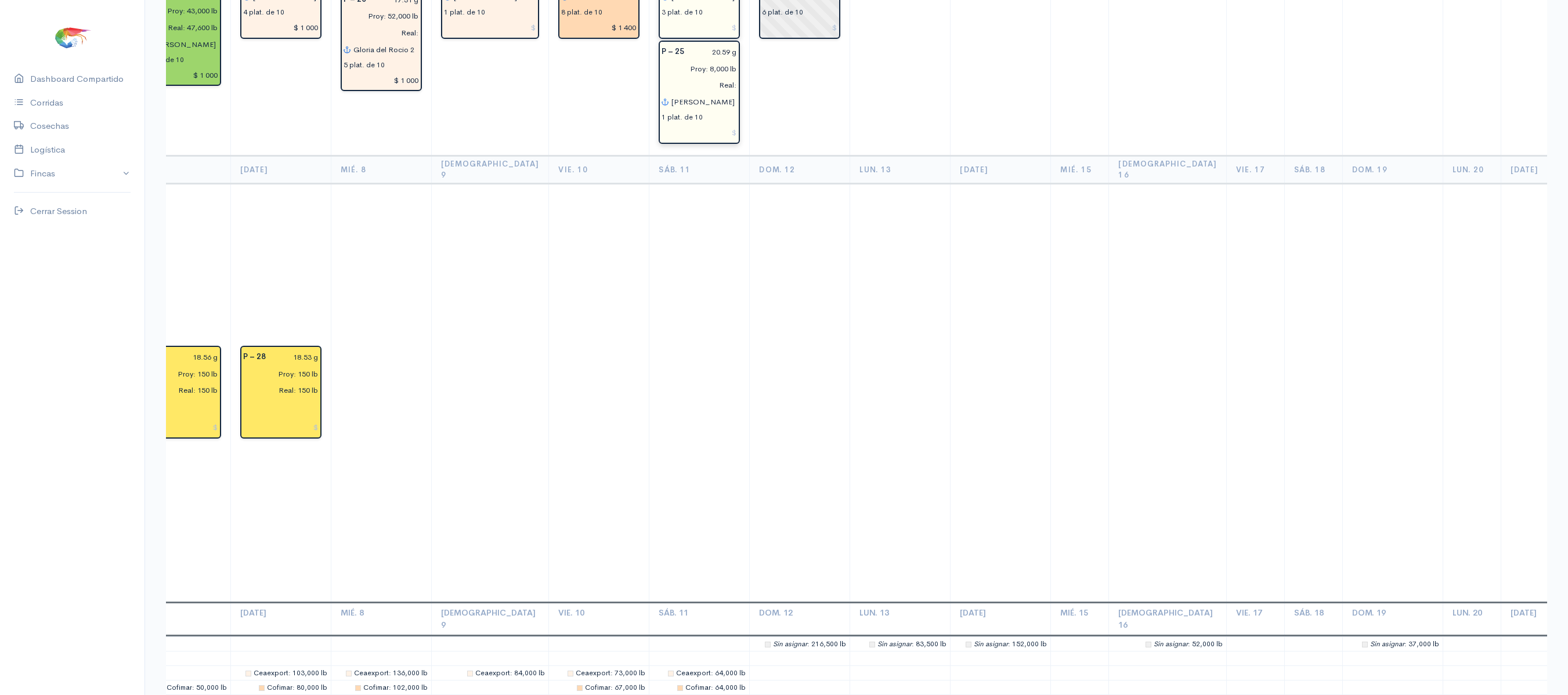
scroll to position [3165, 0]
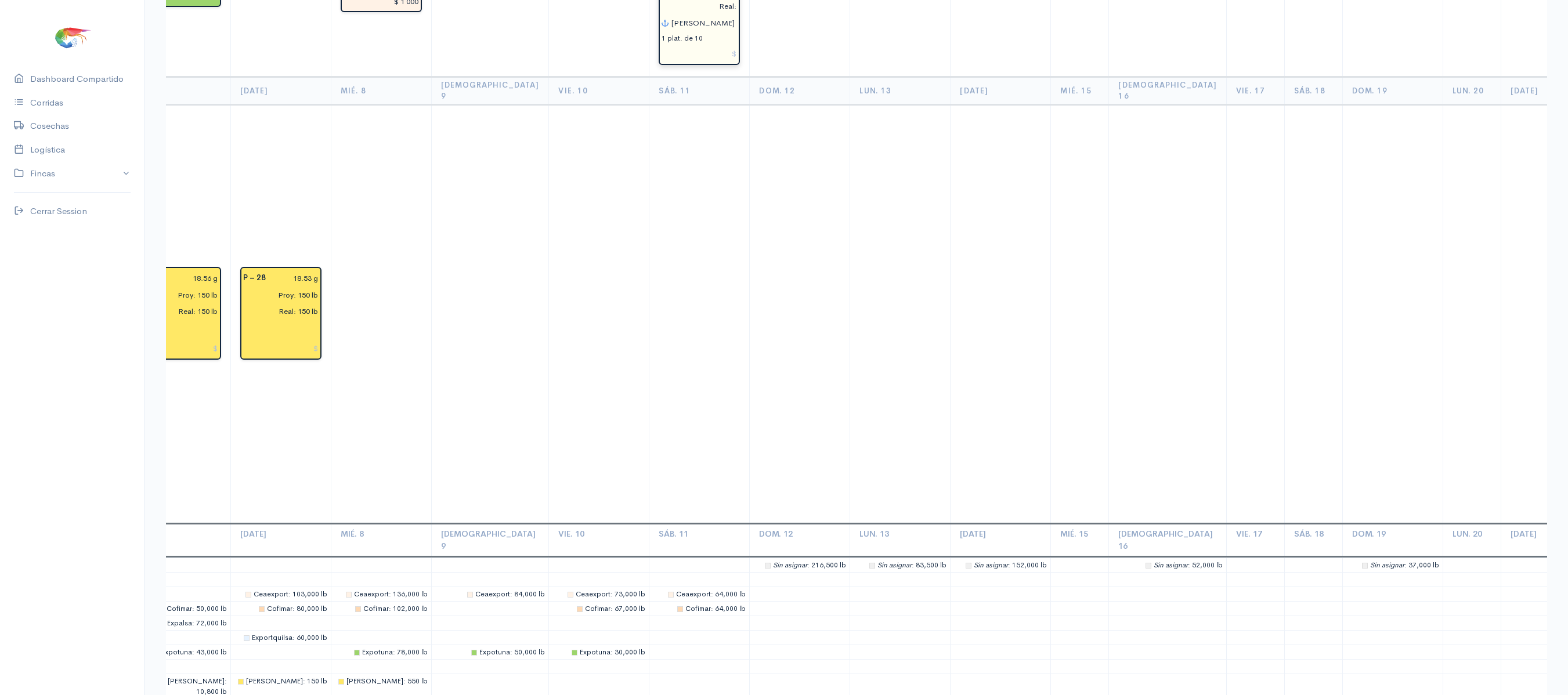
type input "[PERSON_NAME]"
